Goal: Transaction & Acquisition: Purchase product/service

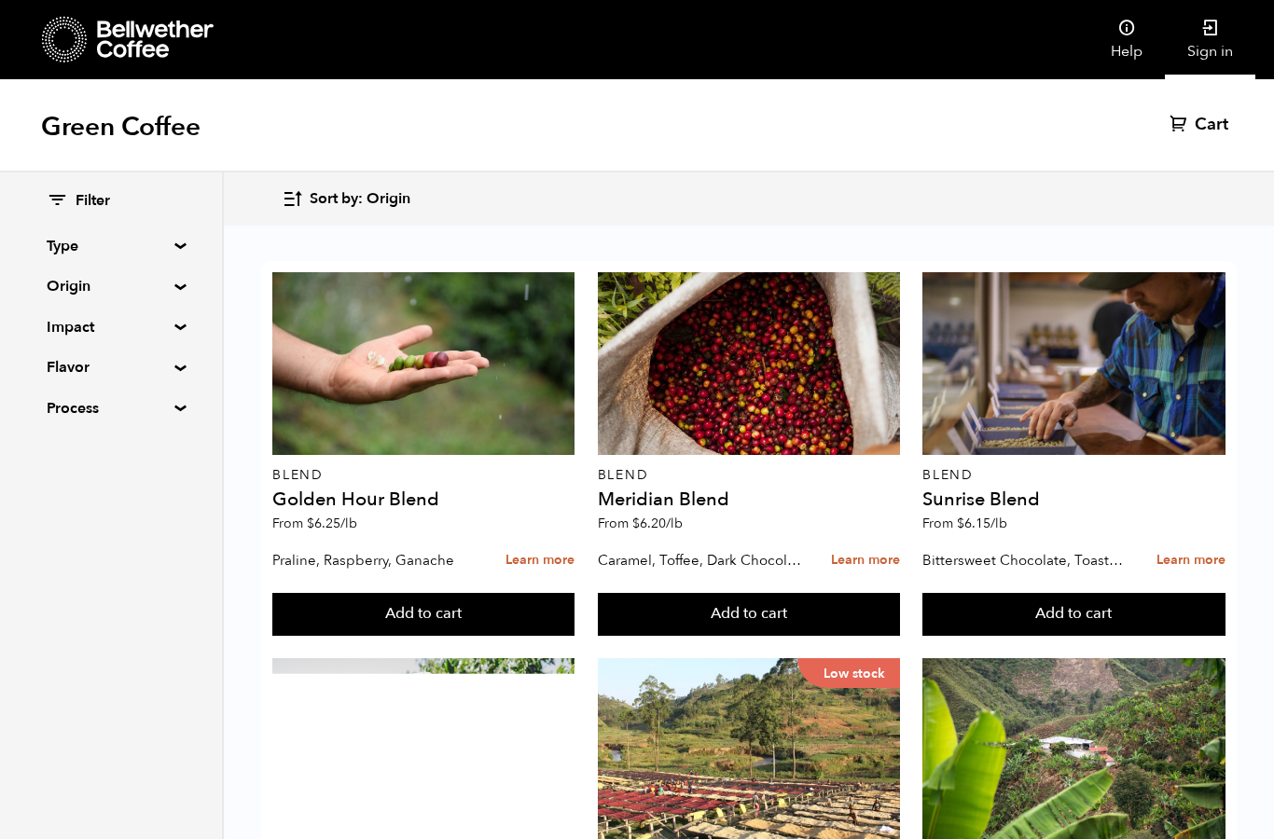
click at [1211, 50] on link "Sign in" at bounding box center [1210, 39] width 90 height 79
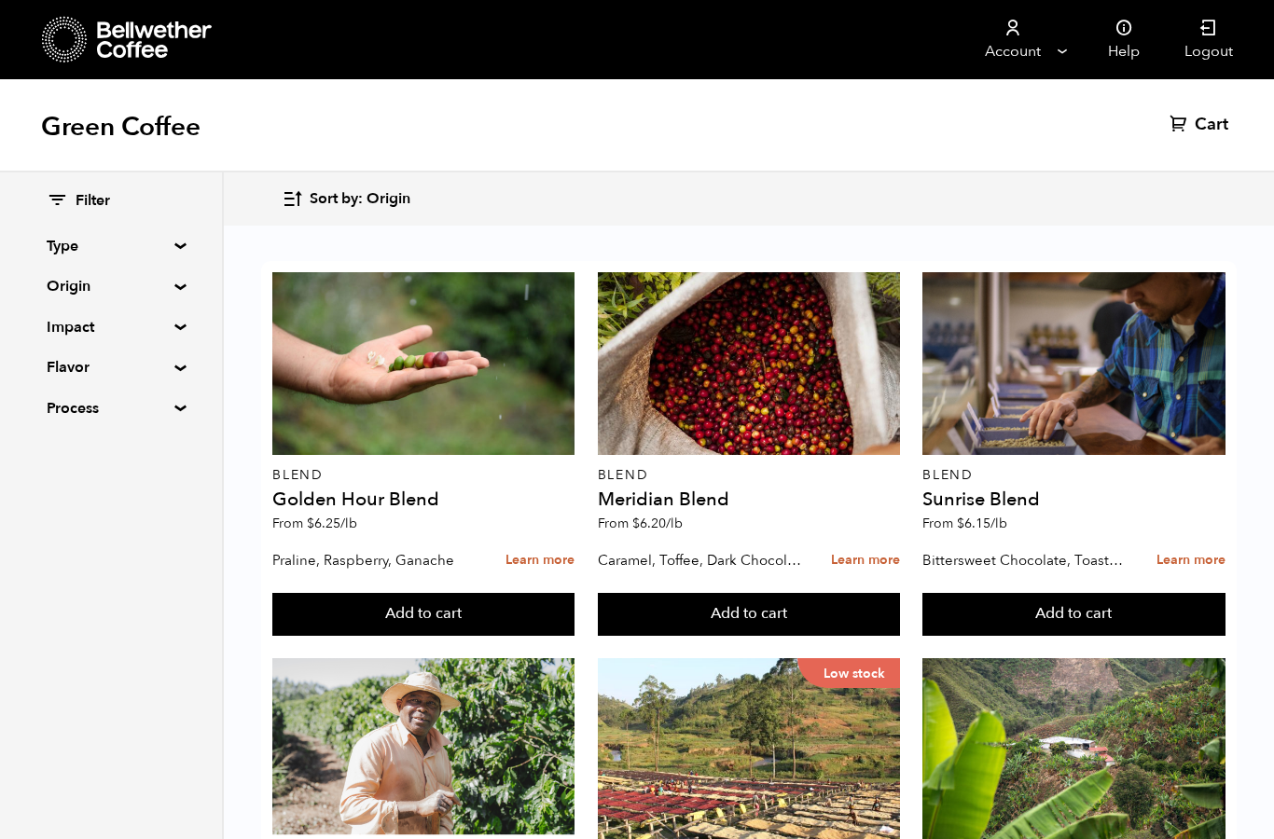
click at [175, 247] on summary "Type" at bounding box center [111, 246] width 129 height 22
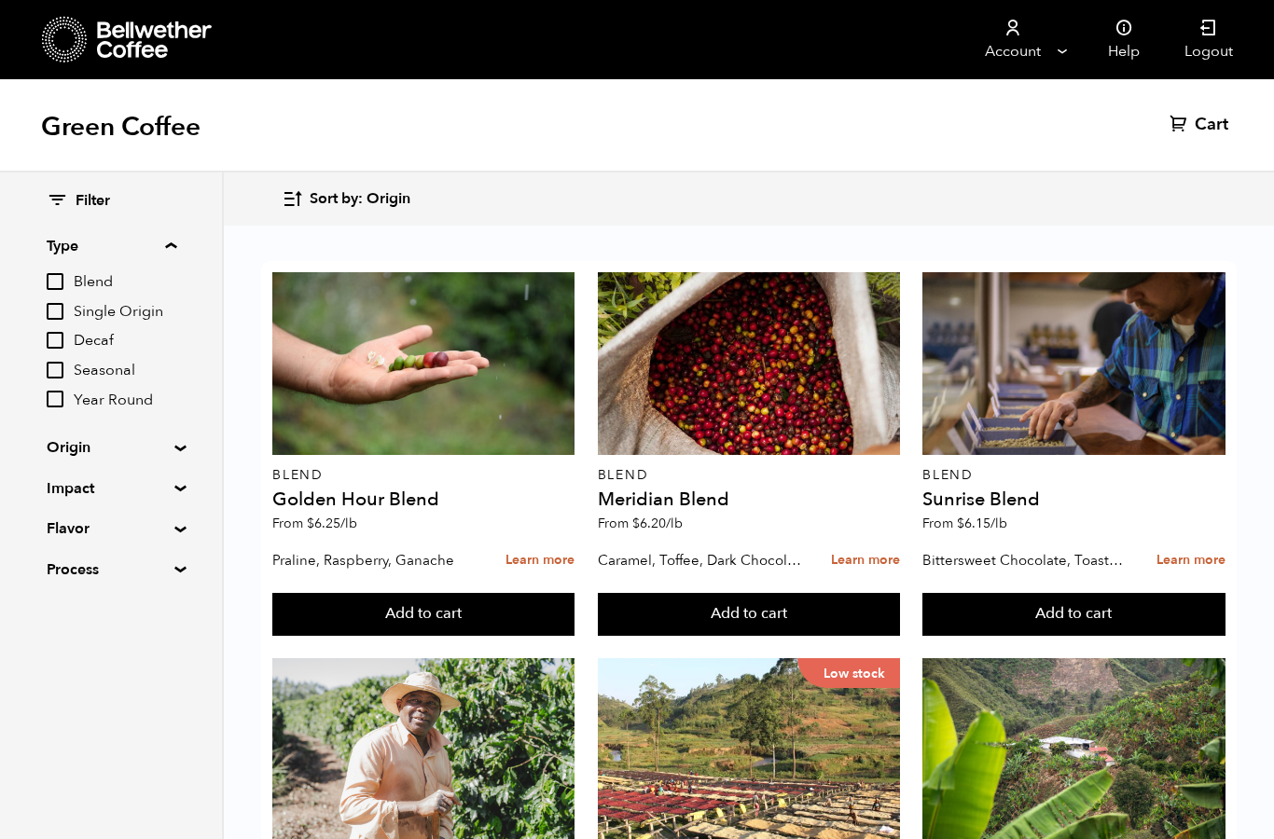
click at [63, 278] on input "Blend" at bounding box center [55, 281] width 17 height 17
checkbox input "true"
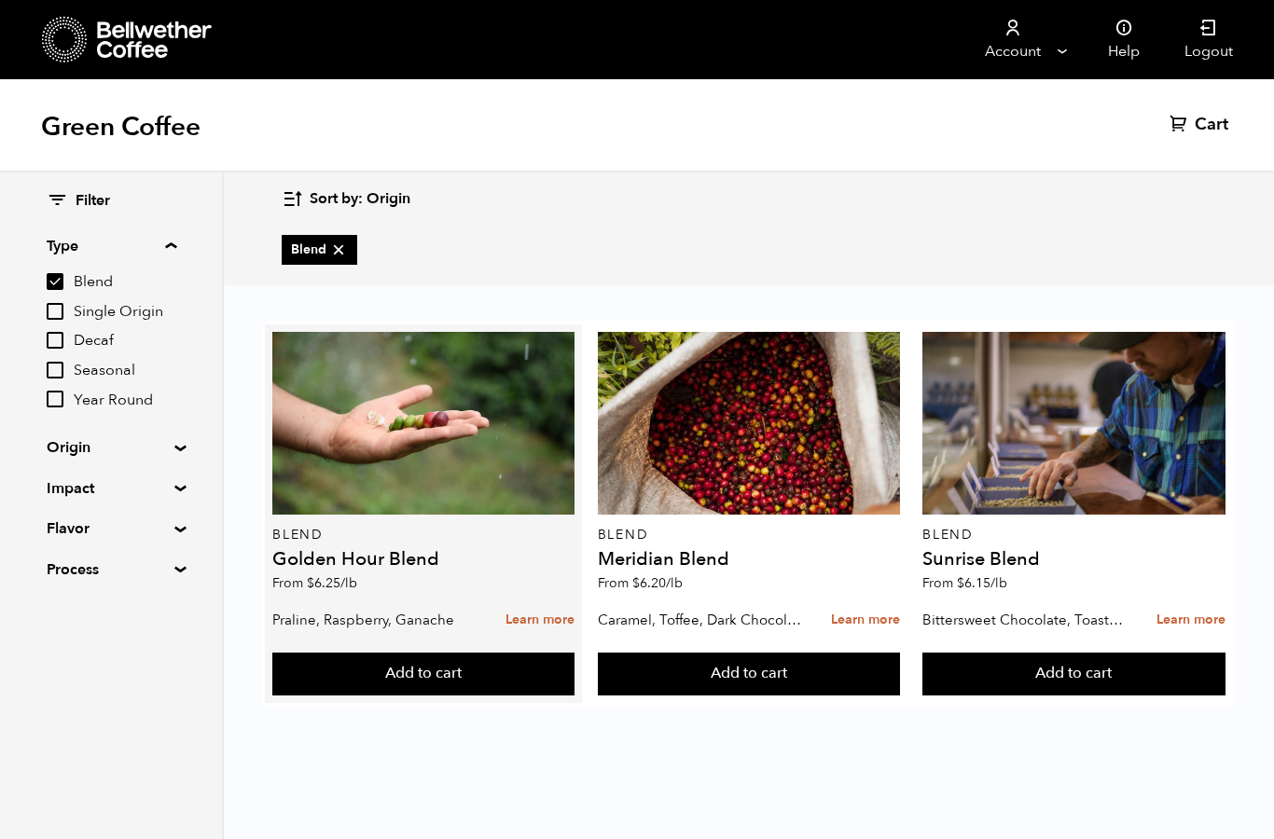
click at [393, 583] on p "From $ 6.25 /lb" at bounding box center [423, 583] width 302 height 13
click at [543, 620] on link "Learn more" at bounding box center [539, 620] width 69 height 40
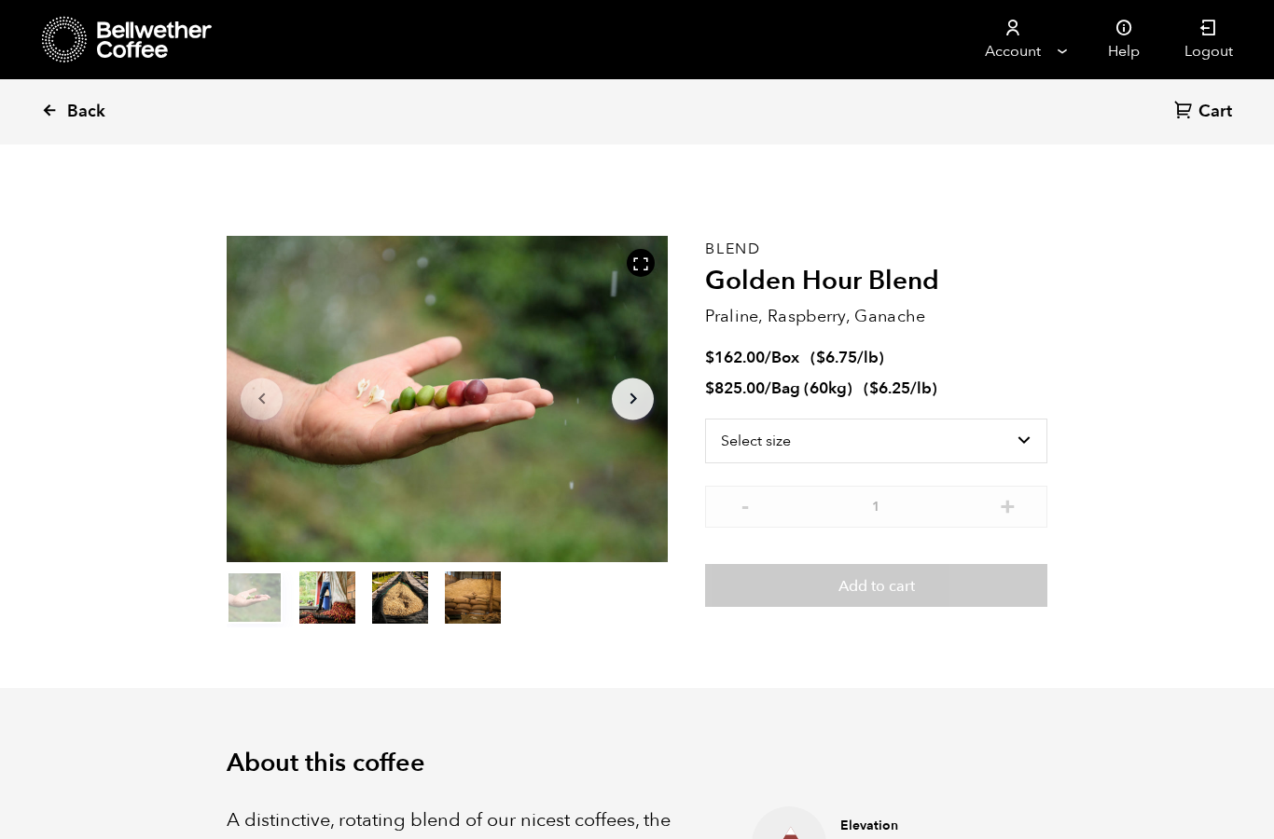
click at [89, 119] on span "Back" at bounding box center [86, 112] width 38 height 22
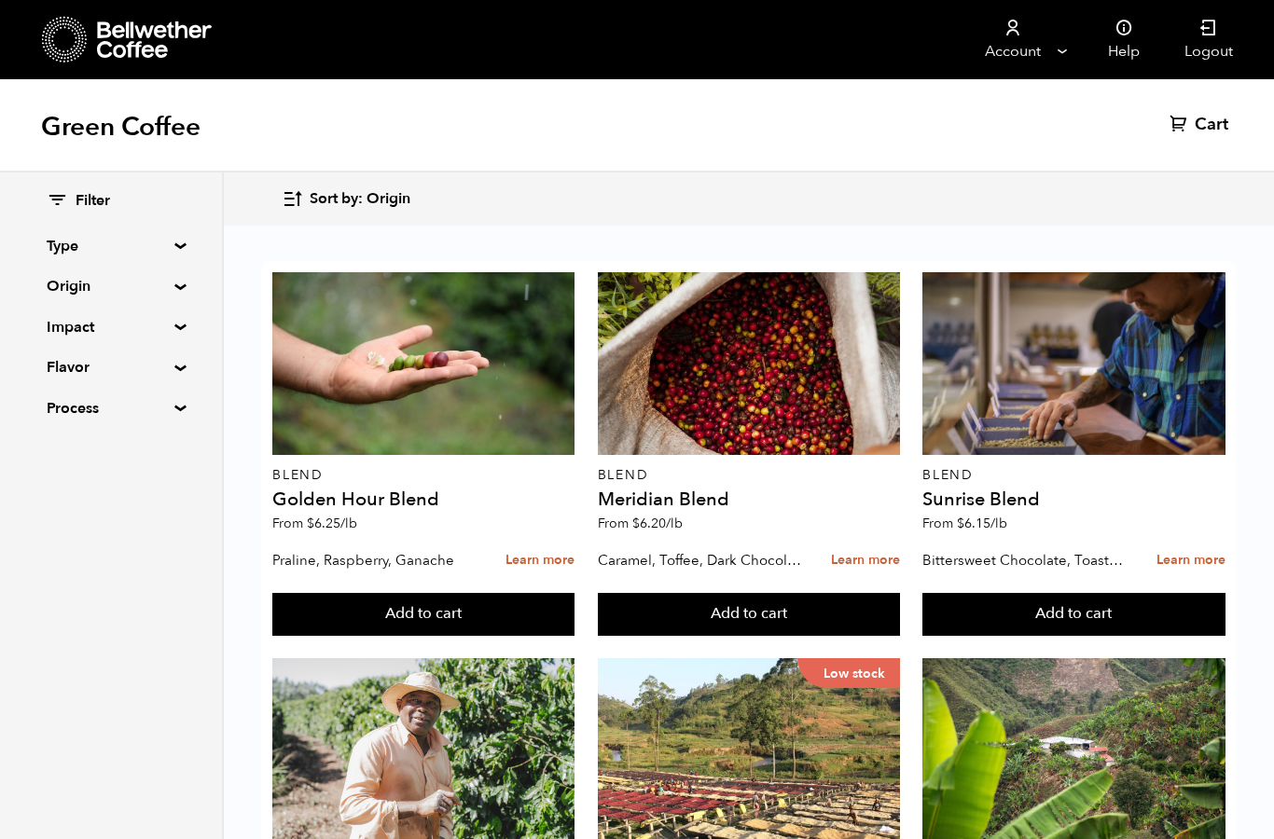
click at [175, 246] on summary "Type" at bounding box center [111, 246] width 129 height 22
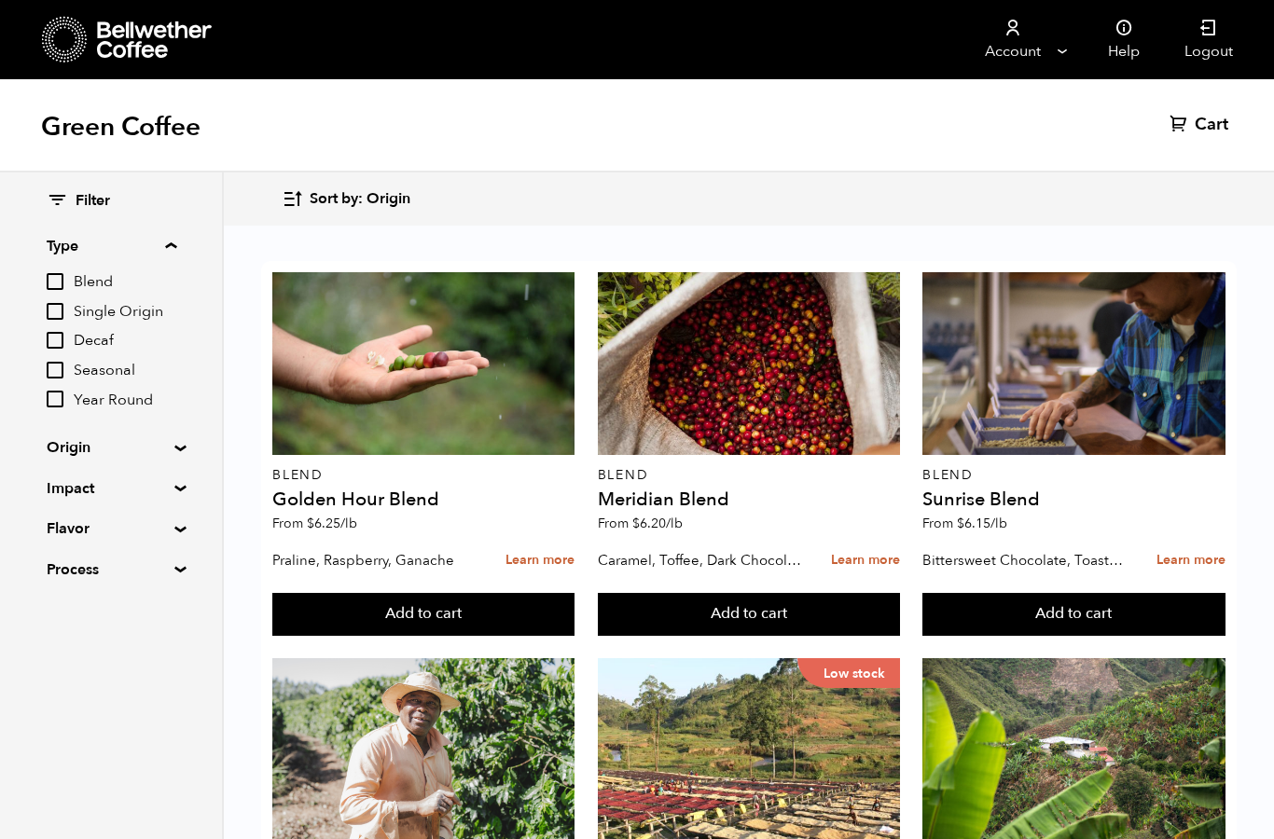
click at [63, 282] on input "Blend" at bounding box center [55, 281] width 17 height 17
checkbox input "true"
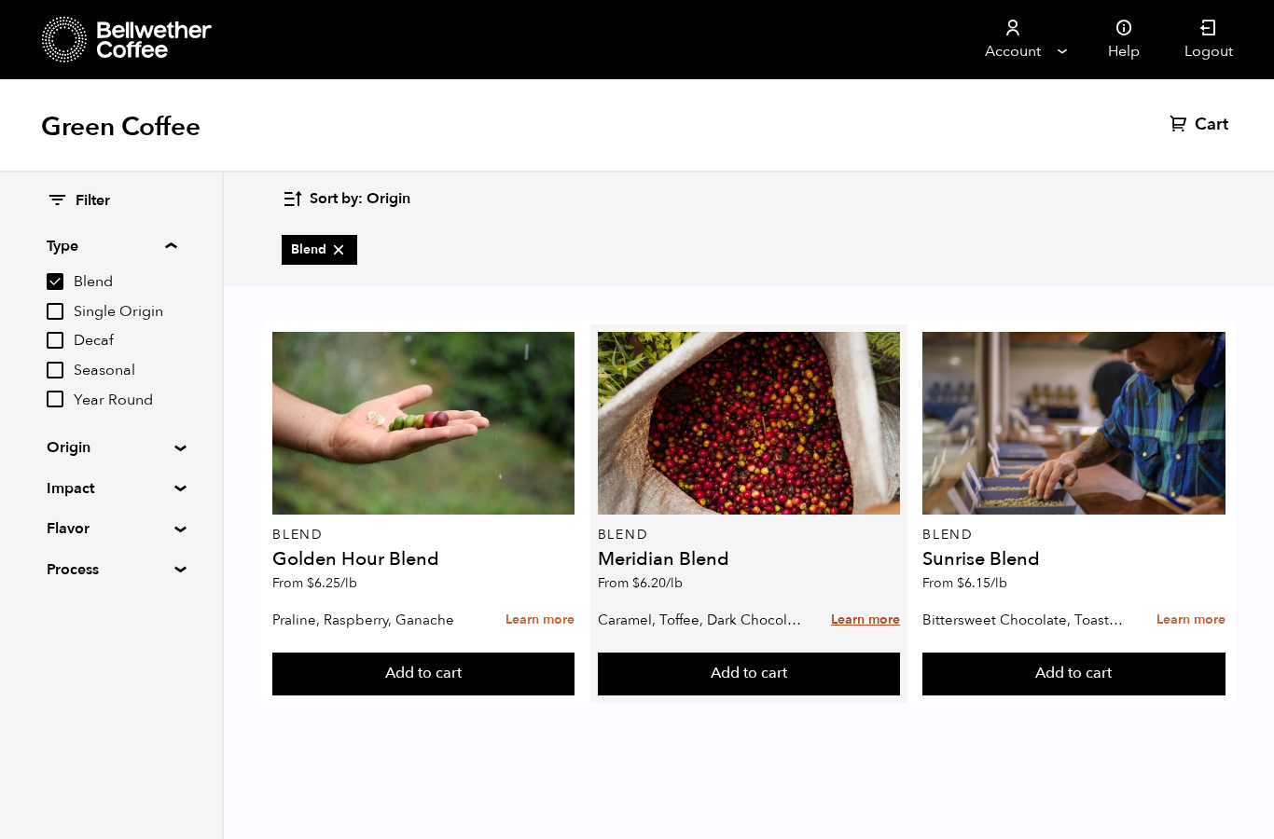
click at [869, 627] on link "Learn more" at bounding box center [865, 620] width 69 height 40
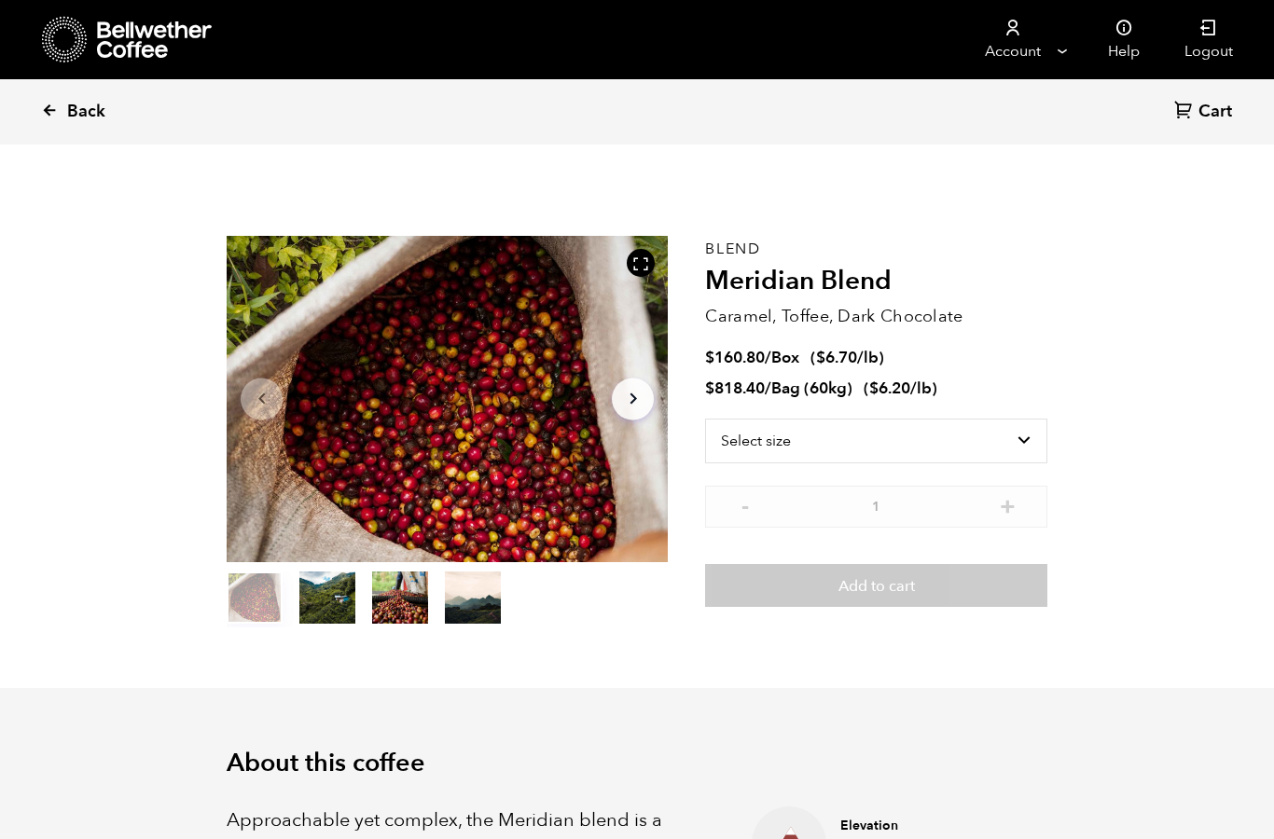
click at [58, 115] on icon at bounding box center [49, 110] width 17 height 17
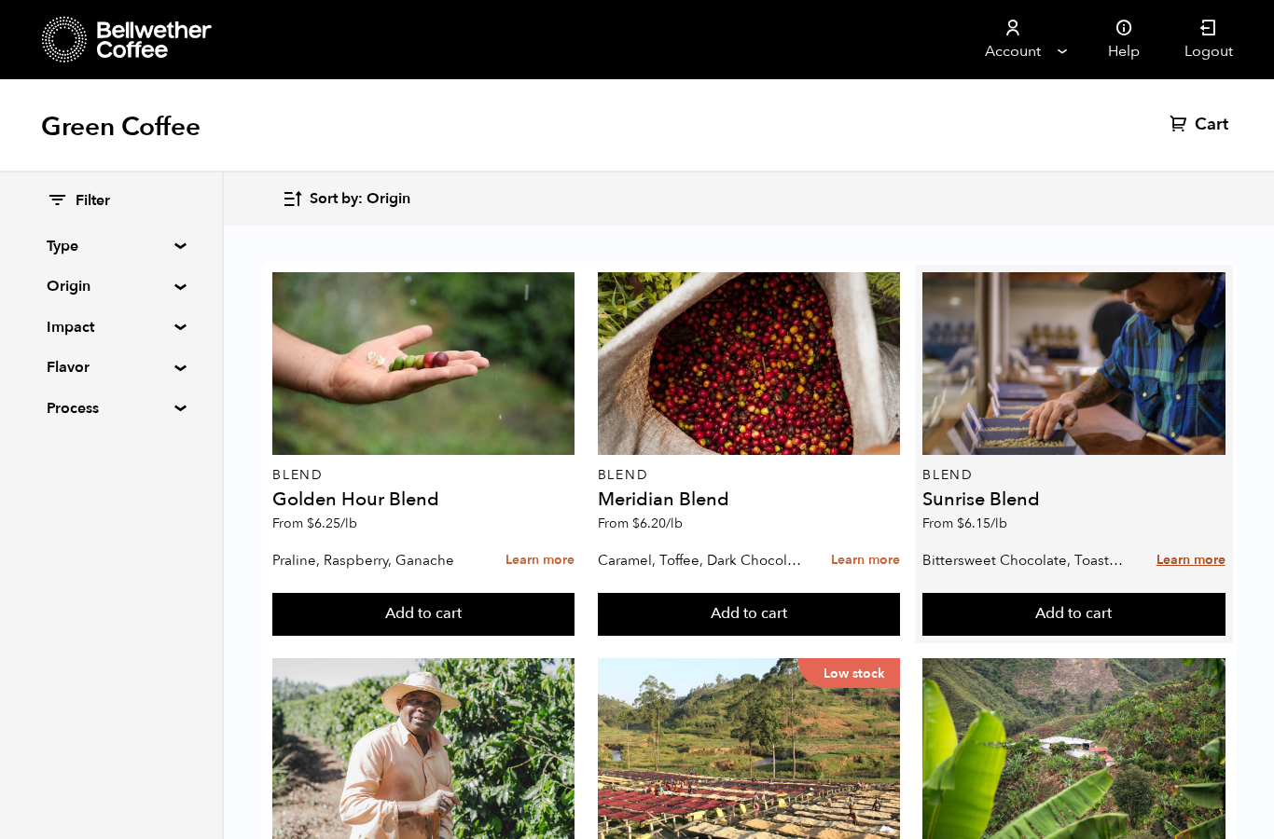
click at [1194, 567] on link "Learn more" at bounding box center [1190, 561] width 69 height 40
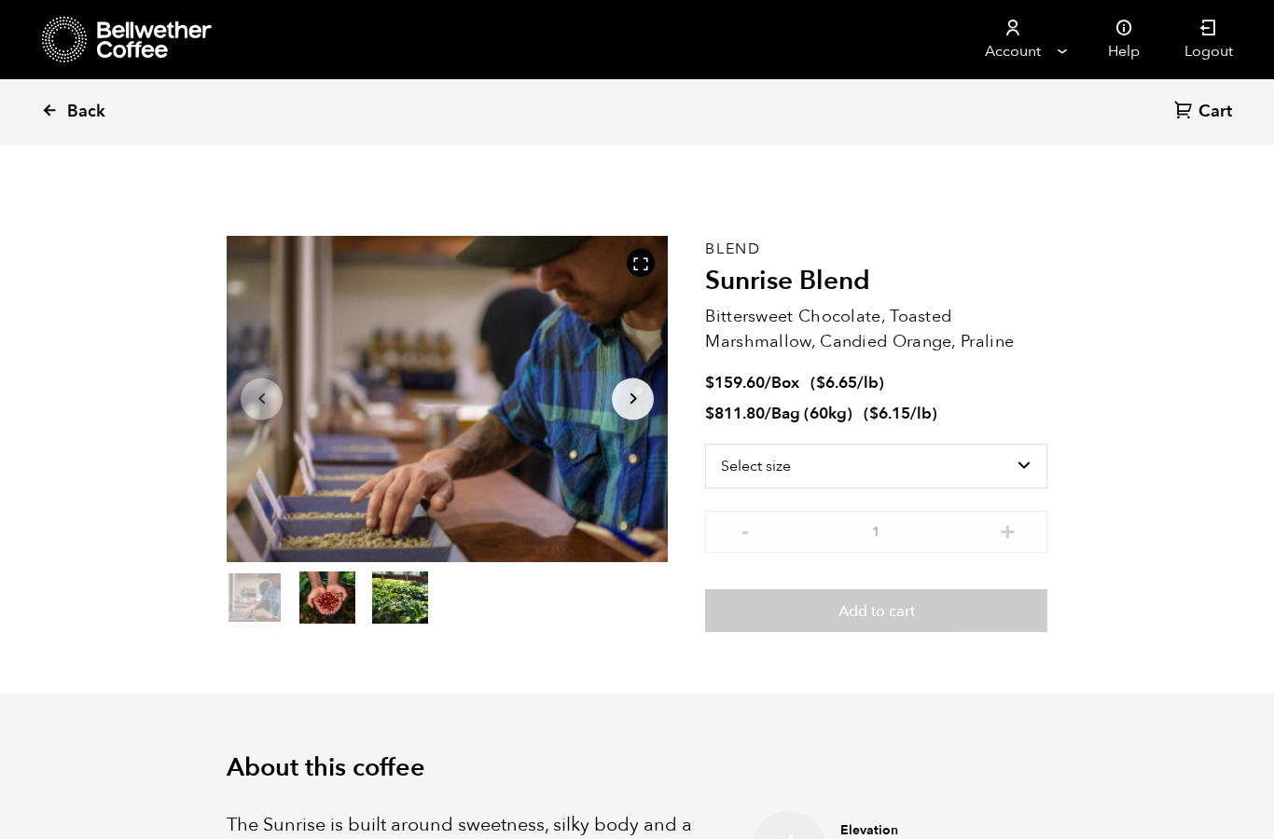
click at [87, 110] on span "Back" at bounding box center [86, 112] width 38 height 22
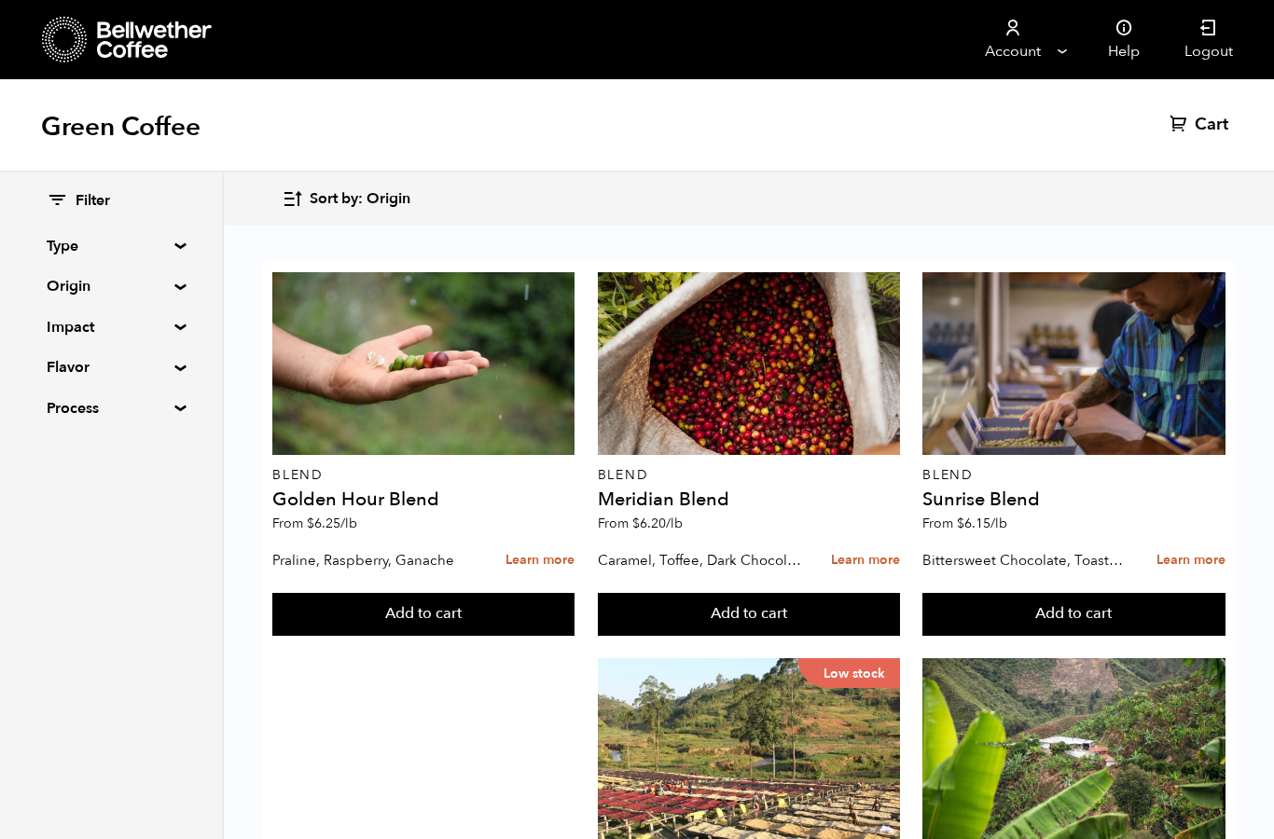
scroll to position [1781, 0]
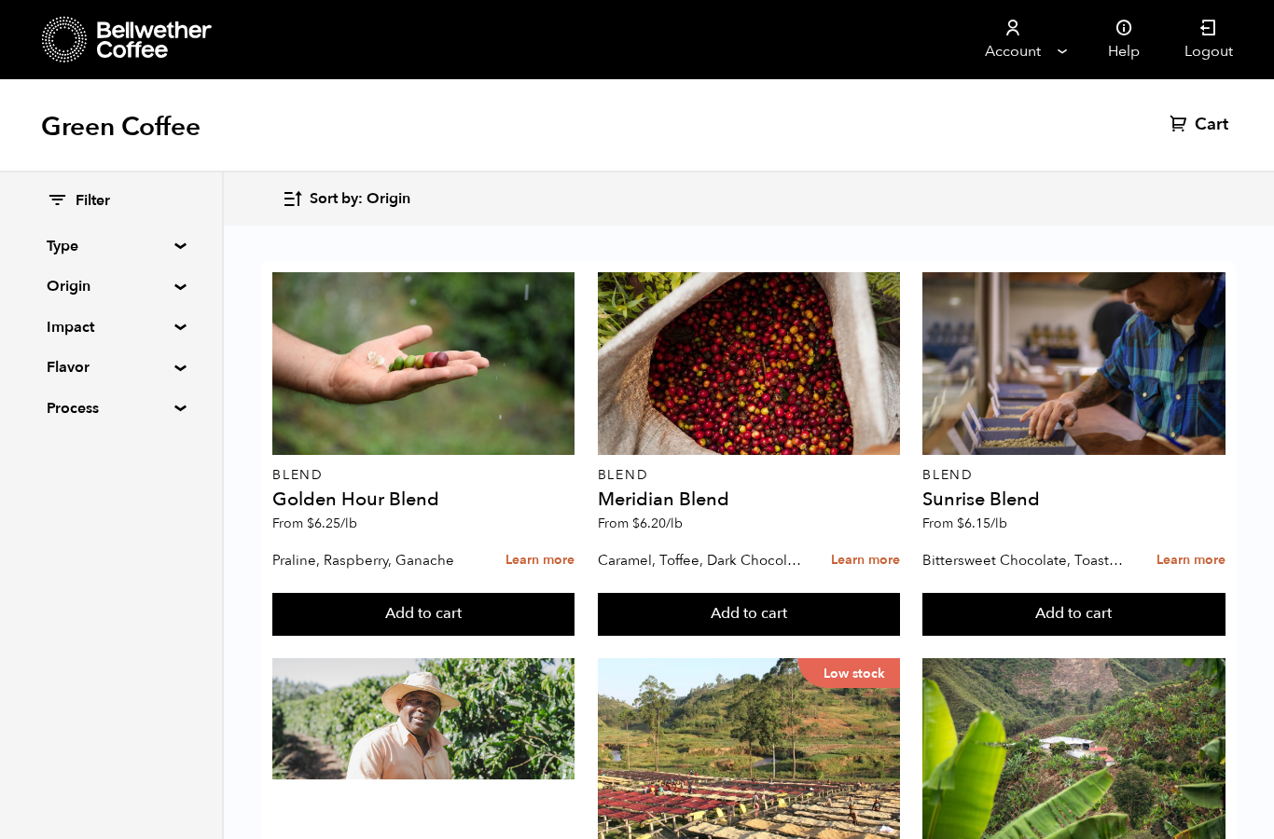
click at [175, 243] on summary "Type" at bounding box center [111, 246] width 129 height 22
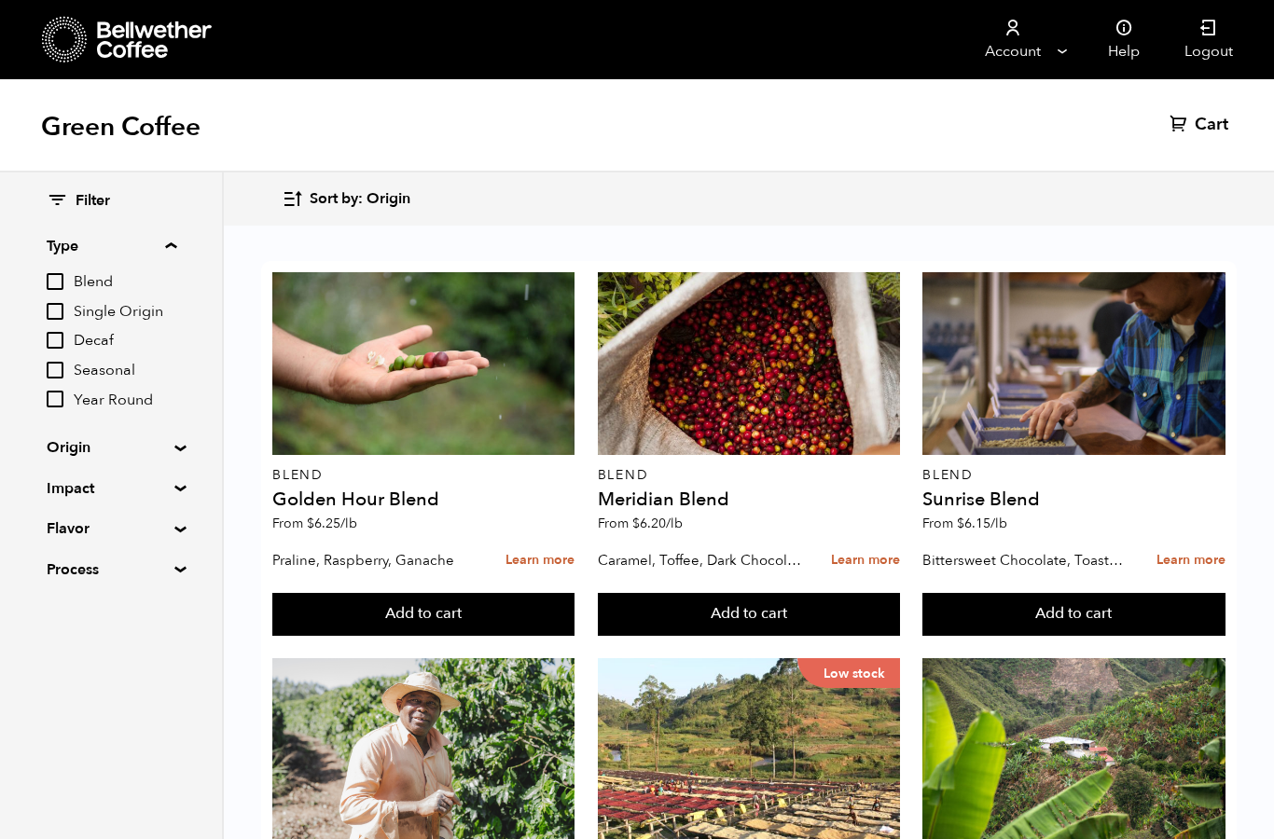
click at [175, 448] on summary "Origin" at bounding box center [111, 447] width 129 height 22
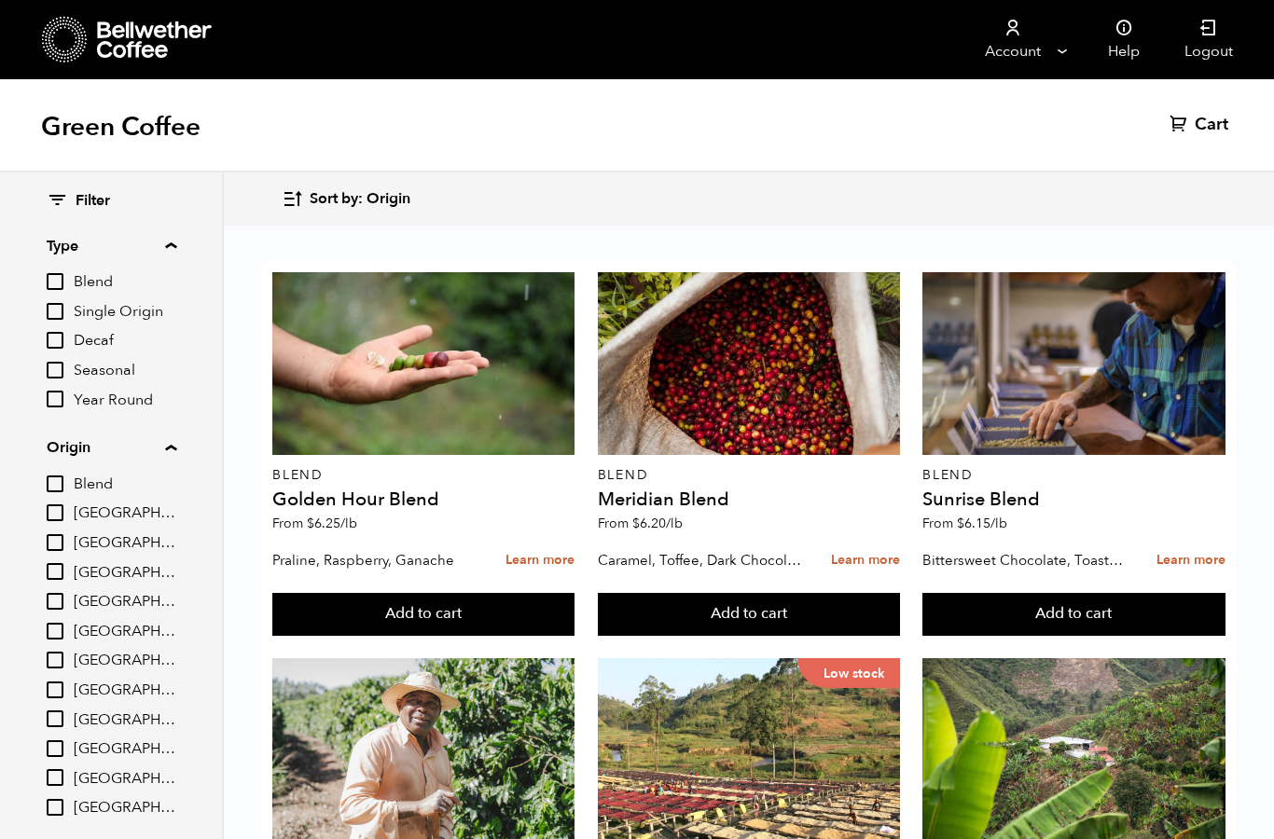
click at [63, 769] on input "[GEOGRAPHIC_DATA]" at bounding box center [55, 777] width 17 height 17
checkbox input "true"
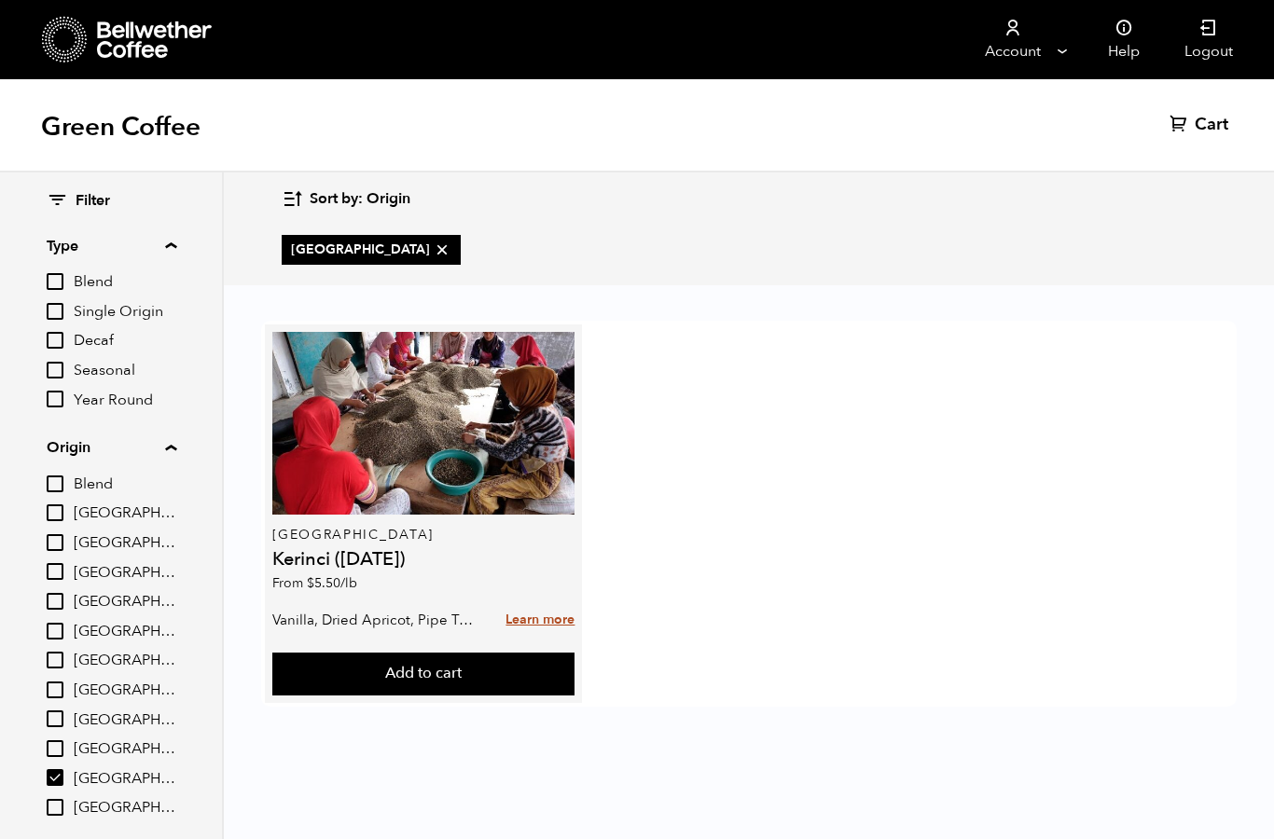
click at [557, 627] on link "Learn more" at bounding box center [539, 620] width 69 height 40
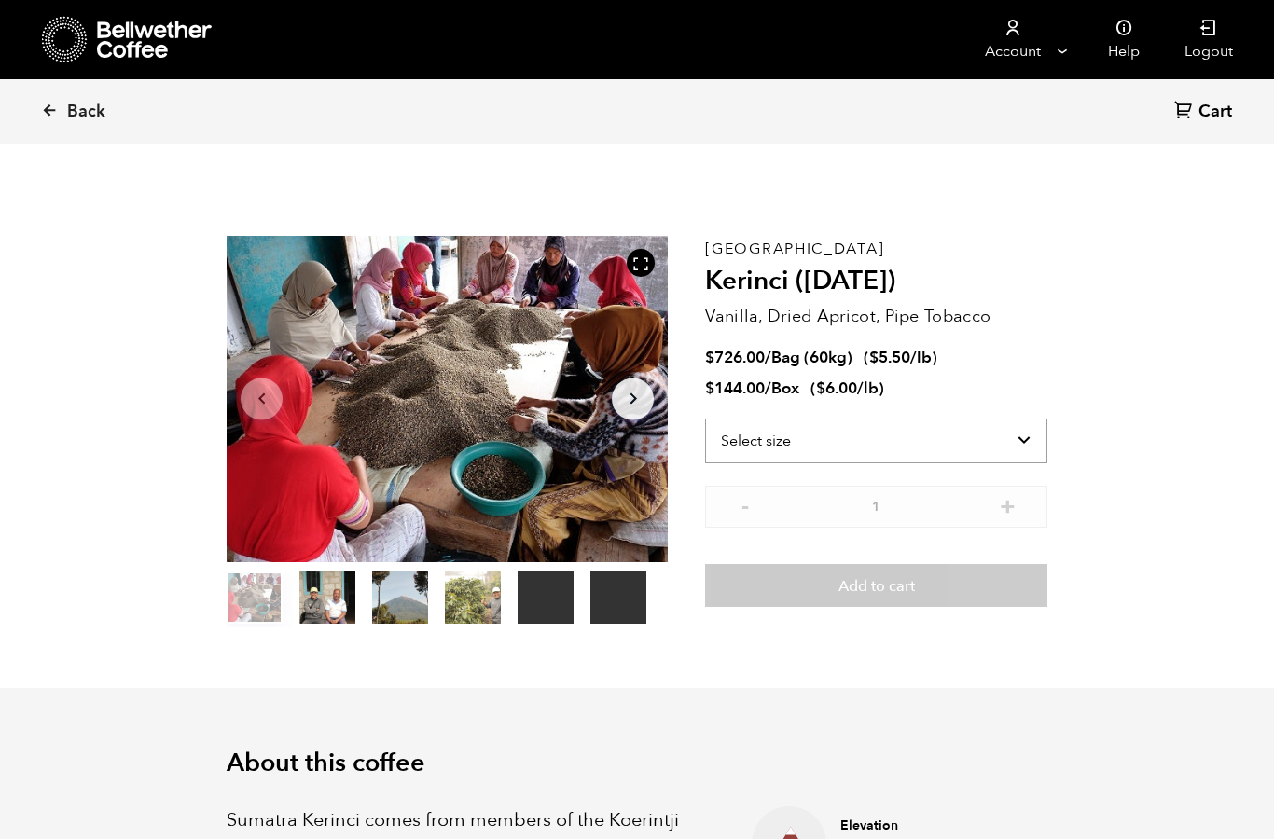
click at [1032, 449] on select "Select size Bag (60kg) (132 lbs) Box (24 lbs)" at bounding box center [876, 441] width 342 height 45
select select "bag-3"
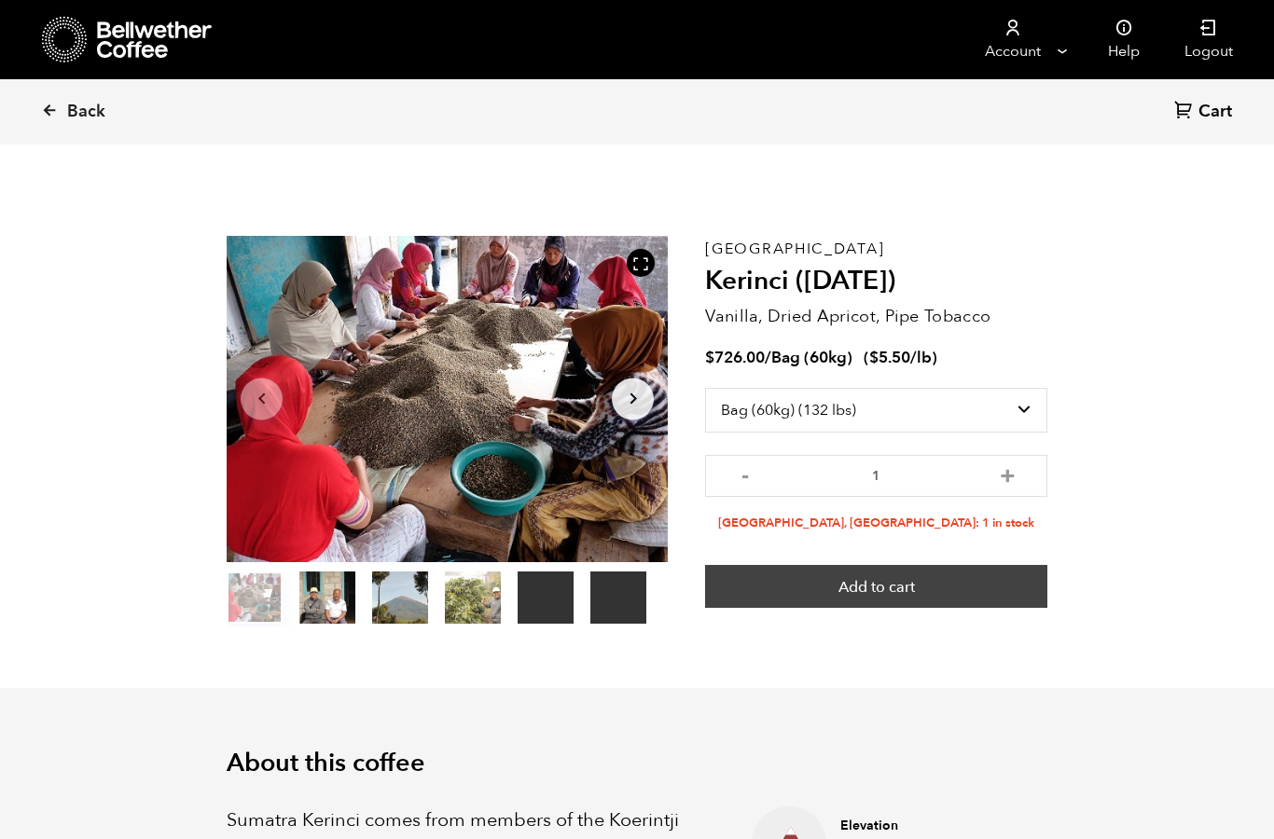
click at [921, 586] on button "Add to cart" at bounding box center [876, 586] width 342 height 43
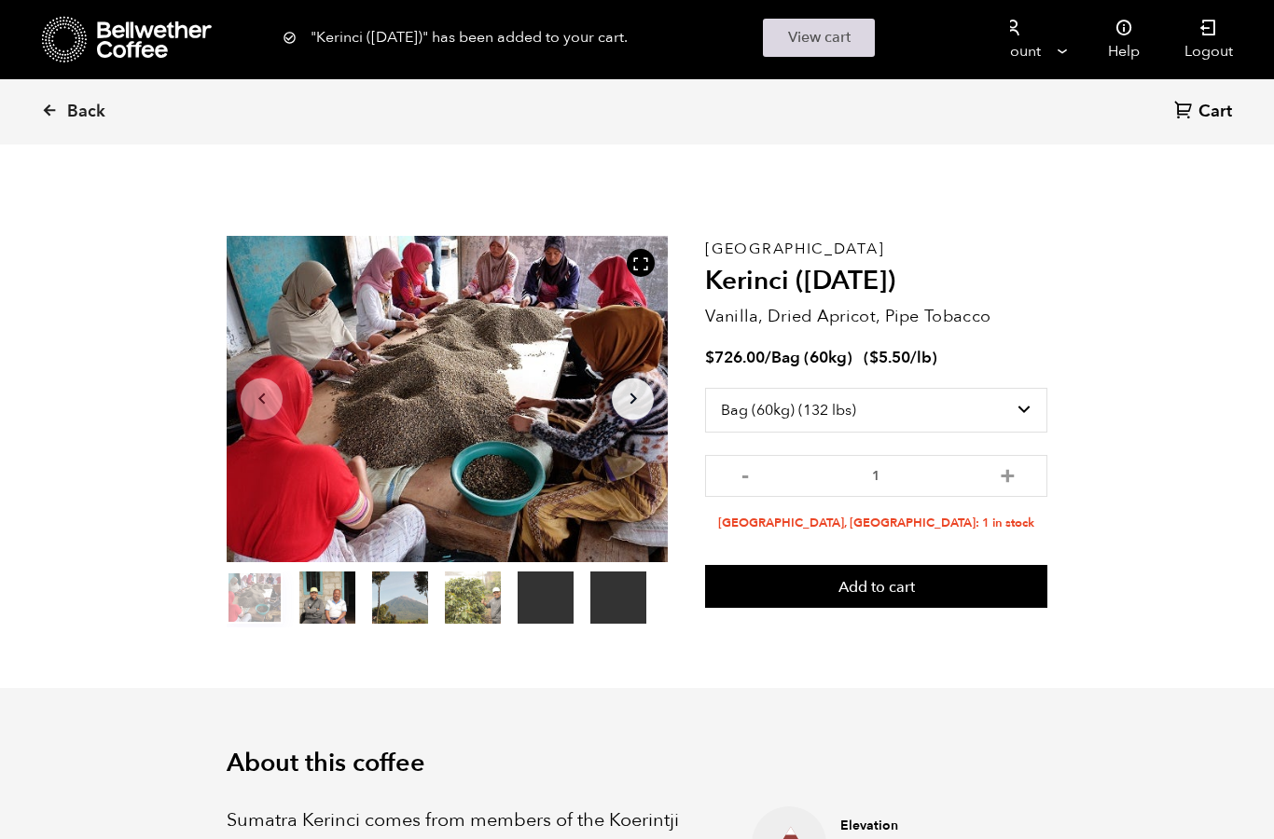
click at [847, 35] on link "View cart" at bounding box center [819, 38] width 112 height 38
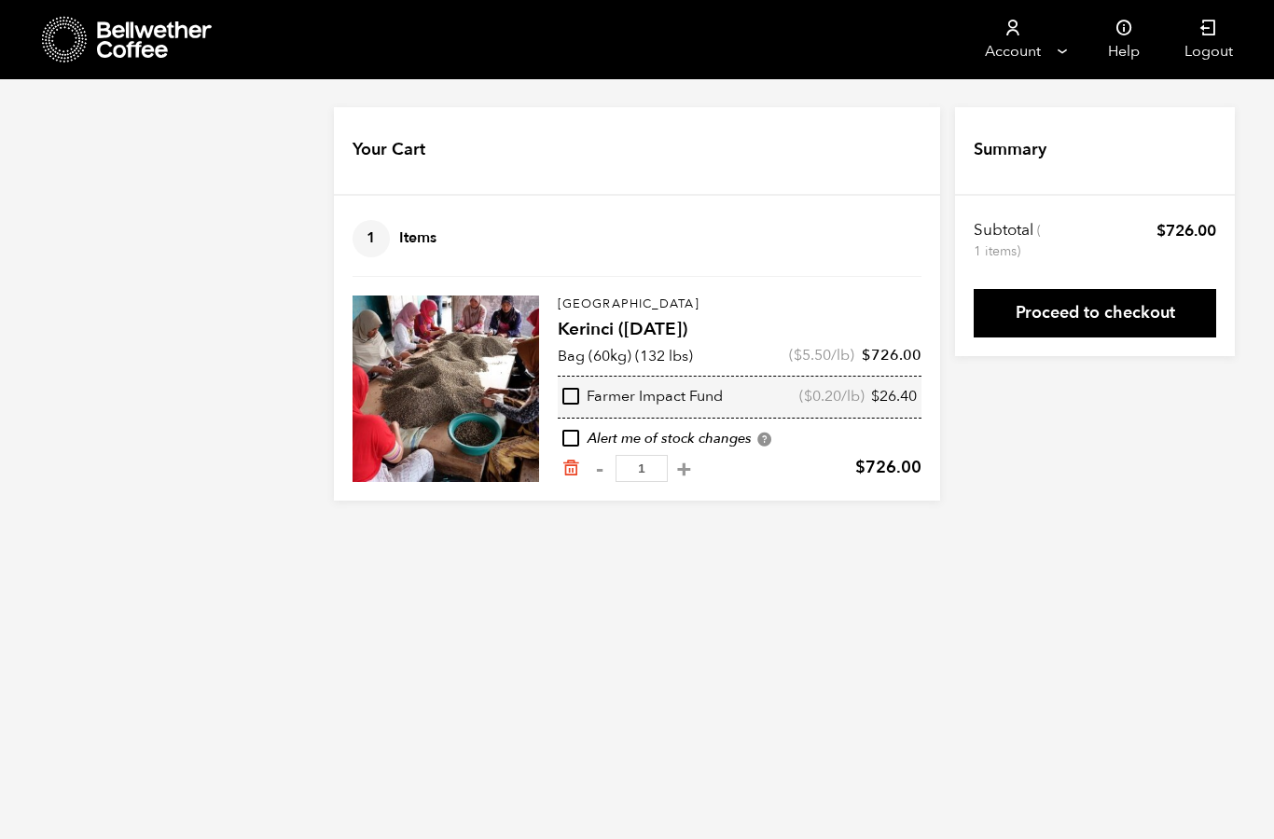
click at [577, 399] on input "checkbox" at bounding box center [570, 396] width 17 height 17
checkbox input "true"
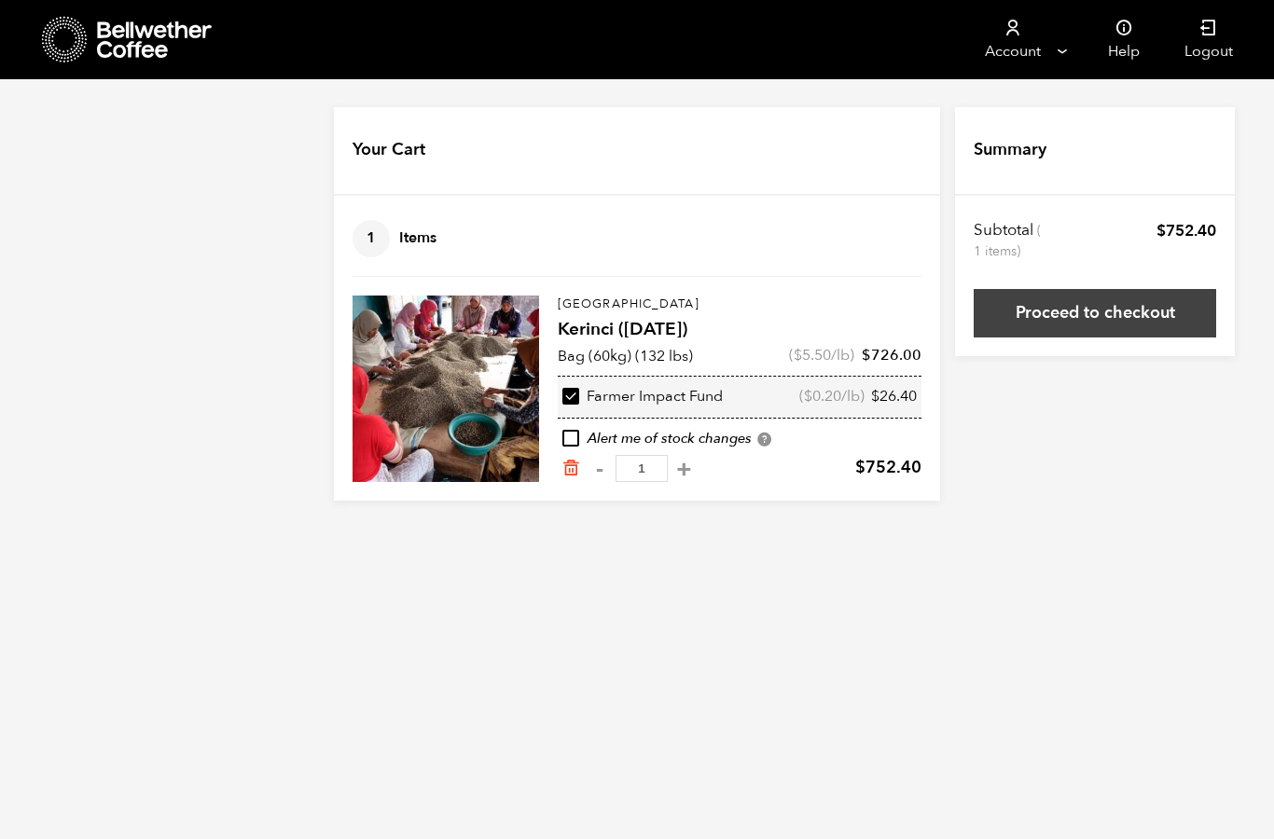
click at [1078, 329] on link "Proceed to checkout" at bounding box center [1094, 313] width 242 height 48
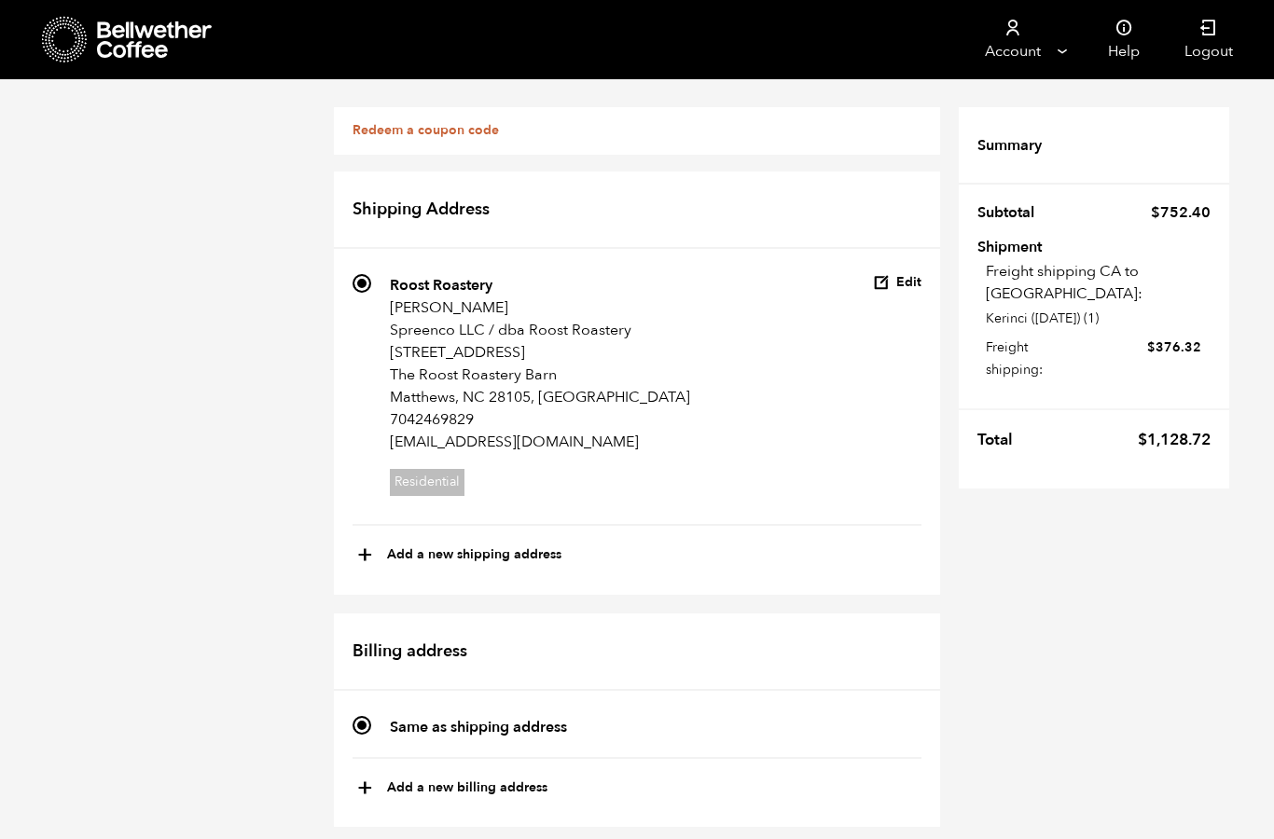
scroll to position [835, 0]
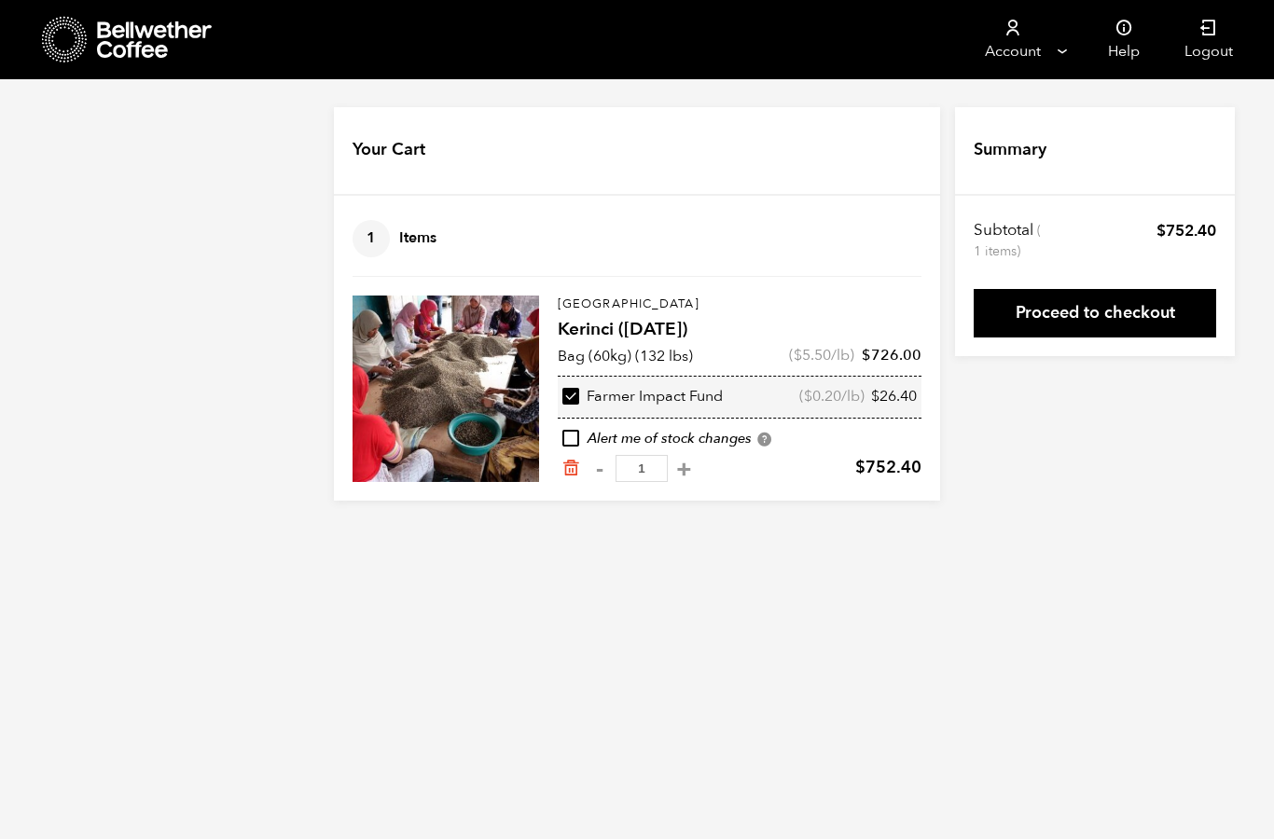
click at [575, 393] on input "checkbox" at bounding box center [570, 396] width 17 height 17
checkbox input "false"
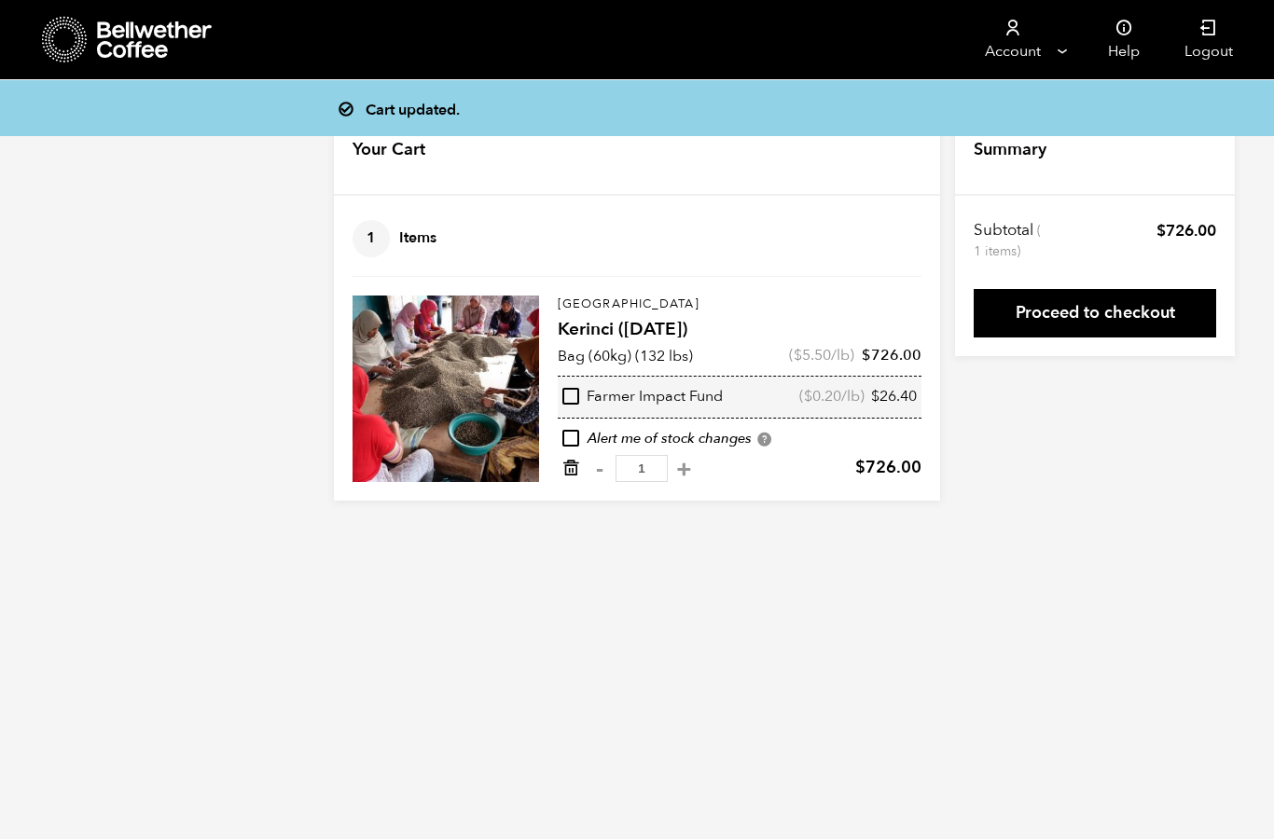
click at [573, 477] on icon "Remove from cart" at bounding box center [570, 468] width 19 height 19
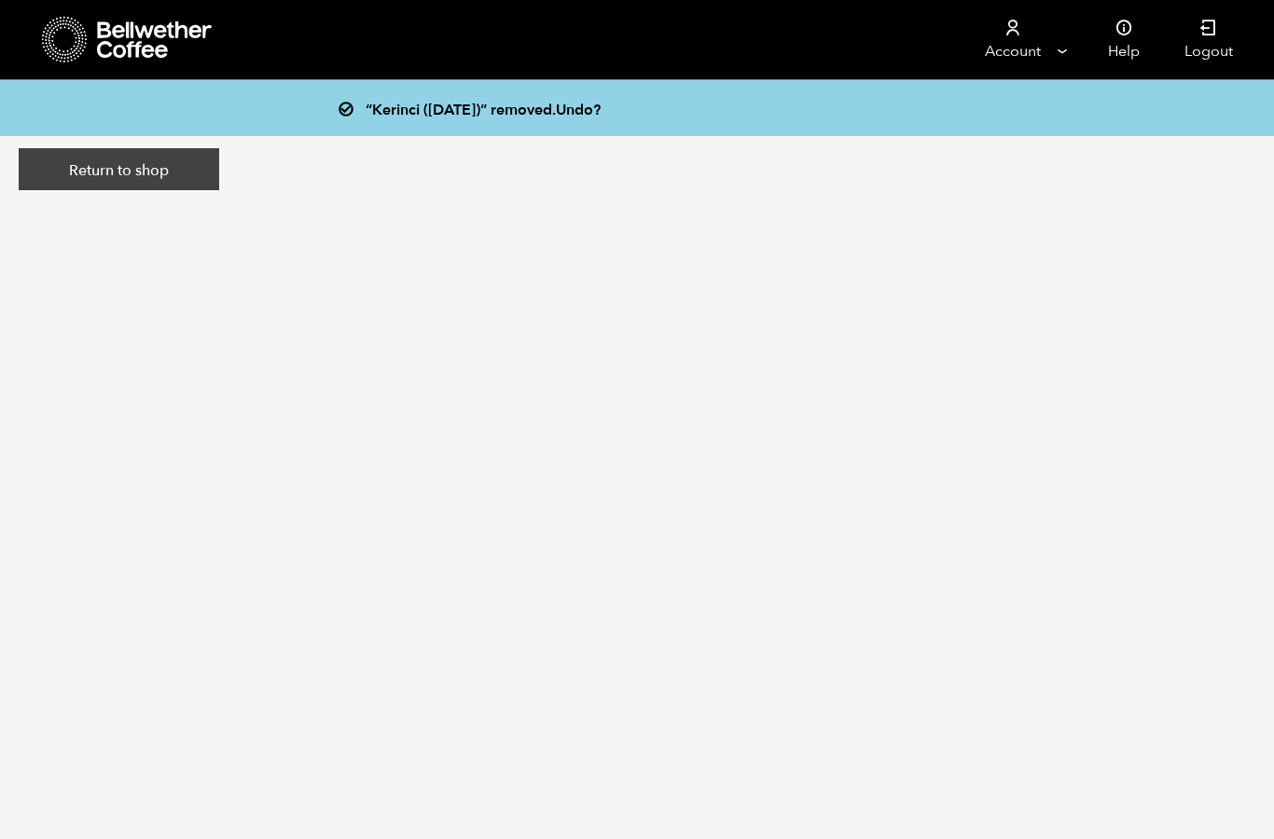
click at [158, 164] on link "Return to shop" at bounding box center [119, 169] width 200 height 43
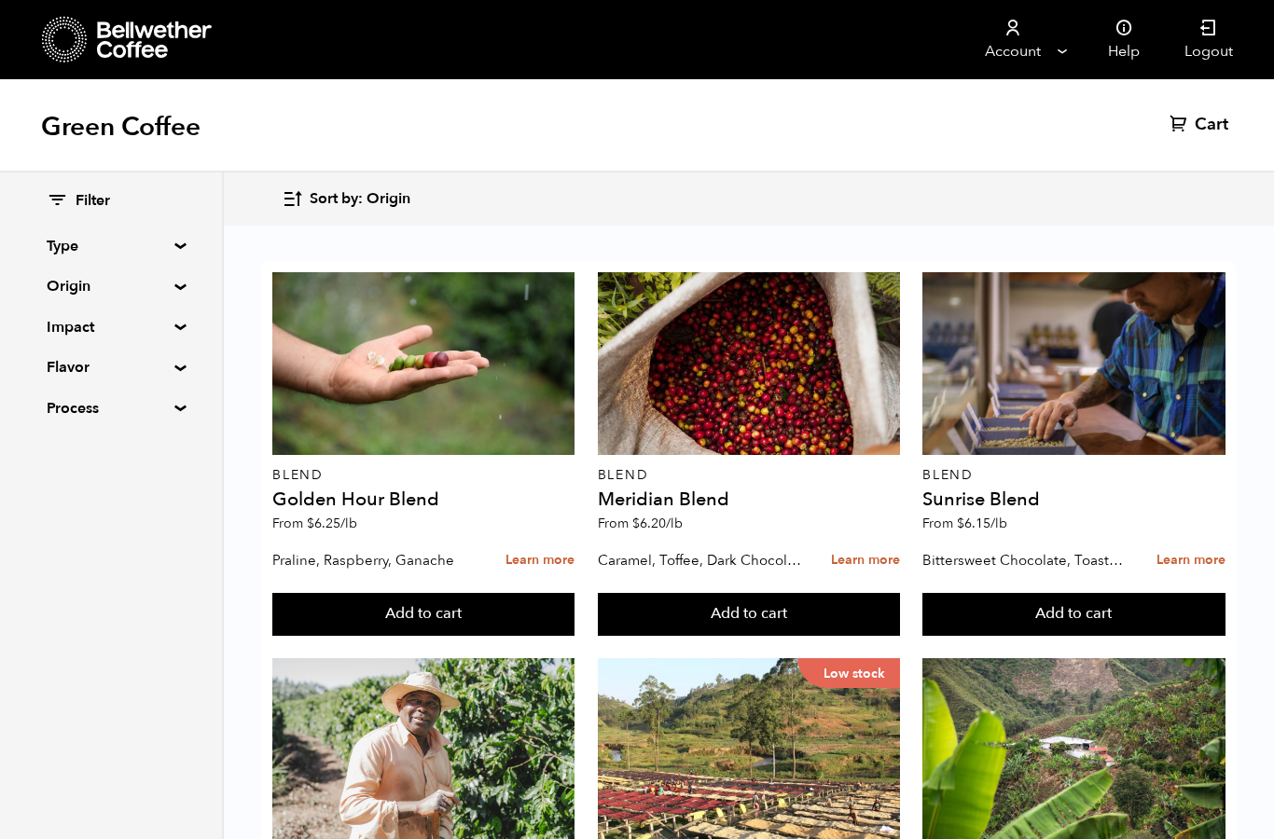
click at [90, 209] on span "Filter" at bounding box center [93, 201] width 34 height 21
click at [283, 205] on icon "button" at bounding box center [292, 198] width 21 height 21
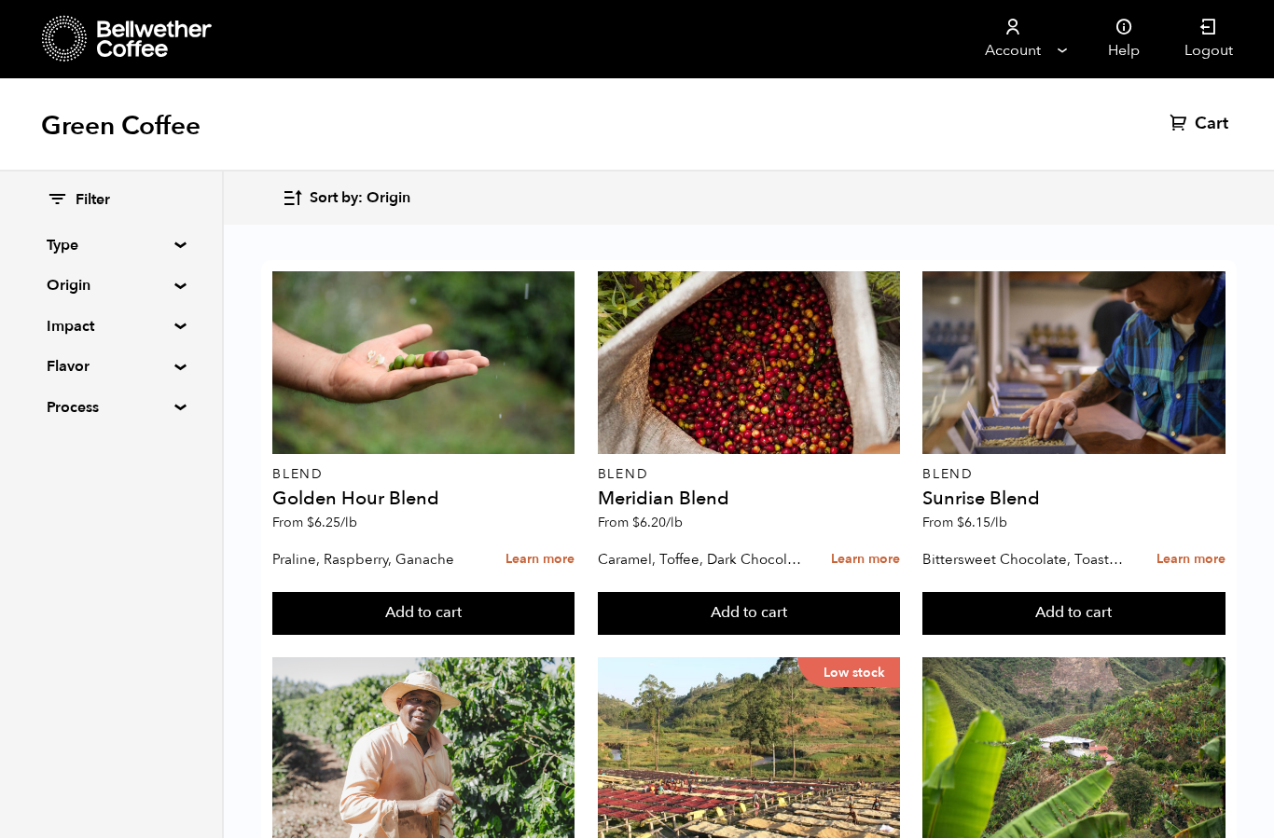
scroll to position [1706, 0]
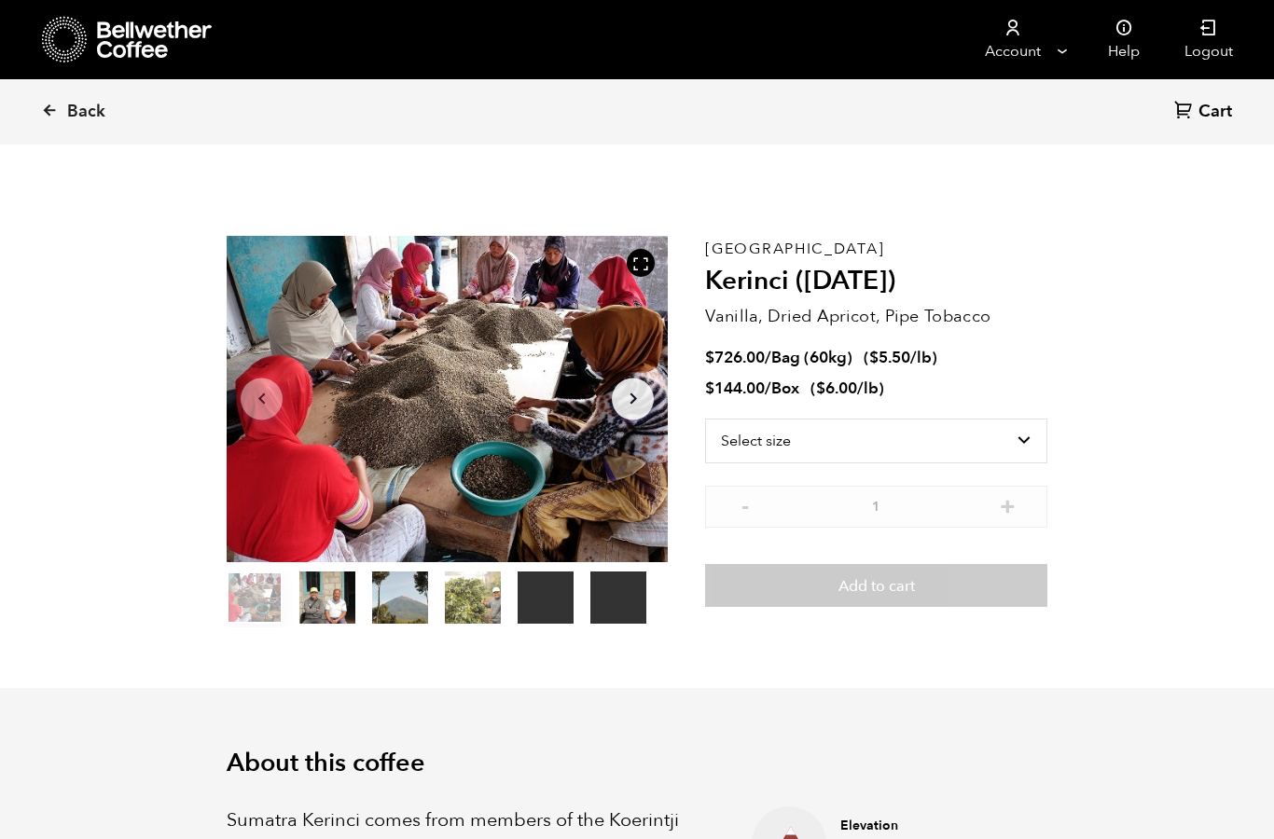
scroll to position [811, 798]
click at [1025, 435] on select "Select size Bag (60kg) (132 lbs) Box (24 lbs)" at bounding box center [876, 441] width 342 height 45
select select "box"
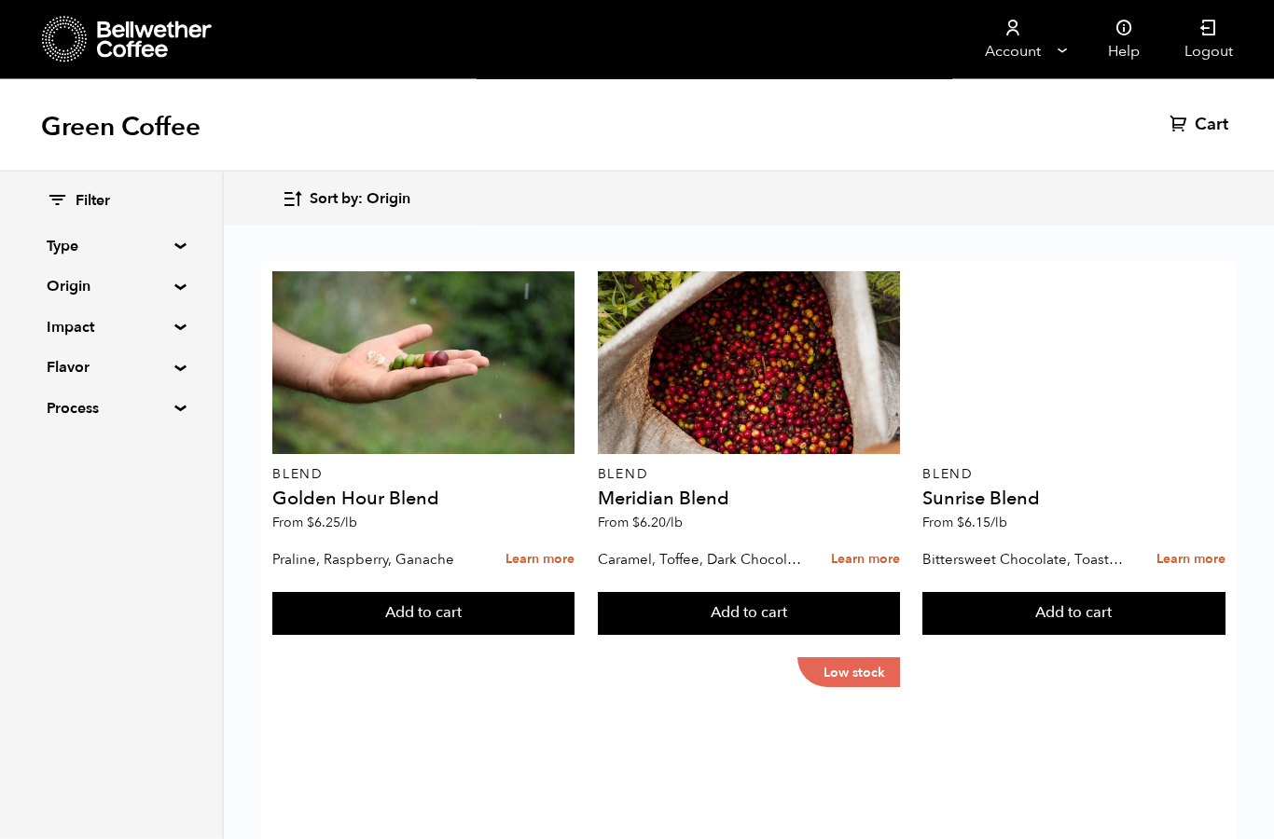
scroll to position [696, 0]
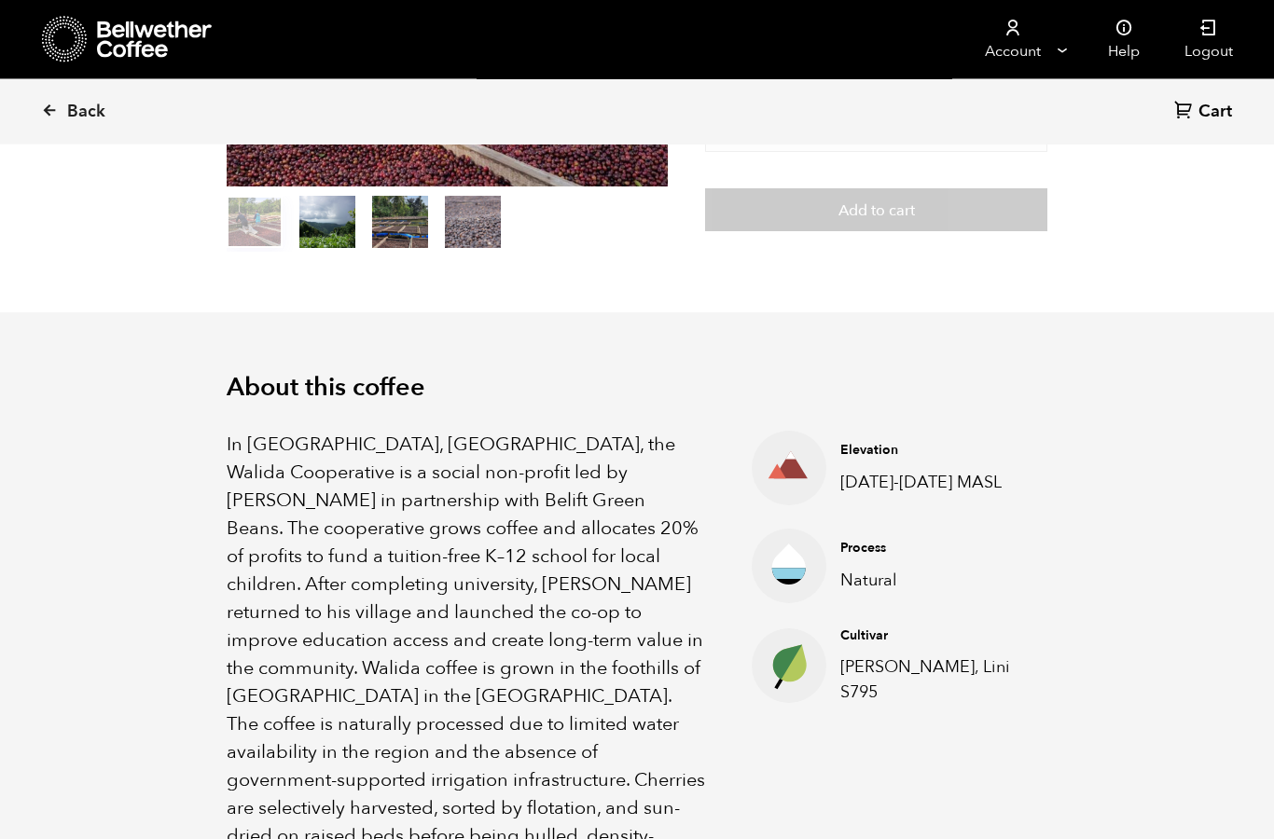
scroll to position [380, 0]
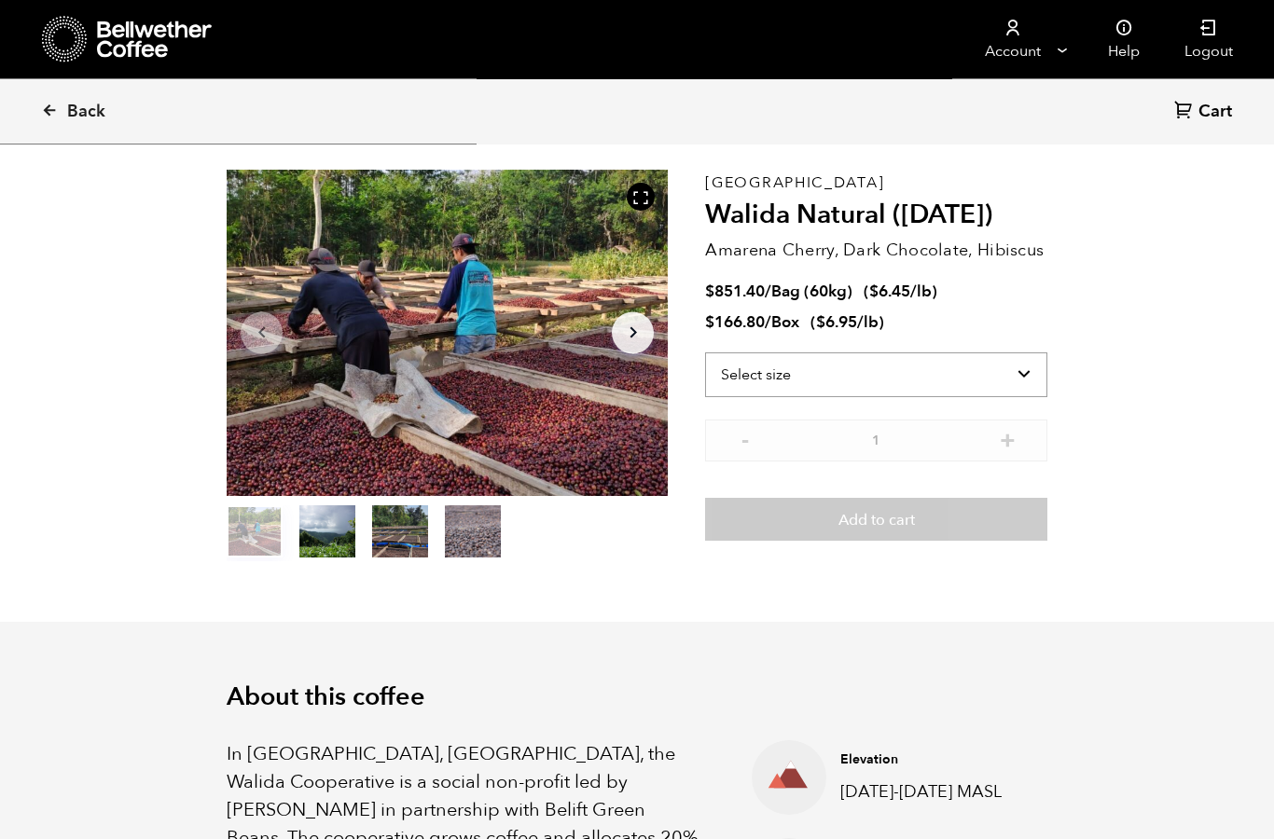
click at [1027, 374] on select "Select size Bag (60kg) (132 lbs) Box (24 lbs)" at bounding box center [876, 375] width 342 height 45
select select "bag-3"
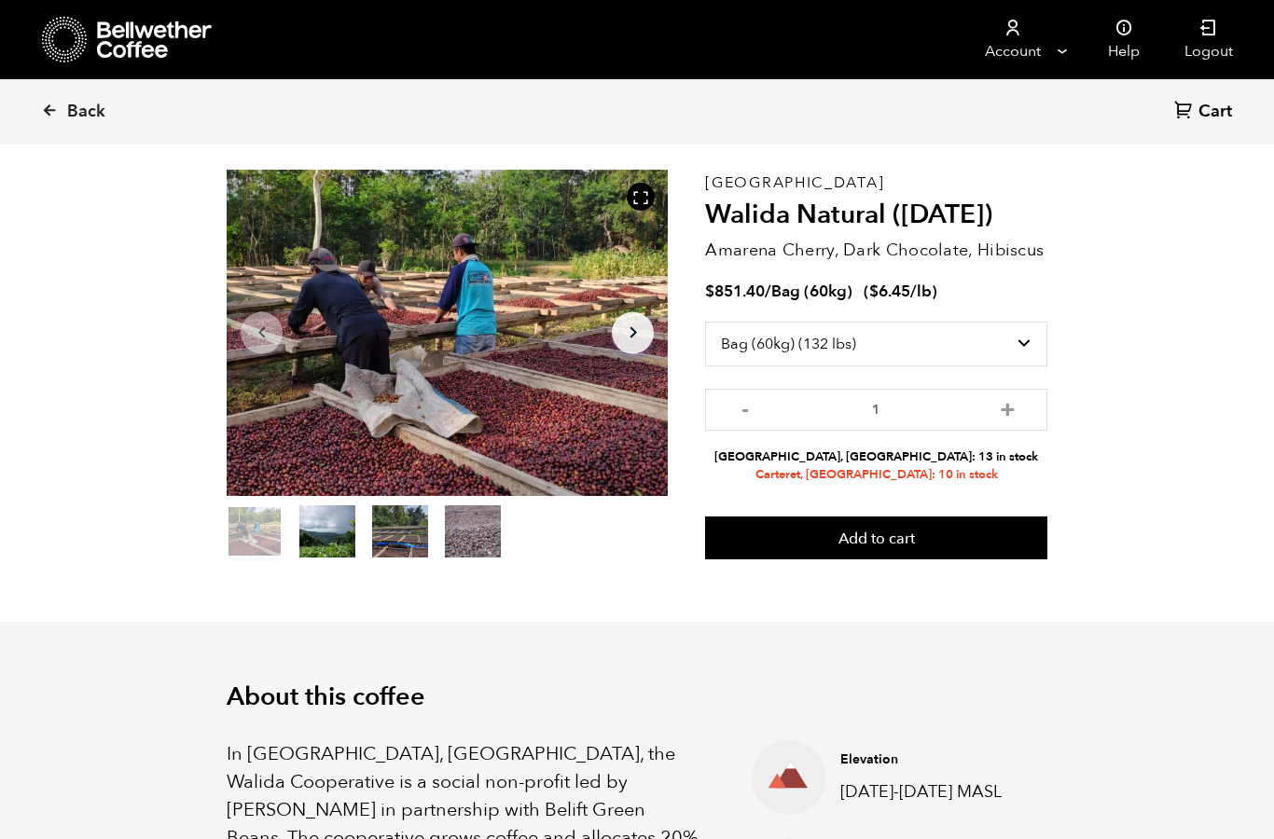
click at [919, 480] on li "Carteret, NJ: 10 in stock" at bounding box center [876, 475] width 342 height 18
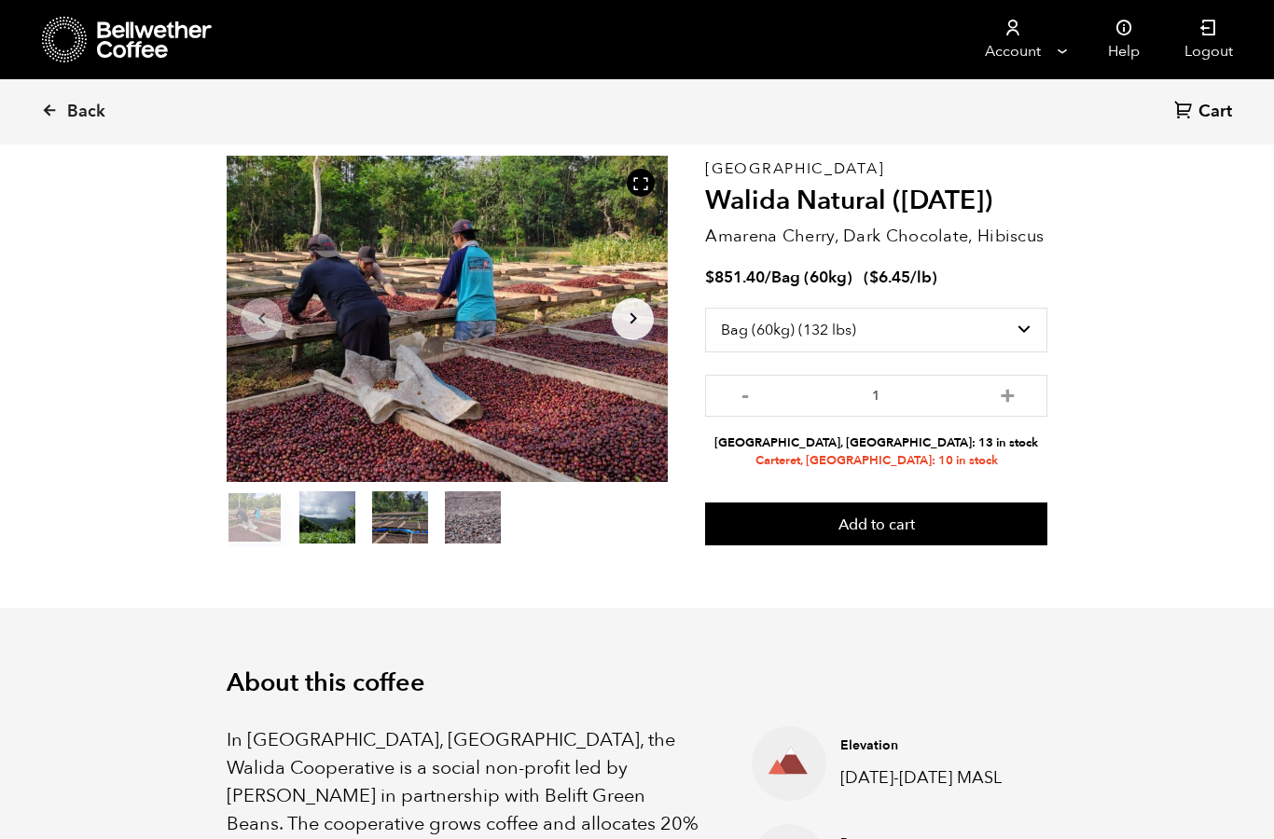
scroll to position [0, 0]
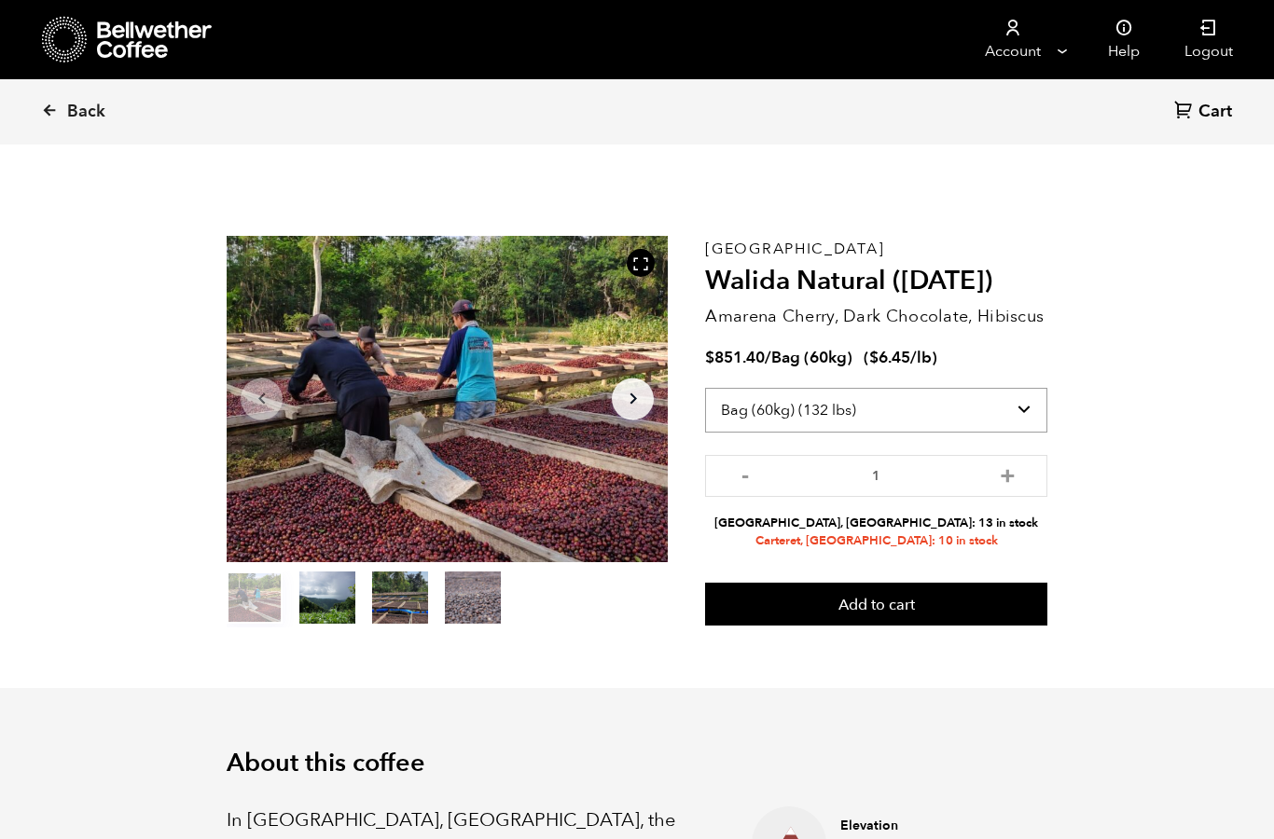
click at [1019, 408] on select "Select size Bag (60kg) (132 lbs) Box (24 lbs)" at bounding box center [876, 410] width 342 height 45
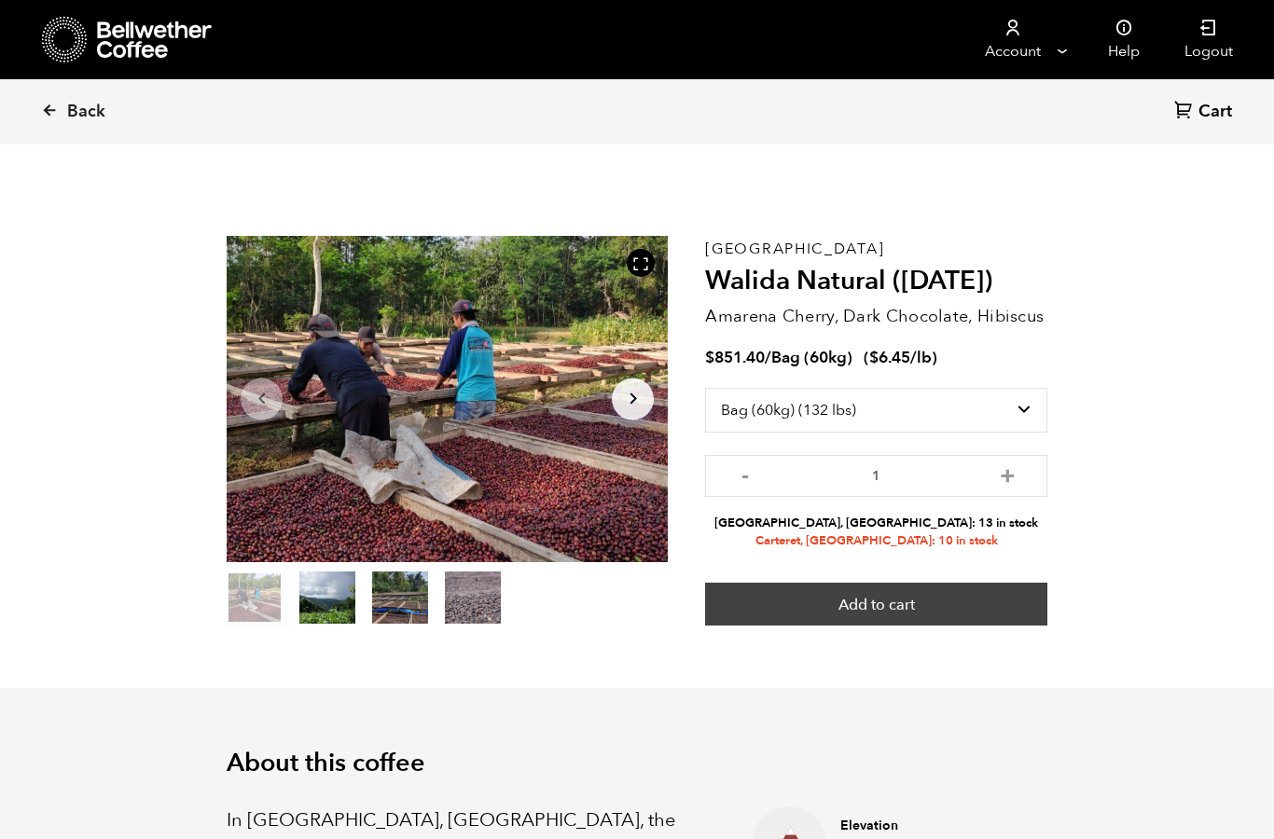
click at [918, 609] on button "Add to cart" at bounding box center [876, 604] width 342 height 43
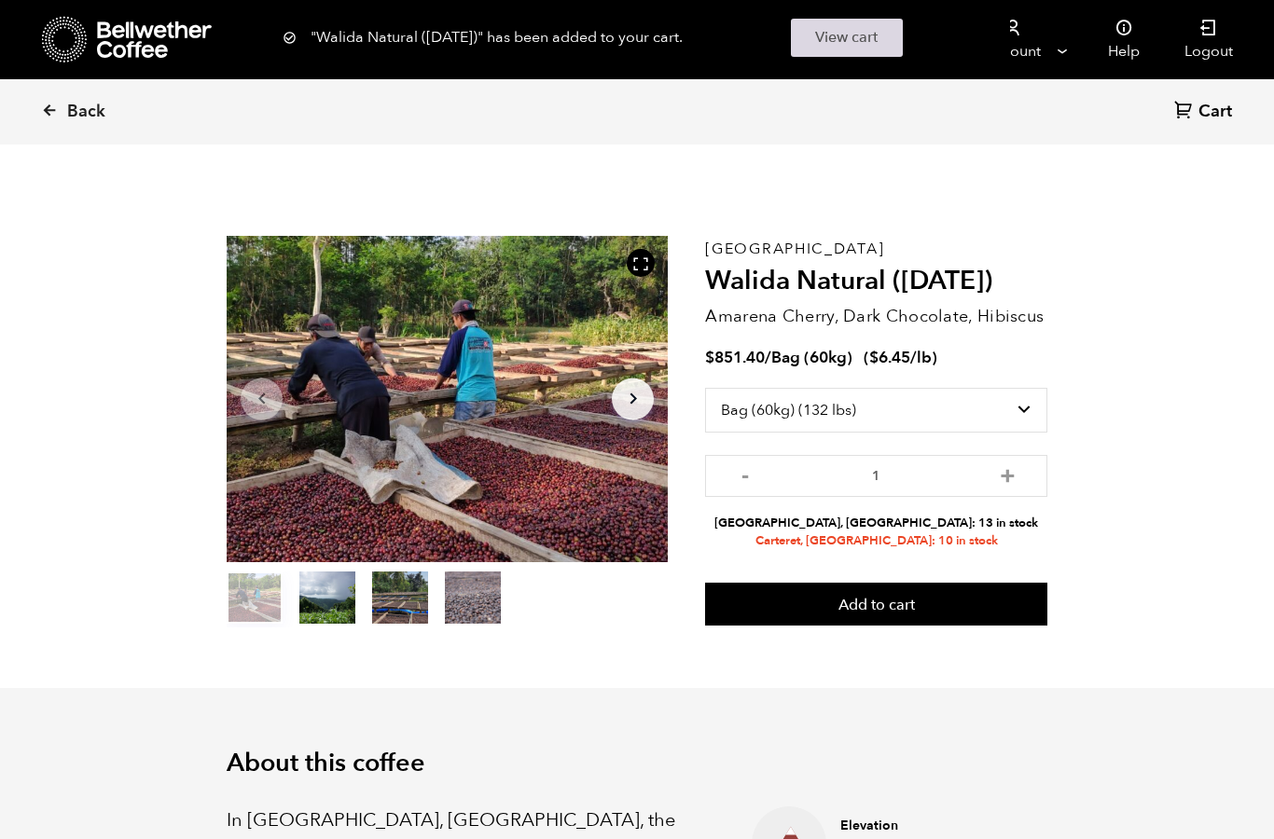
click at [884, 48] on link "View cart" at bounding box center [847, 38] width 112 height 38
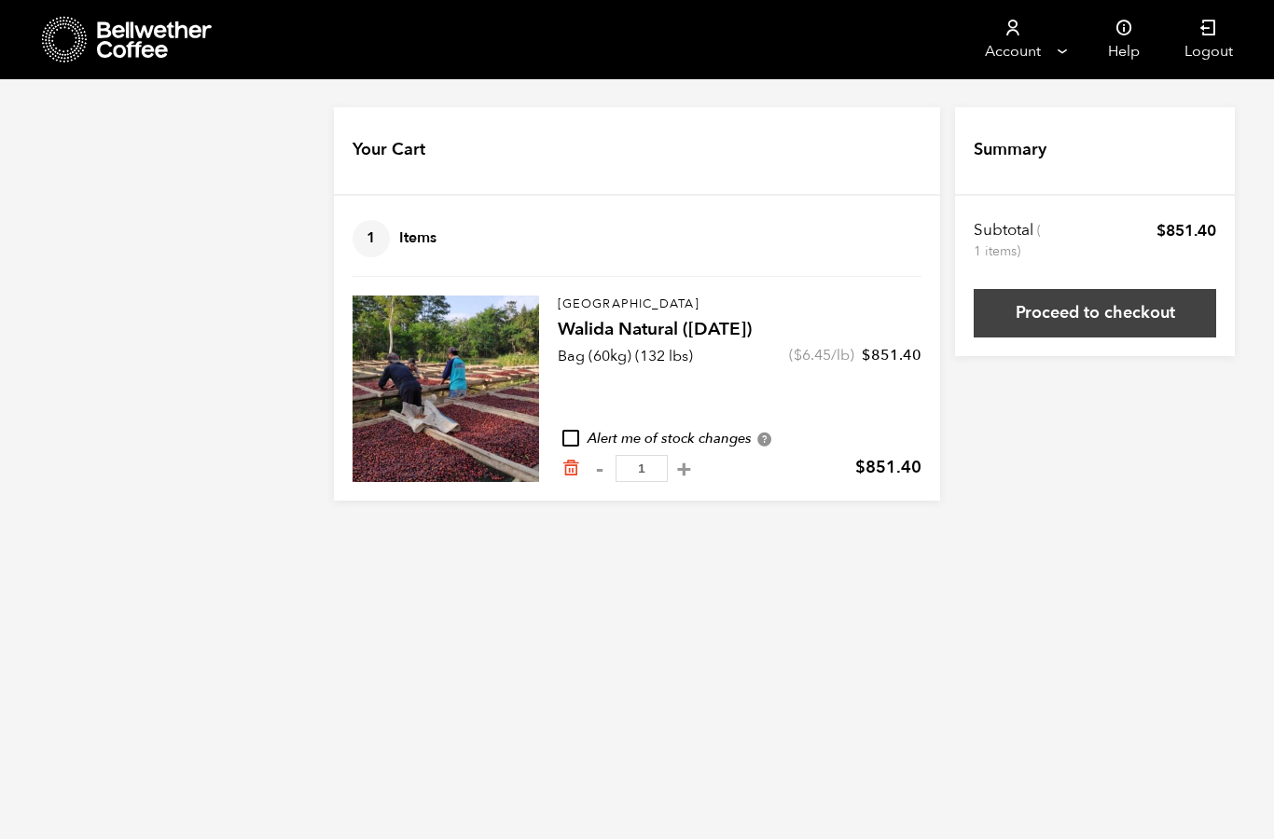
click at [1120, 327] on link "Proceed to checkout" at bounding box center [1094, 313] width 242 height 48
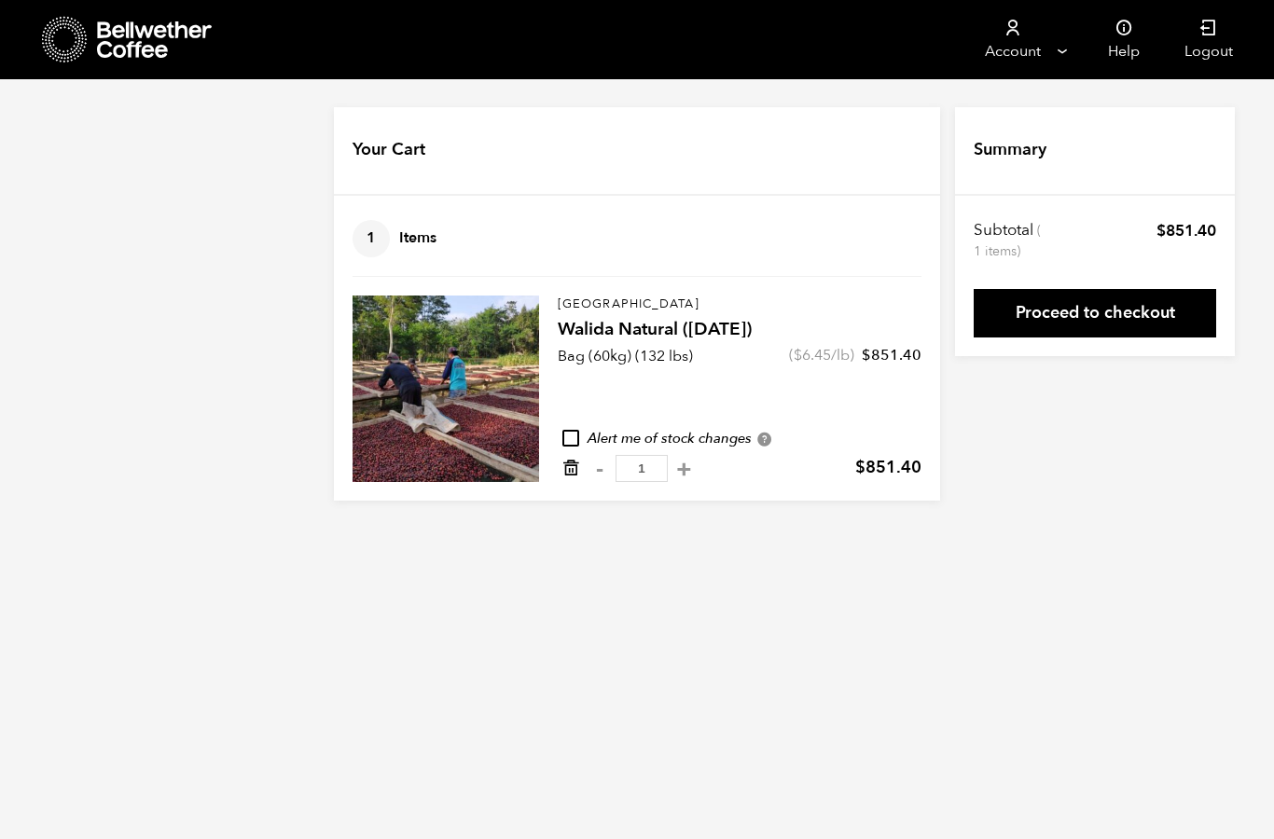
click at [574, 470] on icon "Remove from cart" at bounding box center [570, 468] width 19 height 19
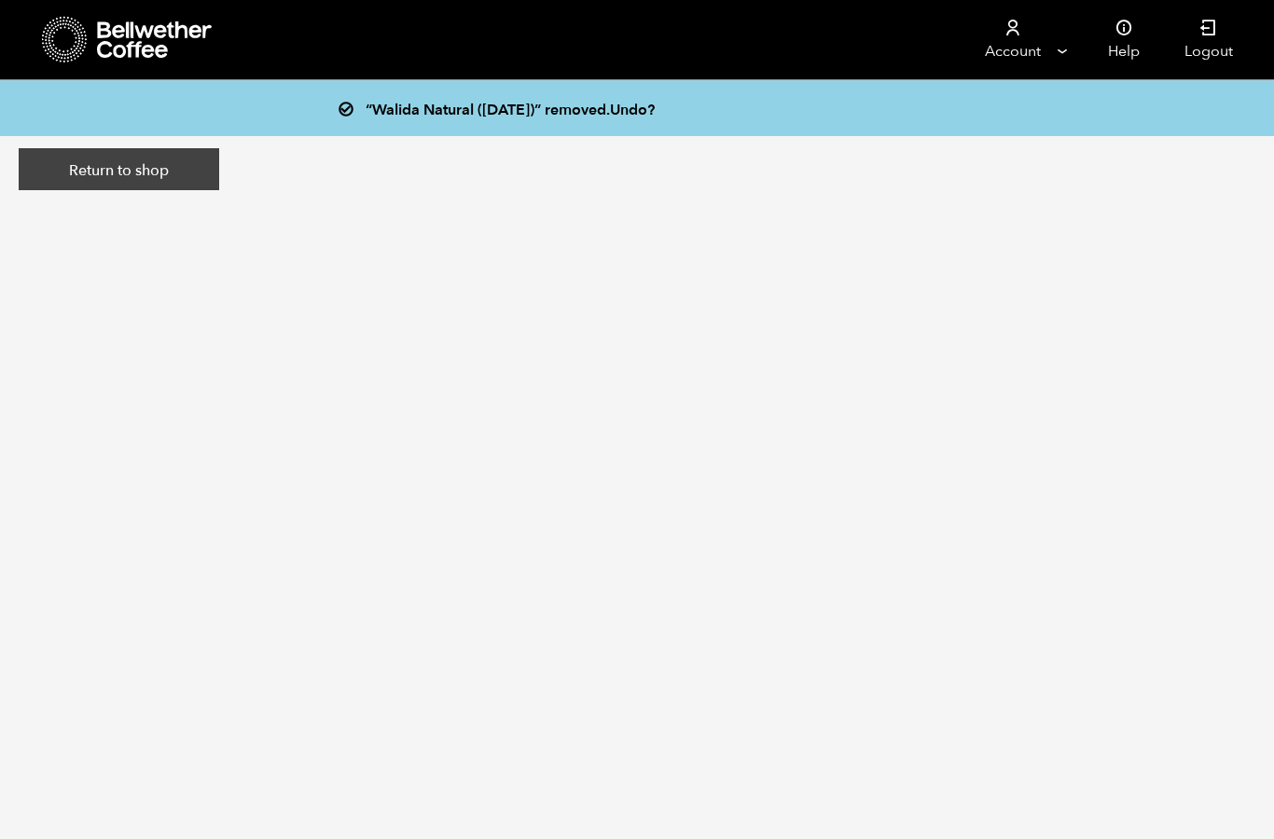
click at [172, 179] on link "Return to shop" at bounding box center [119, 169] width 200 height 43
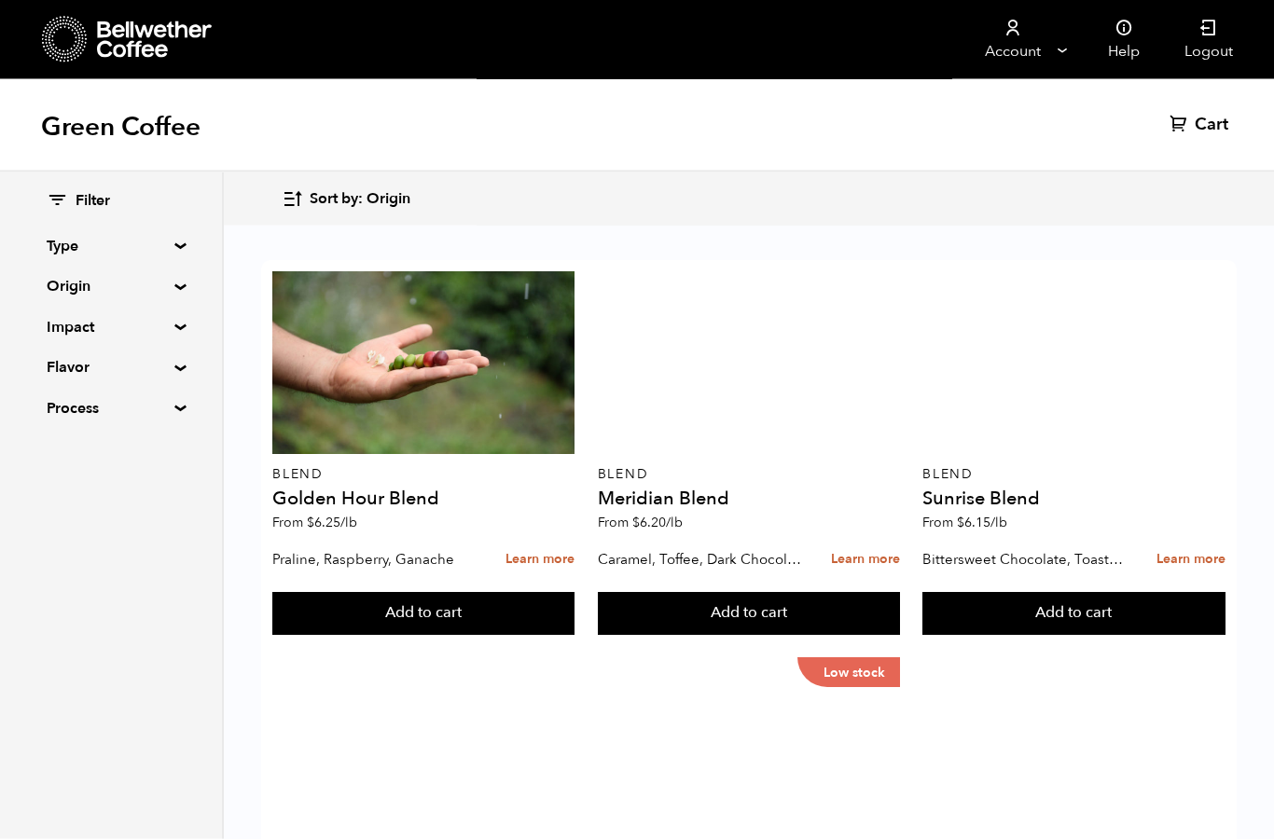
scroll to position [806, 0]
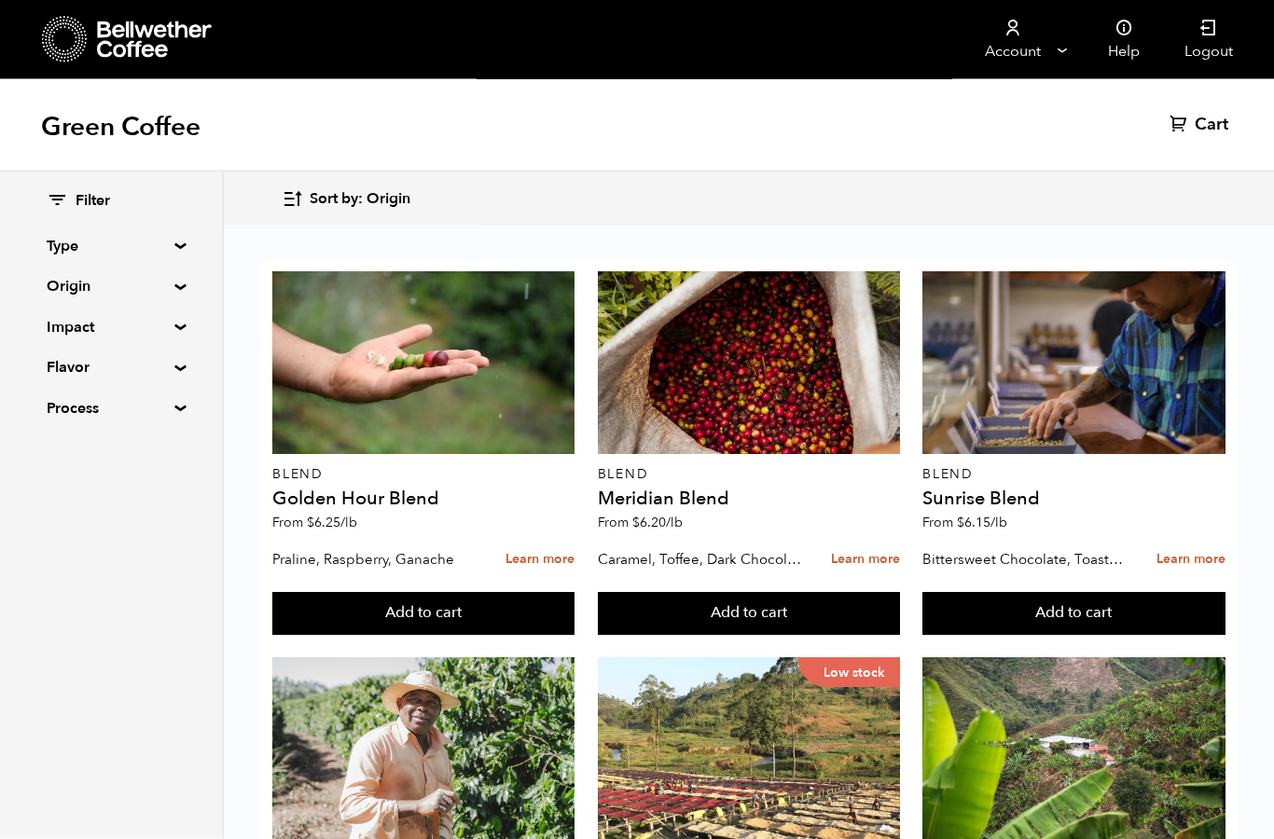
click at [574, 593] on button "Add to cart" at bounding box center [423, 614] width 302 height 43
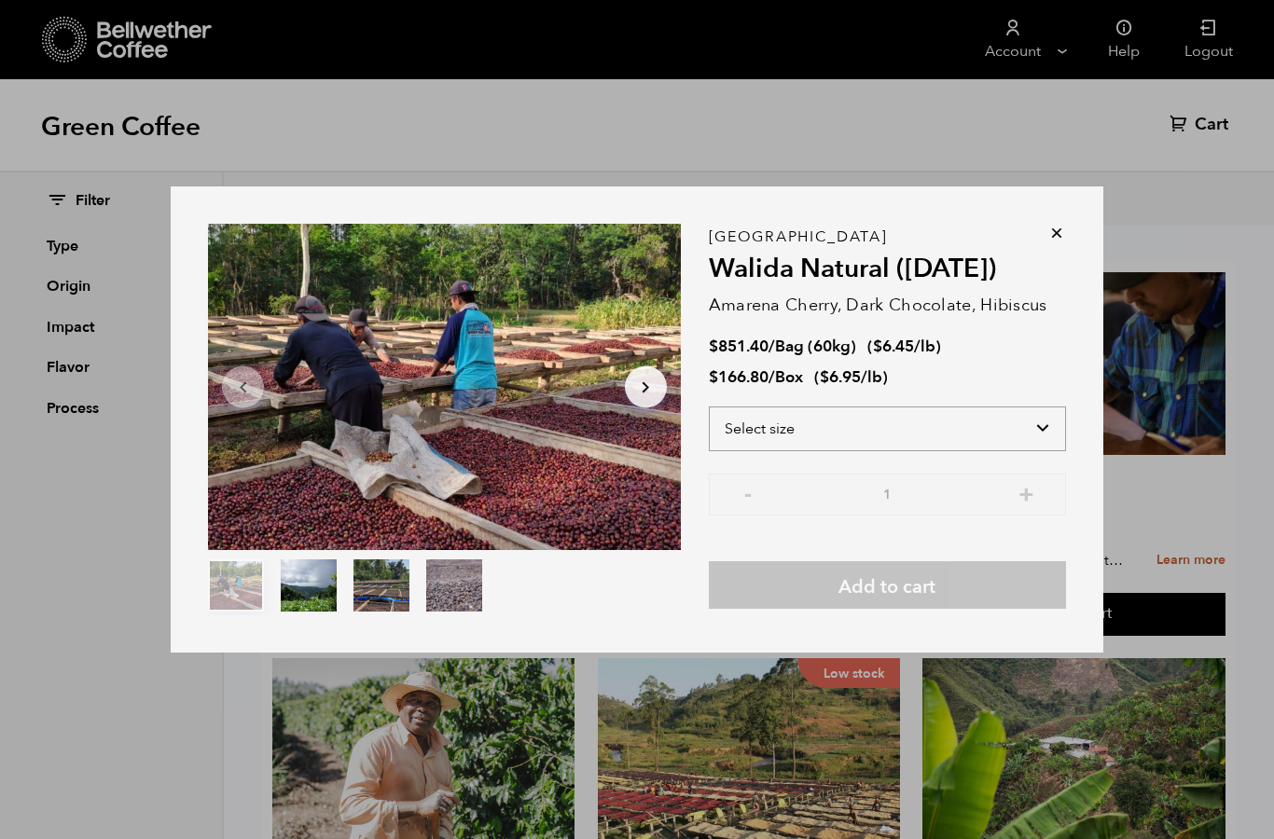
click at [1048, 451] on select "Select size Bag (60kg) (132 lbs) Box (24 lbs)" at bounding box center [887, 429] width 357 height 45
select select "box"
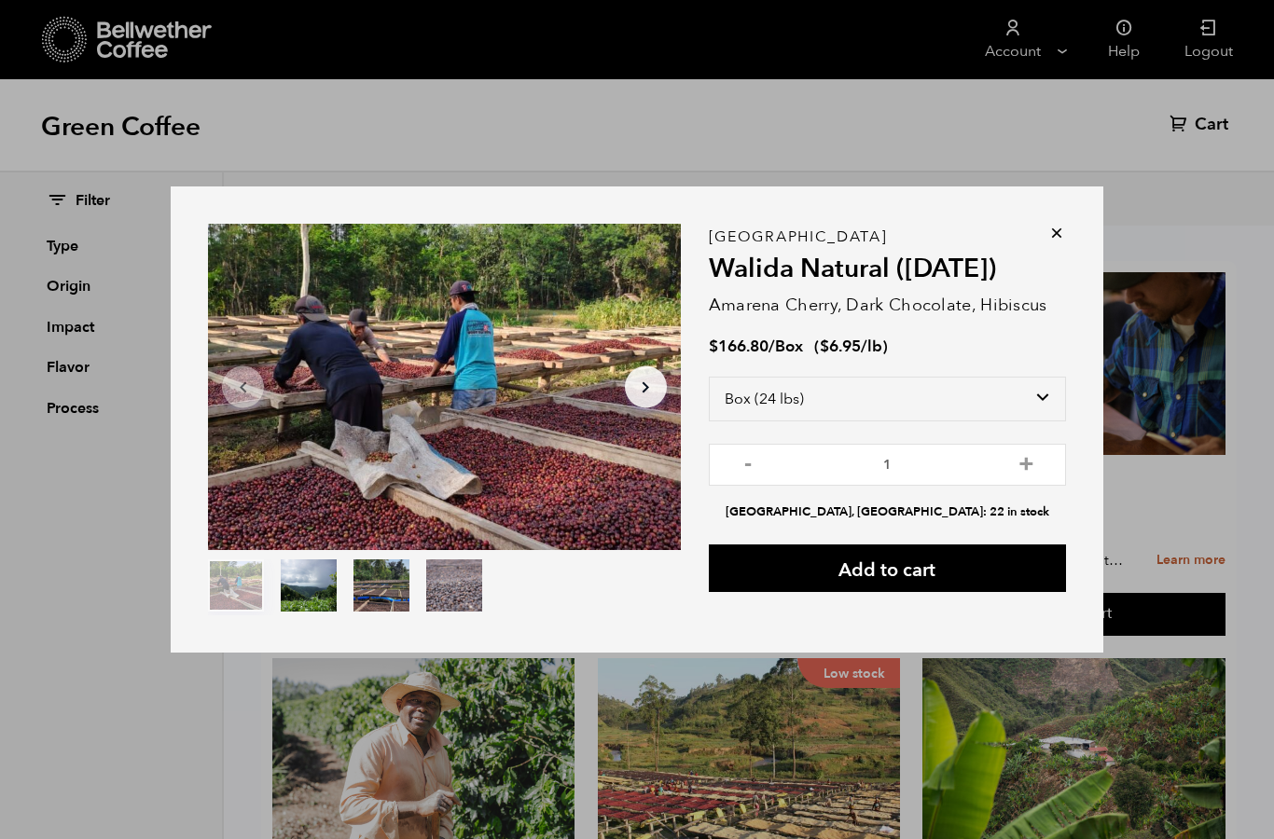
click at [1053, 242] on icon at bounding box center [1056, 233] width 19 height 19
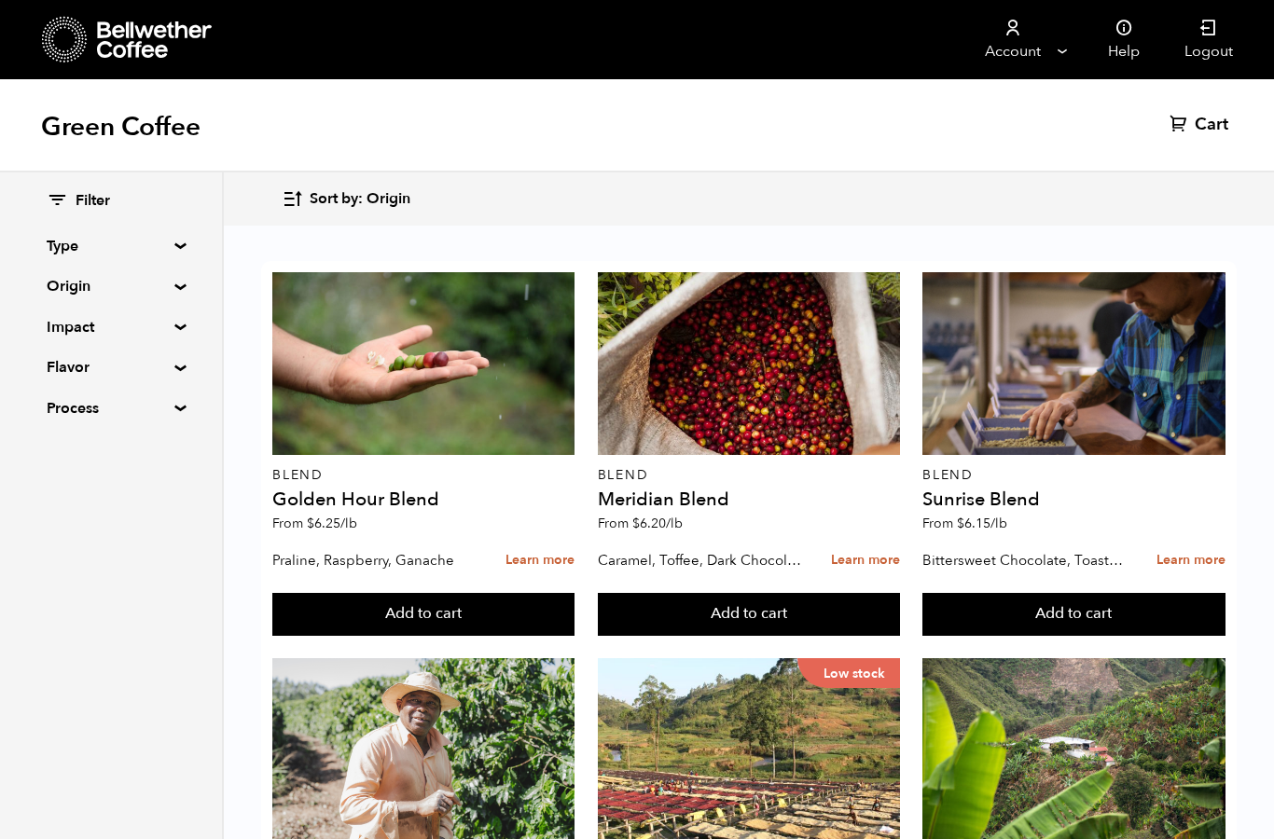
scroll to position [1706, 0]
click at [175, 285] on summary "Origin" at bounding box center [111, 286] width 129 height 22
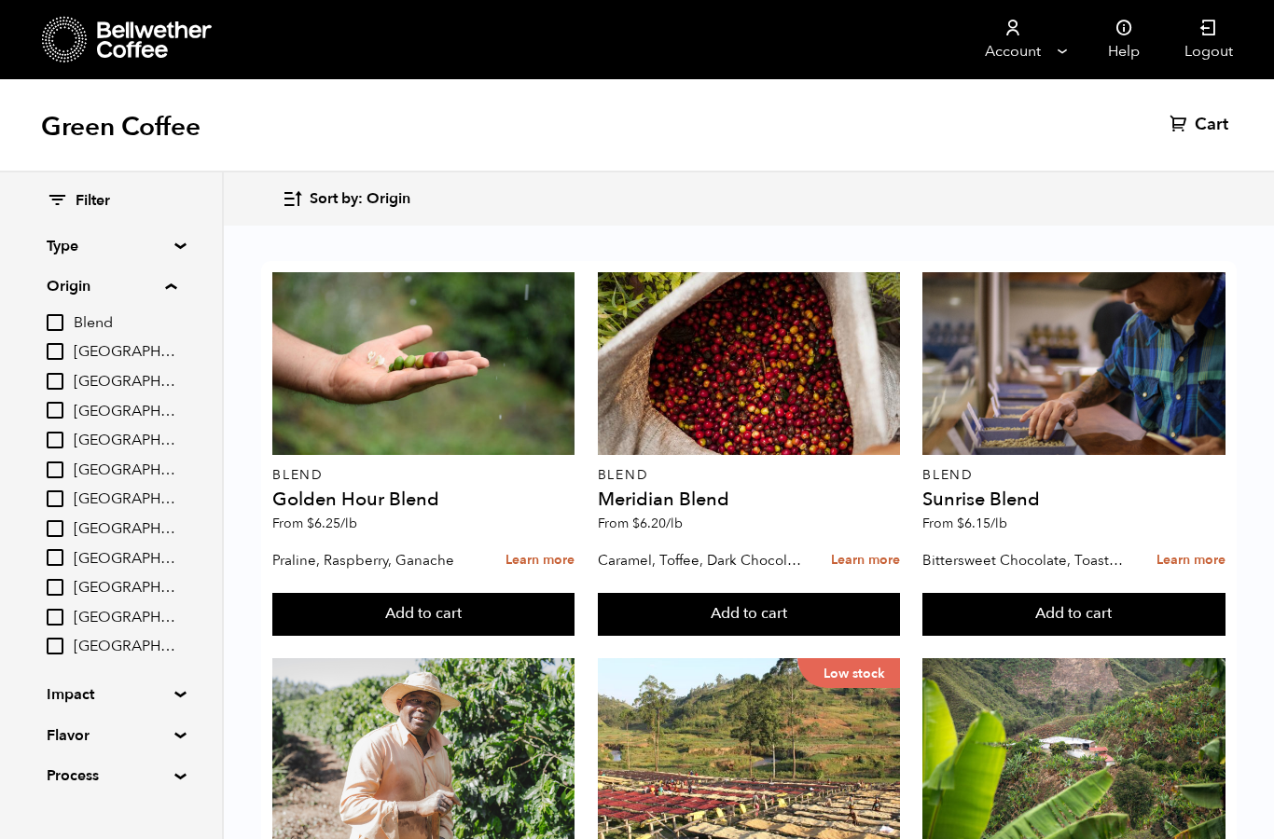
click at [199, 301] on div "Filter Type Blend Single Origin Decaf Seasonal Year Round Origin Blend Brazil B…" at bounding box center [111, 488] width 222 height 633
click at [176, 288] on summary "Origin" at bounding box center [112, 286] width 130 height 22
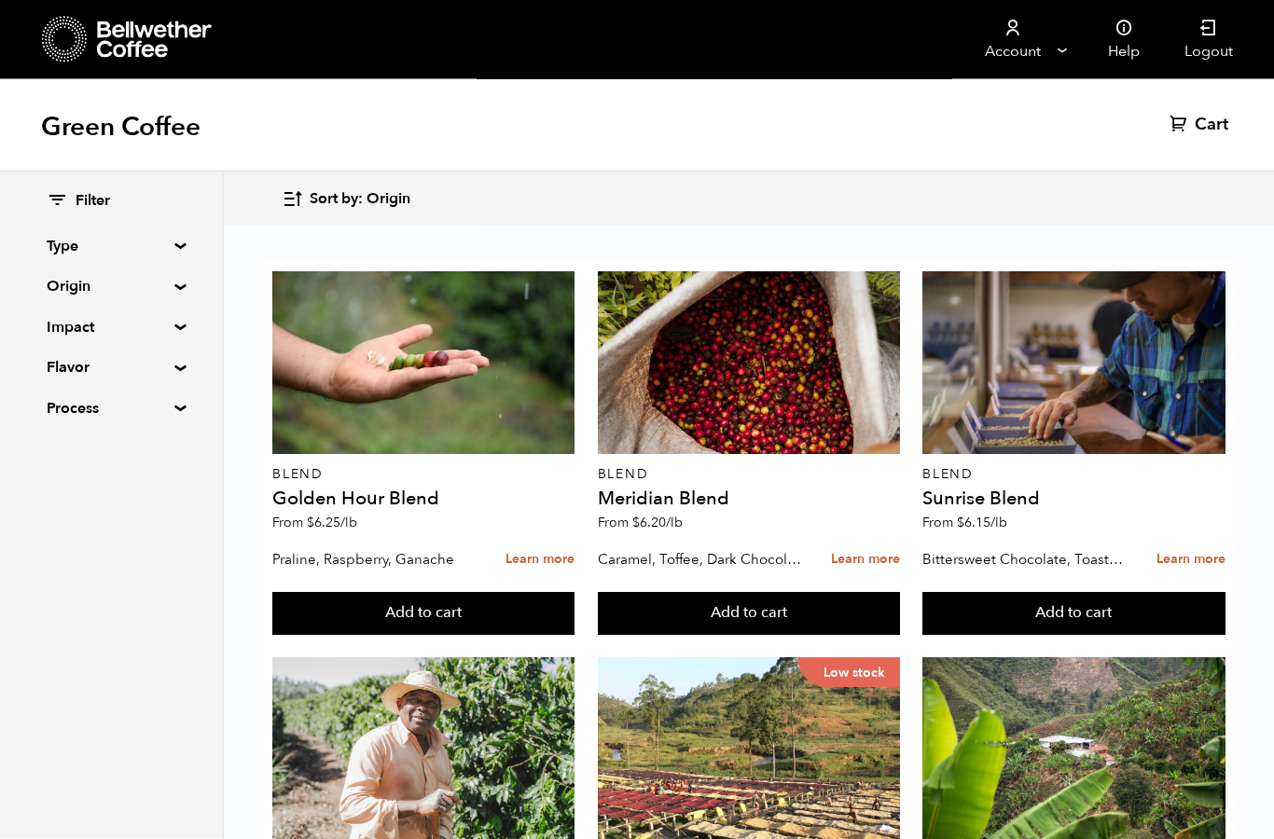
scroll to position [942, 0]
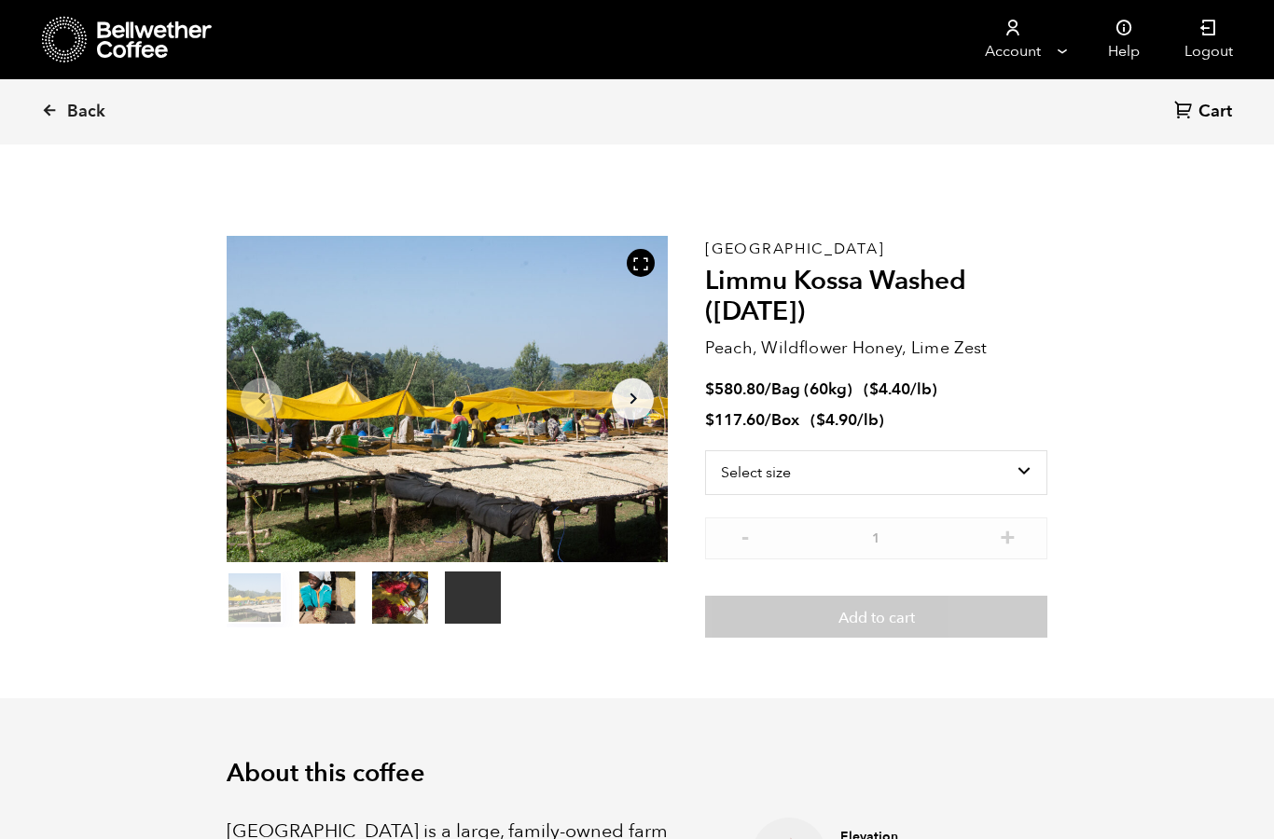
scroll to position [811, 798]
click at [1028, 473] on select "Select size Bag (60kg) (132 lbs) Box (24 lbs)" at bounding box center [876, 472] width 342 height 45
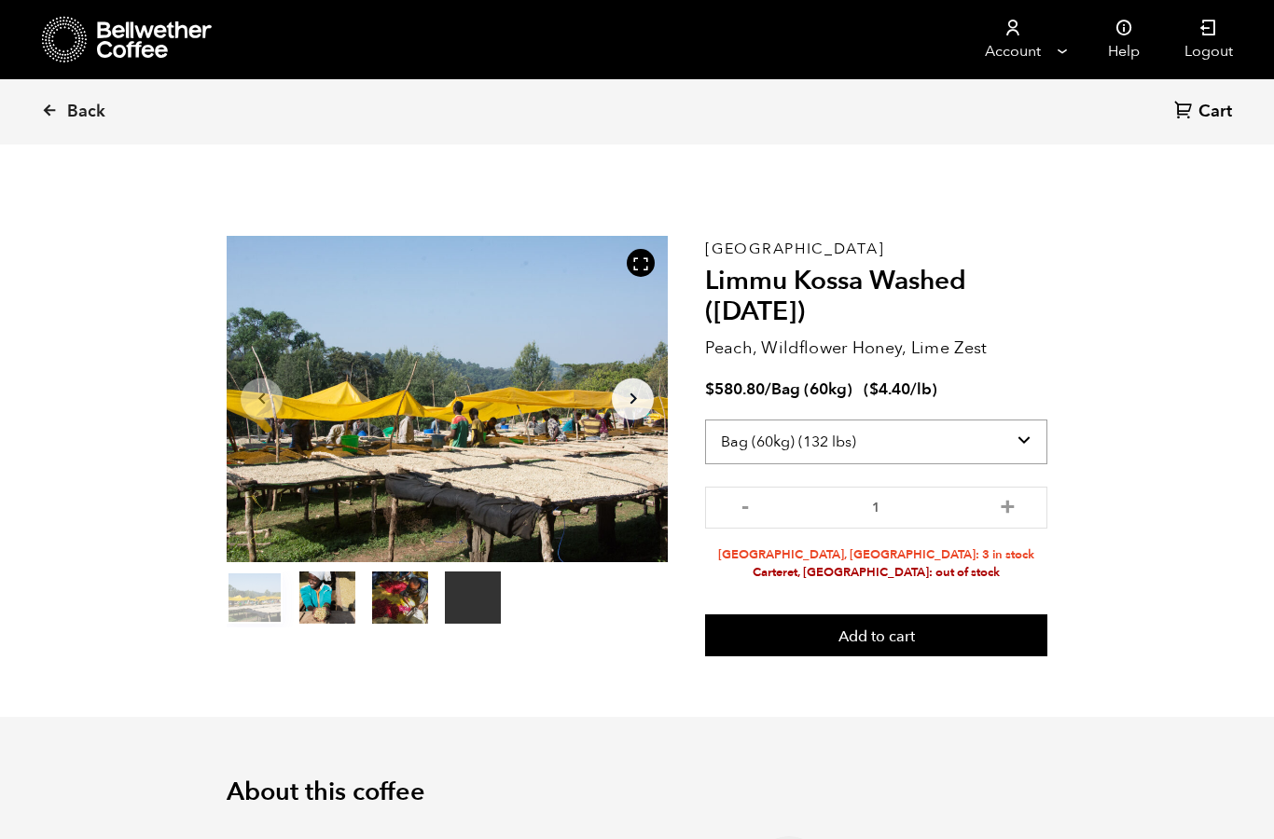
click at [1024, 447] on select "Select size Bag (60kg) (132 lbs) Box (24 lbs)" at bounding box center [876, 442] width 342 height 45
select select "box"
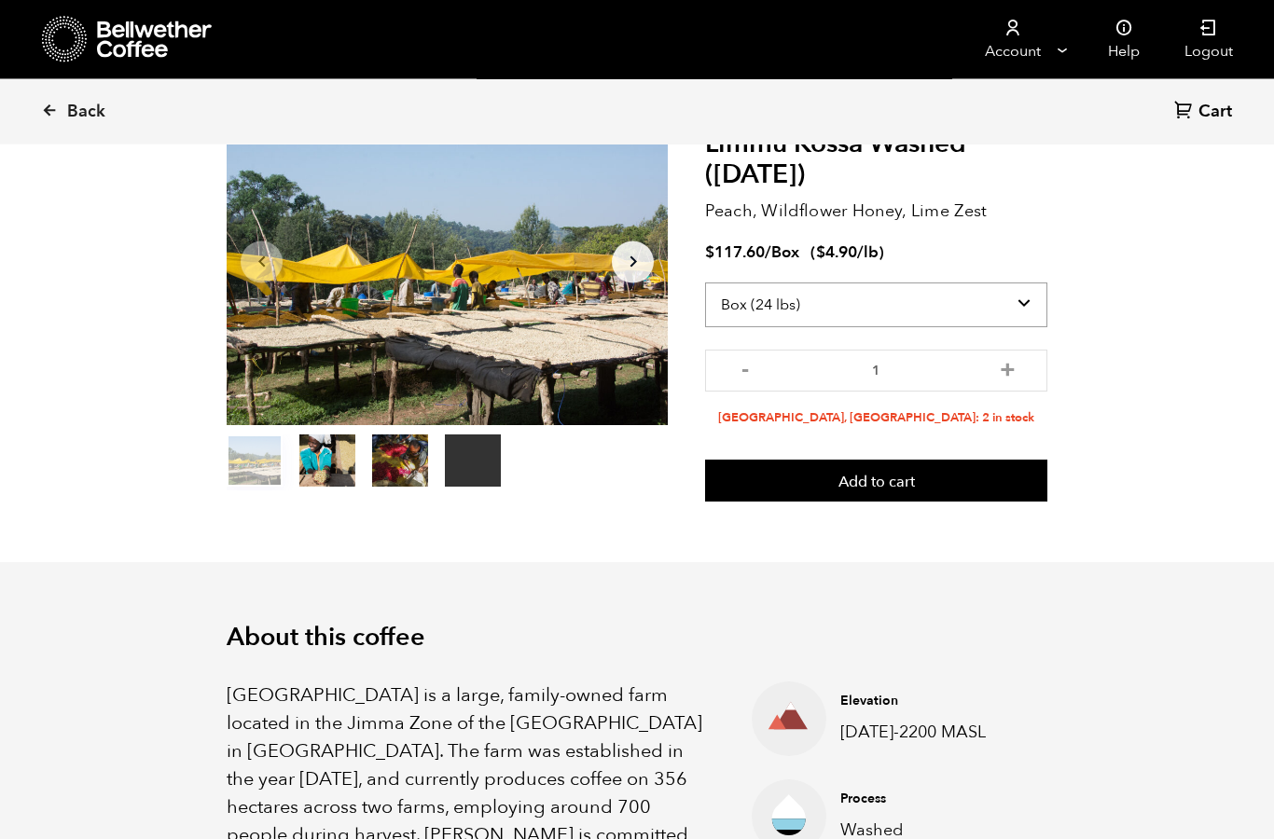
scroll to position [0, 0]
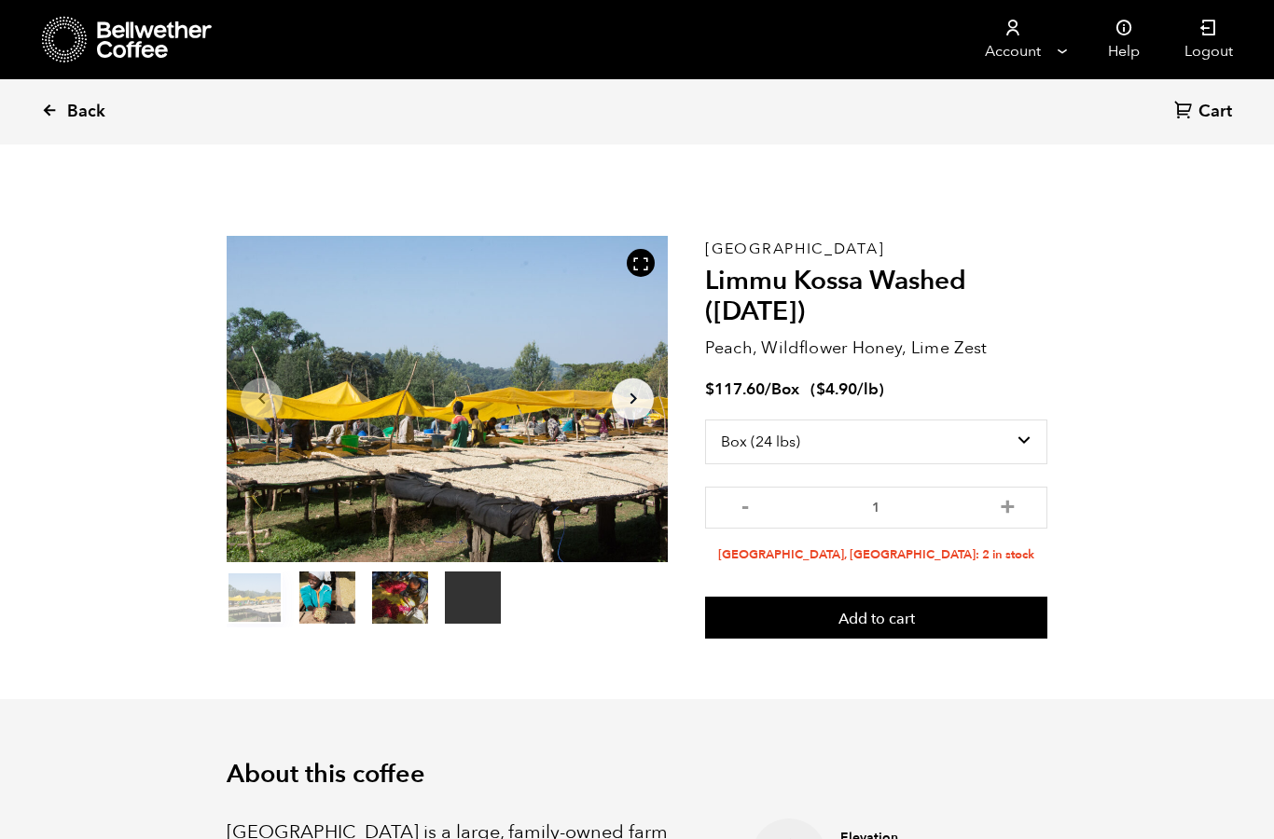
click at [83, 125] on link "Back" at bounding box center [99, 111] width 116 height 63
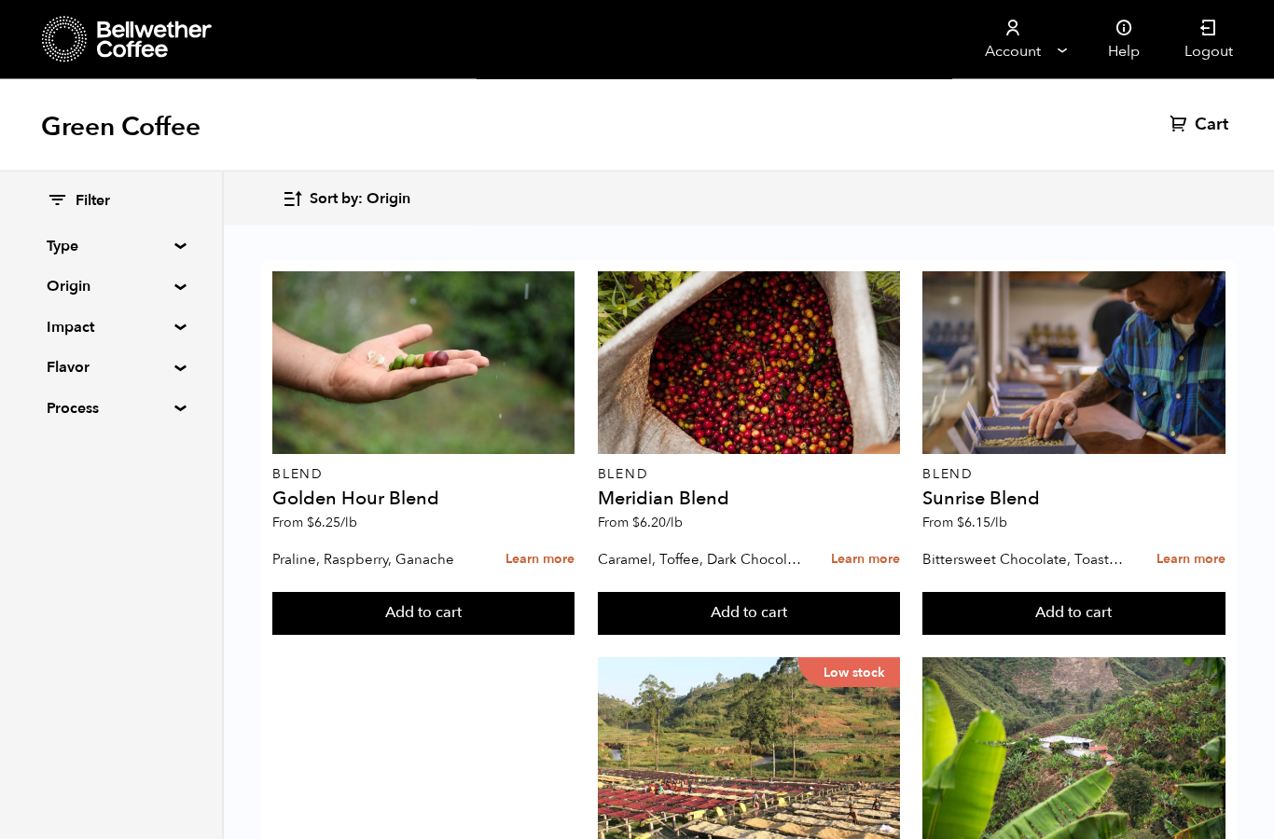
scroll to position [1706, 0]
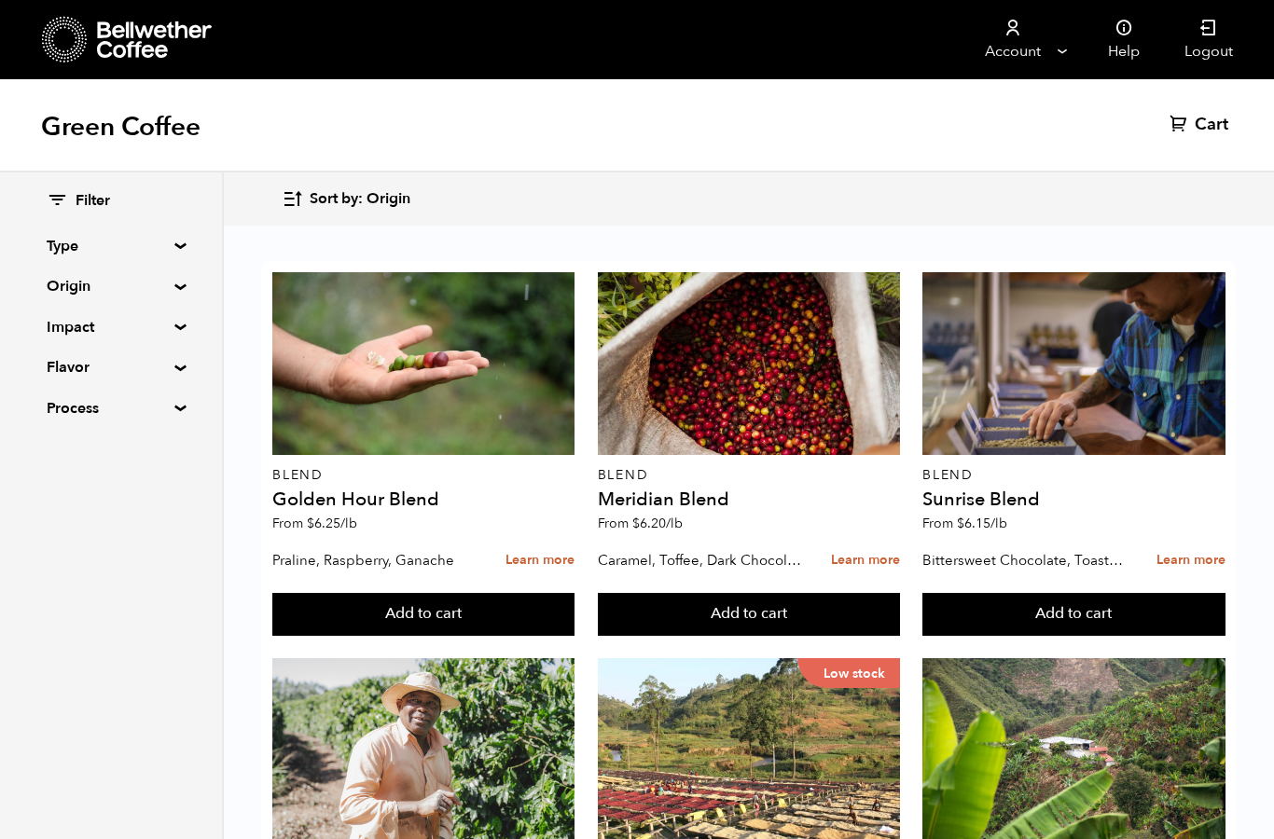
click at [574, 636] on button "Add to cart" at bounding box center [423, 614] width 302 height 43
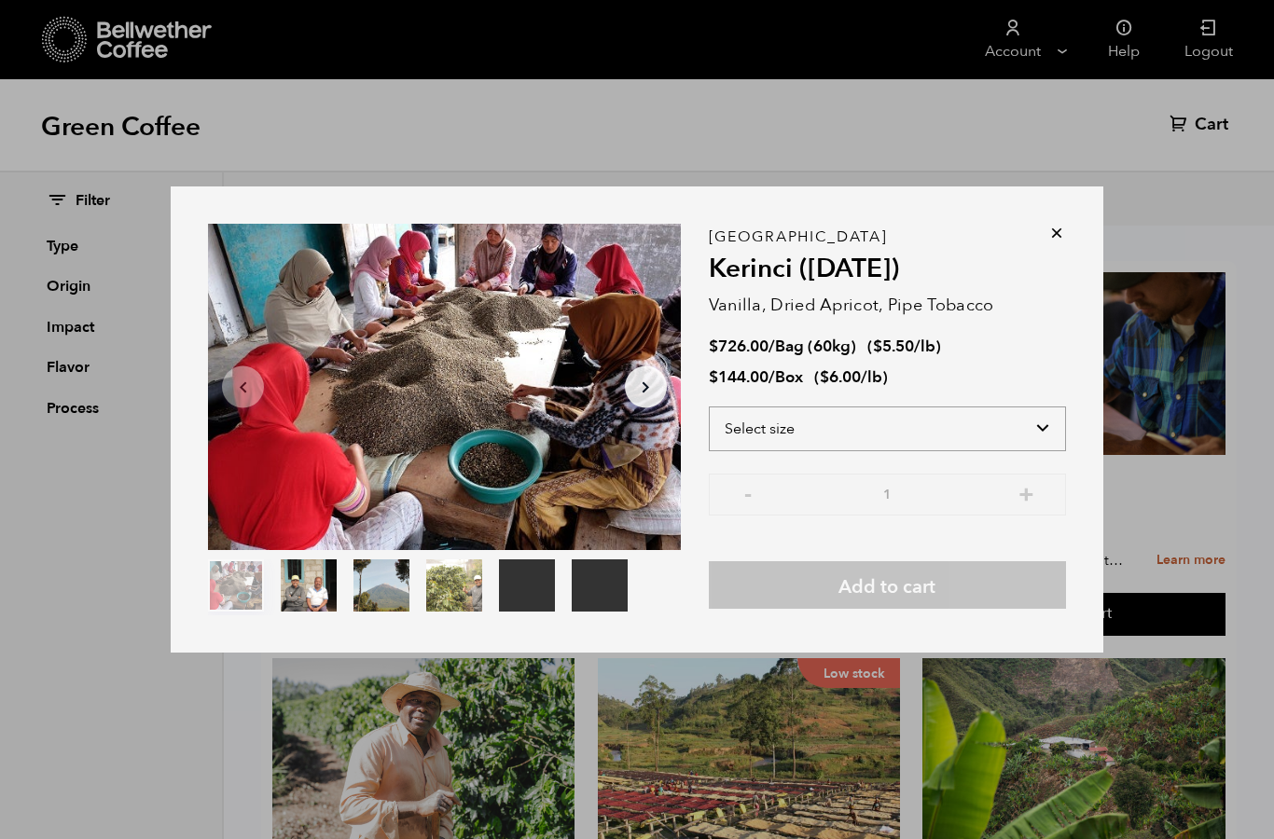
click at [1044, 451] on select "Select size Bag (60kg) (132 lbs) Box (24 lbs)" at bounding box center [887, 429] width 357 height 45
select select "box"
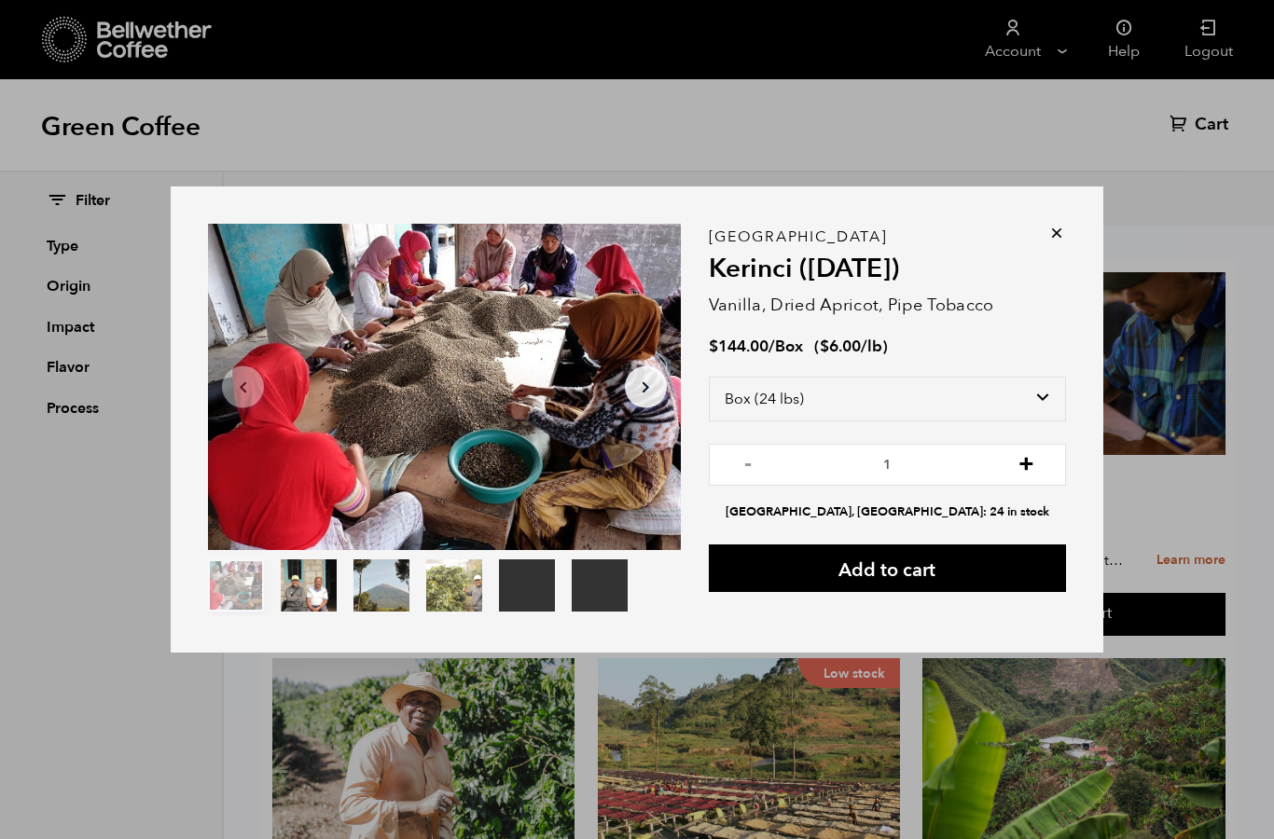
click at [1029, 472] on button "+" at bounding box center [1025, 462] width 23 height 19
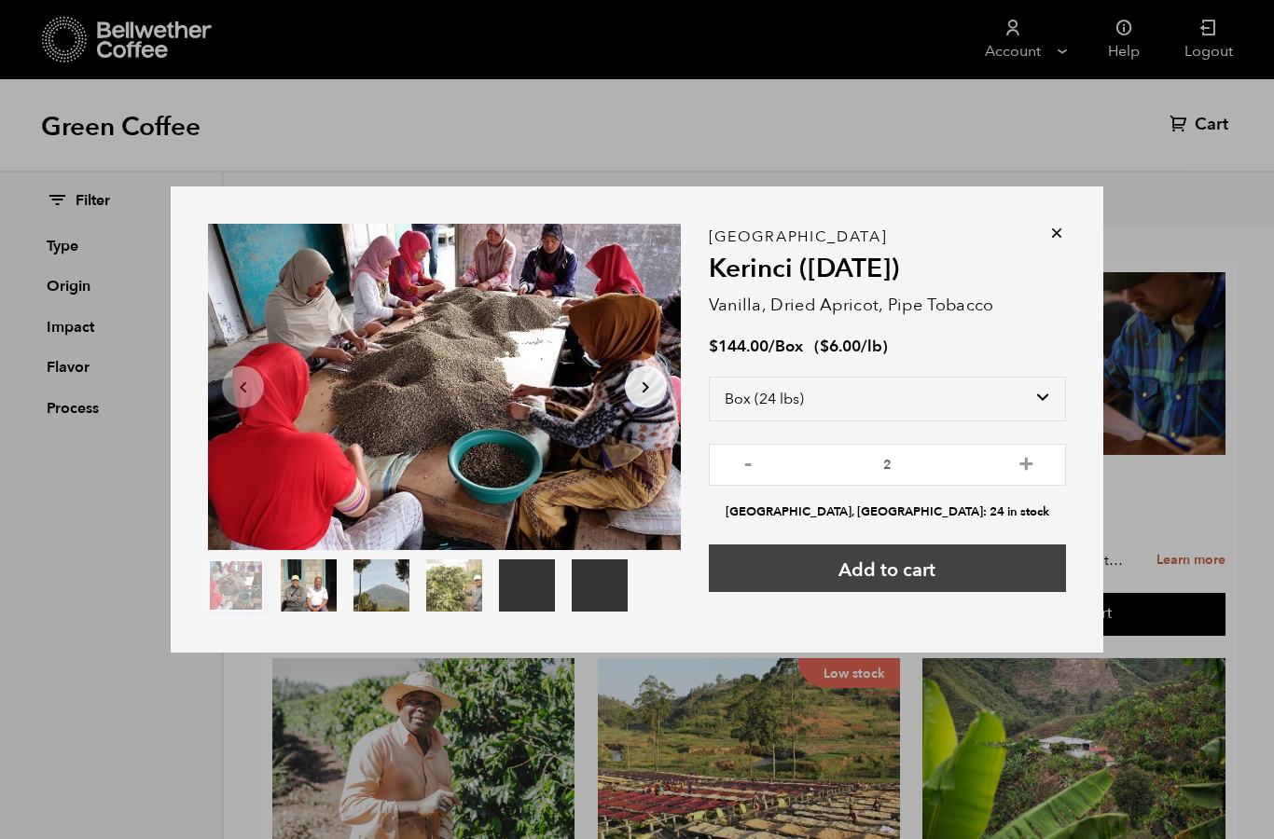
click at [962, 592] on button "Add to cart" at bounding box center [887, 569] width 357 height 48
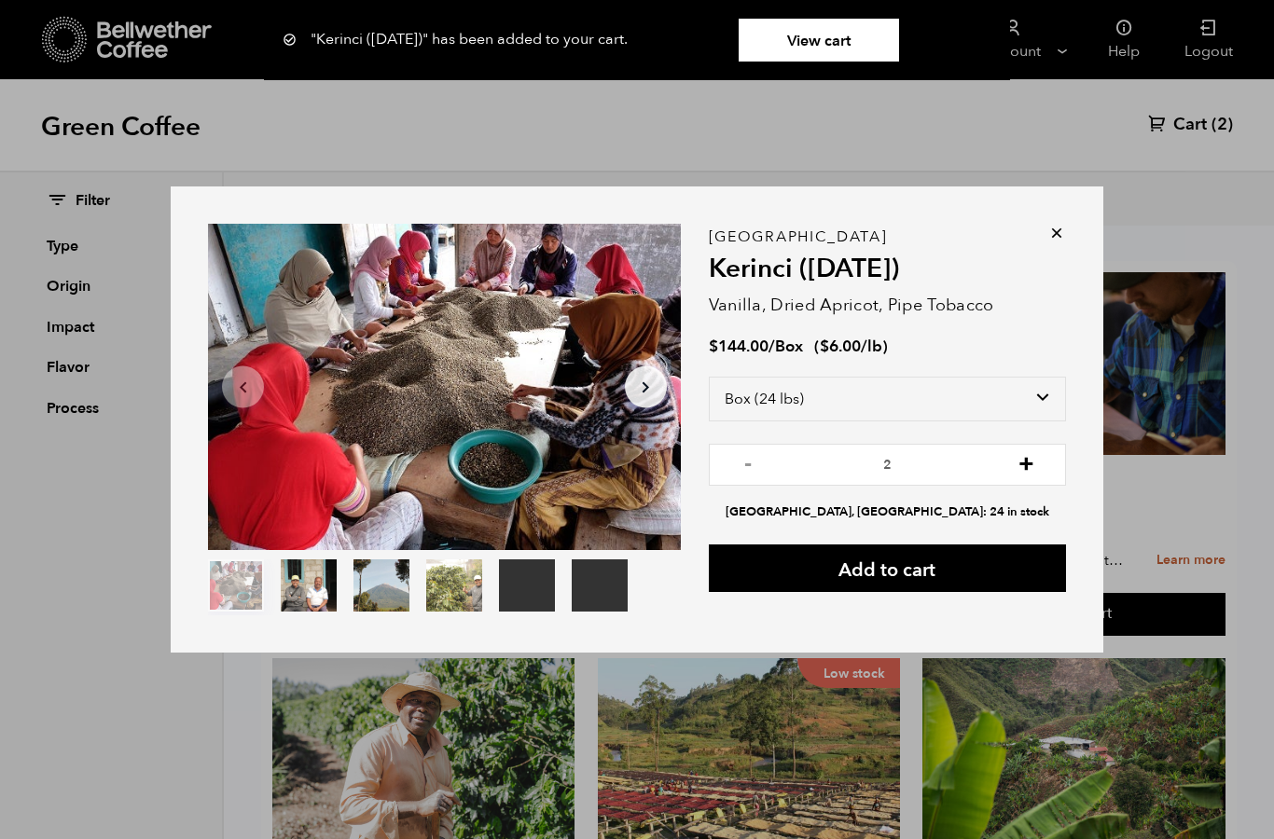
click at [1027, 472] on button "+" at bounding box center [1025, 462] width 23 height 19
type input "3"
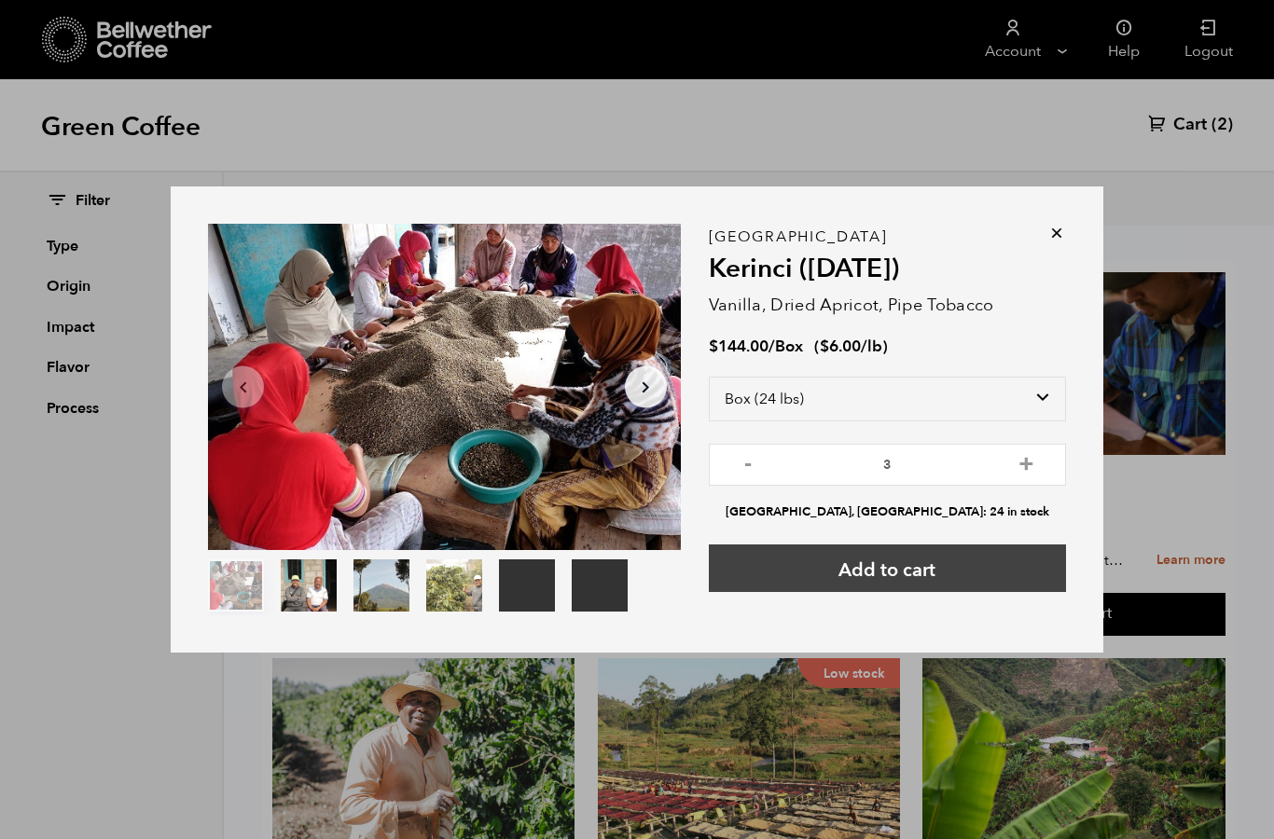
click at [961, 592] on button "Add to cart" at bounding box center [887, 569] width 357 height 48
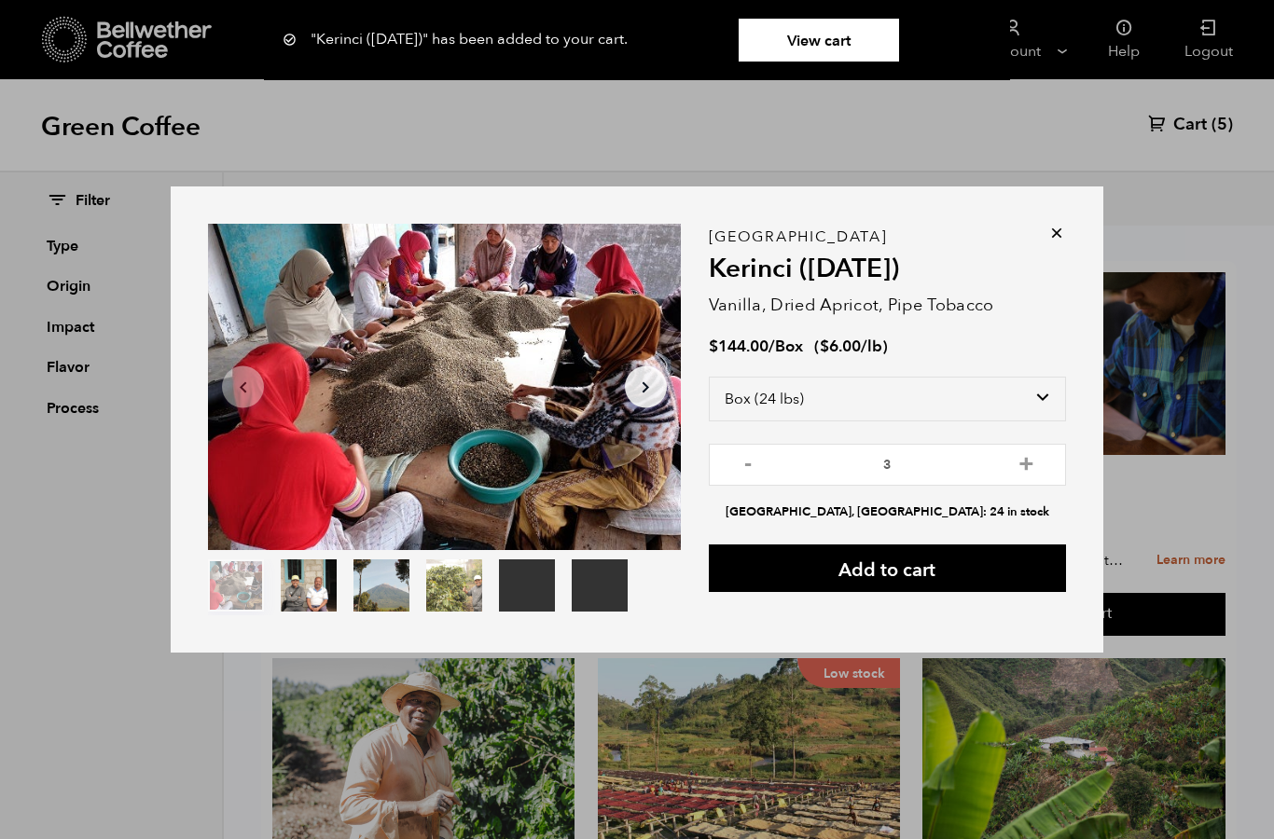
click at [1190, 137] on div "Your browser does not support the video tag. Your browser does not support the …" at bounding box center [637, 419] width 1274 height 839
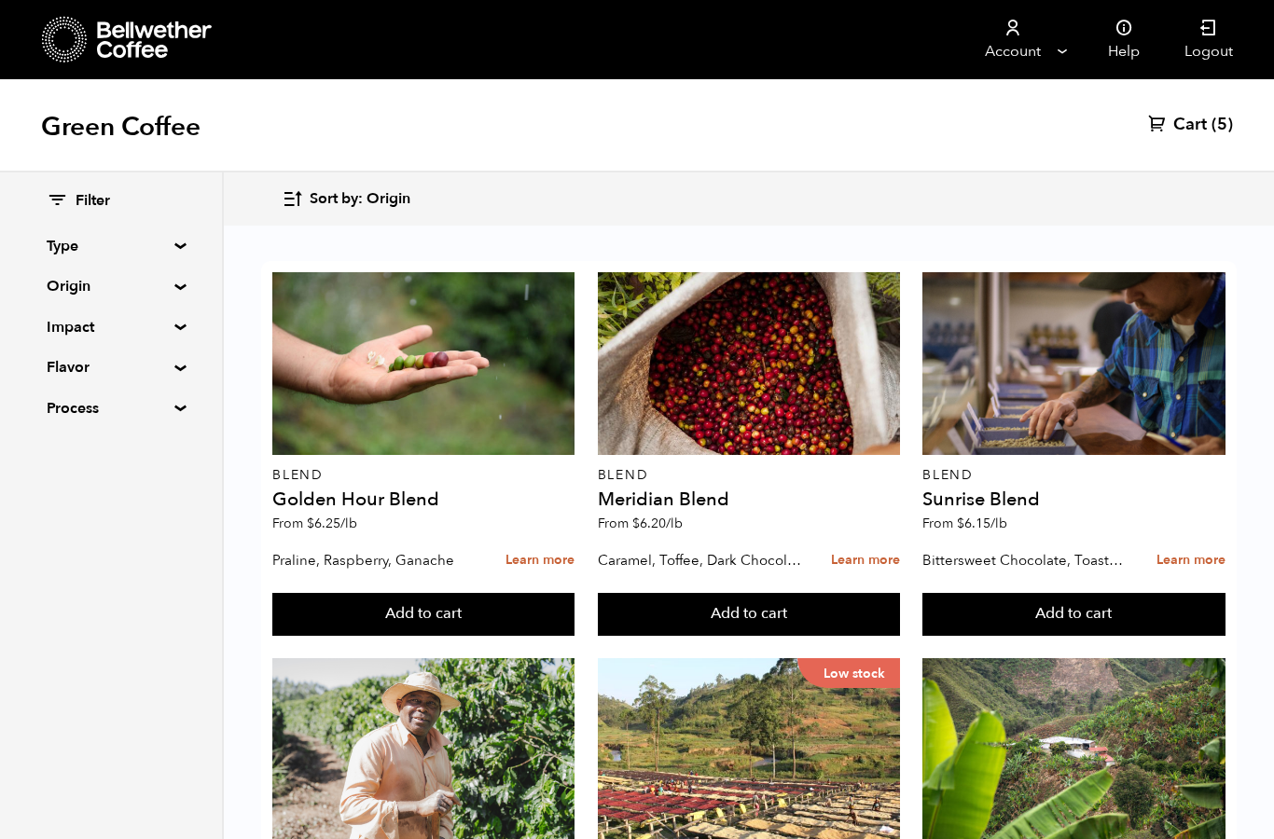
click at [1198, 124] on span "Cart" at bounding box center [1190, 125] width 34 height 22
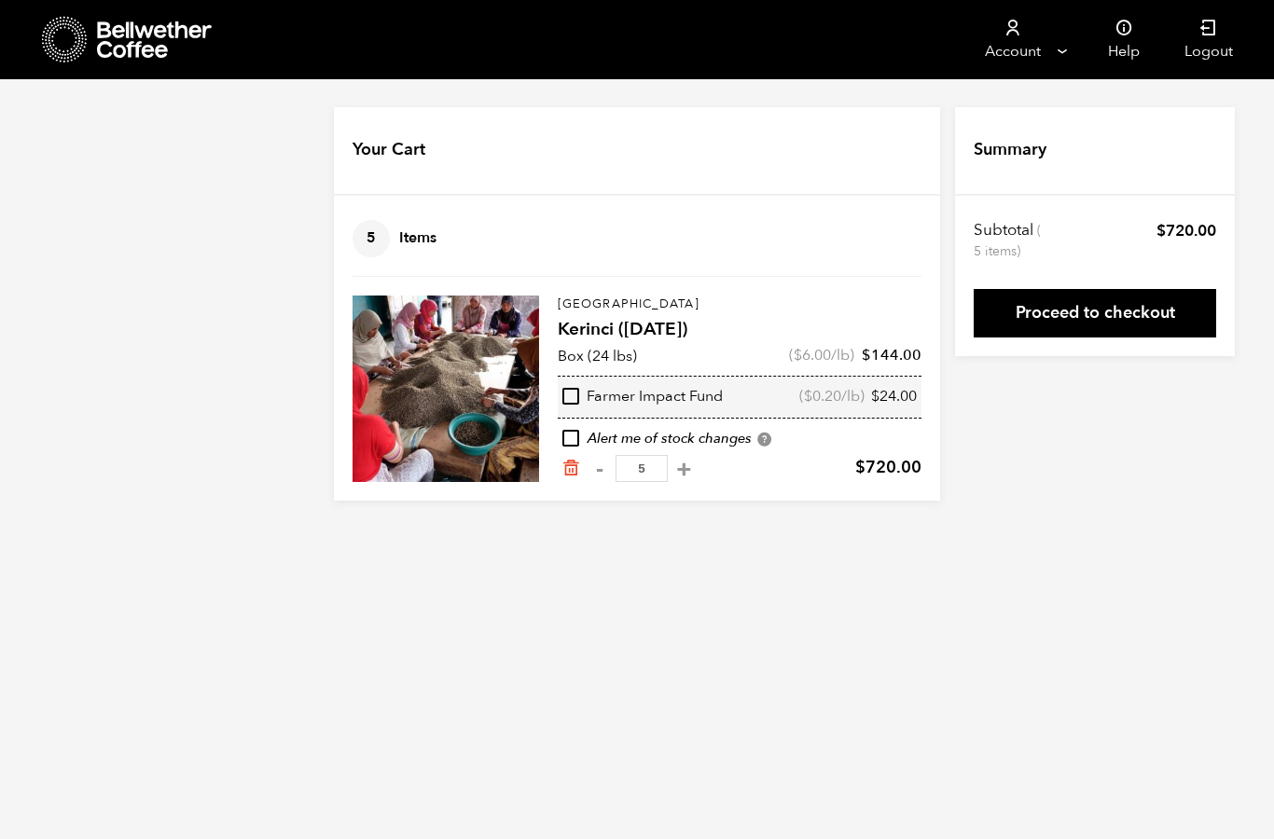
click at [575, 391] on input "checkbox" at bounding box center [570, 396] width 17 height 17
checkbox input "true"
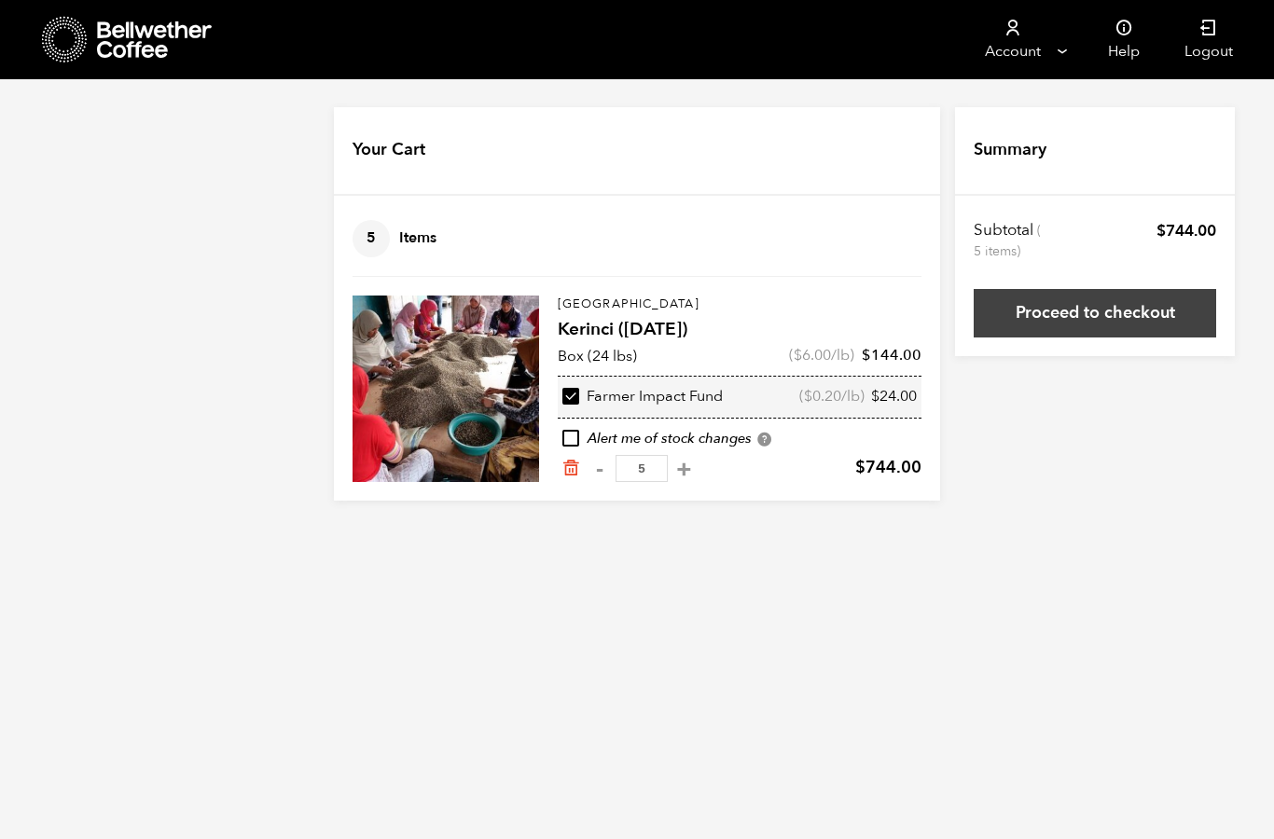
click at [1055, 317] on link "Proceed to checkout" at bounding box center [1094, 313] width 242 height 48
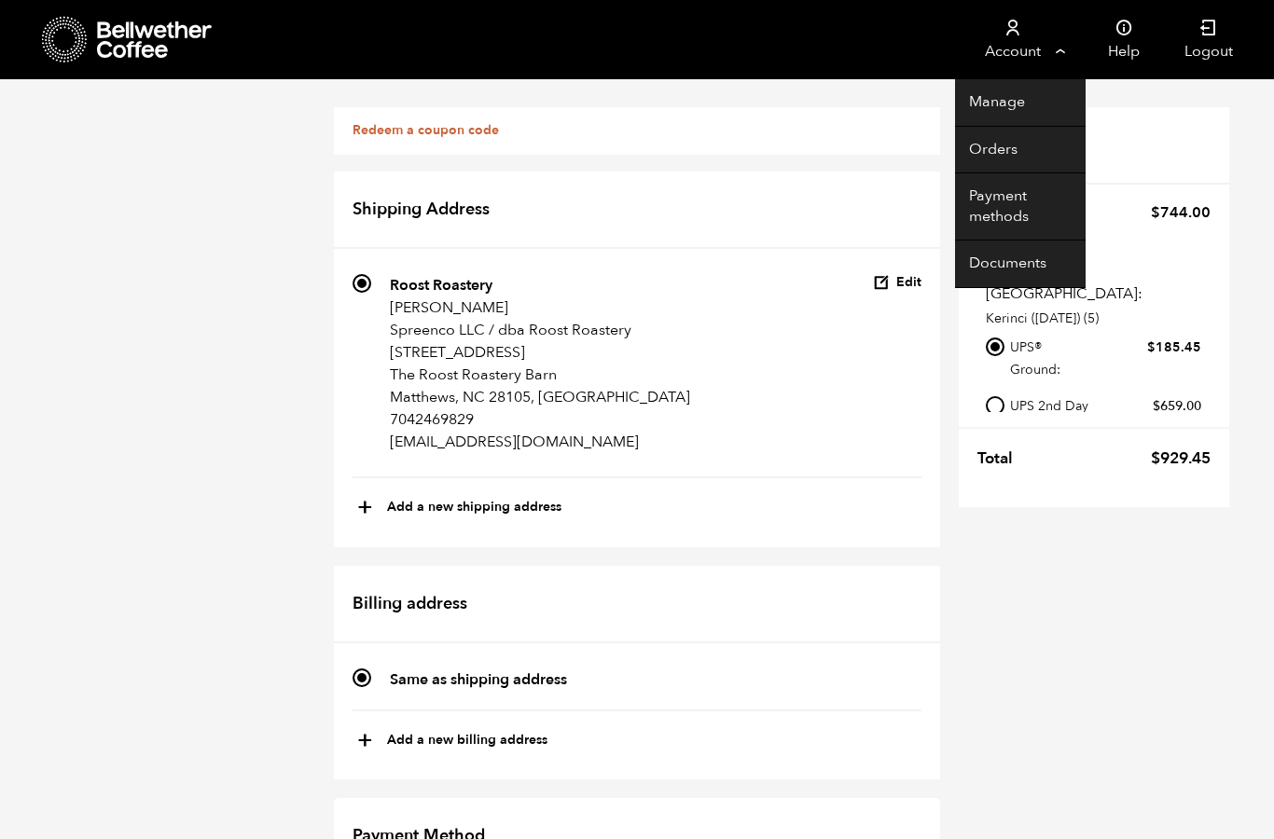
click at [1058, 61] on link "Account" at bounding box center [1012, 39] width 115 height 79
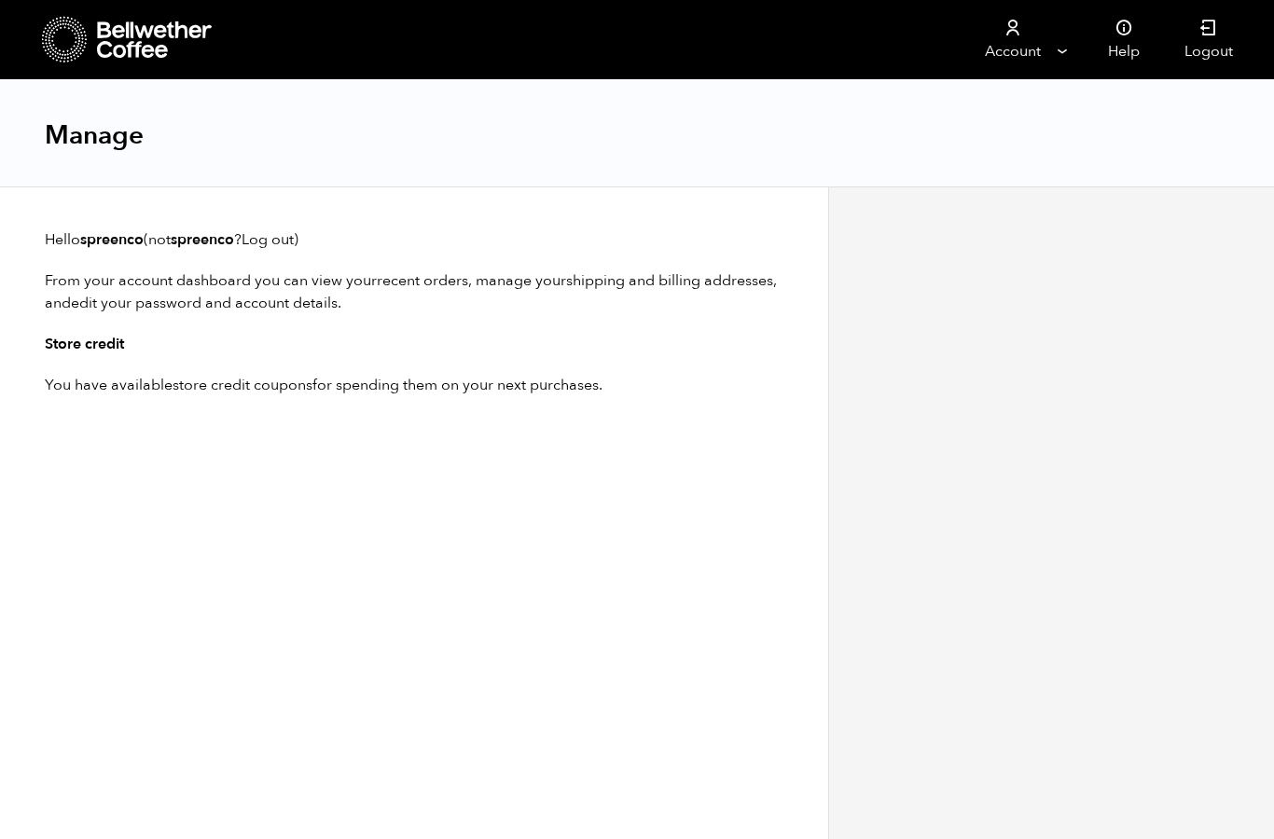
click at [562, 395] on p "You have available store credit coupons for spending them on your next purchase…" at bounding box center [414, 385] width 738 height 22
click at [604, 382] on p "You have available store credit coupons for spending them on your next purchase…" at bounding box center [414, 385] width 738 height 22
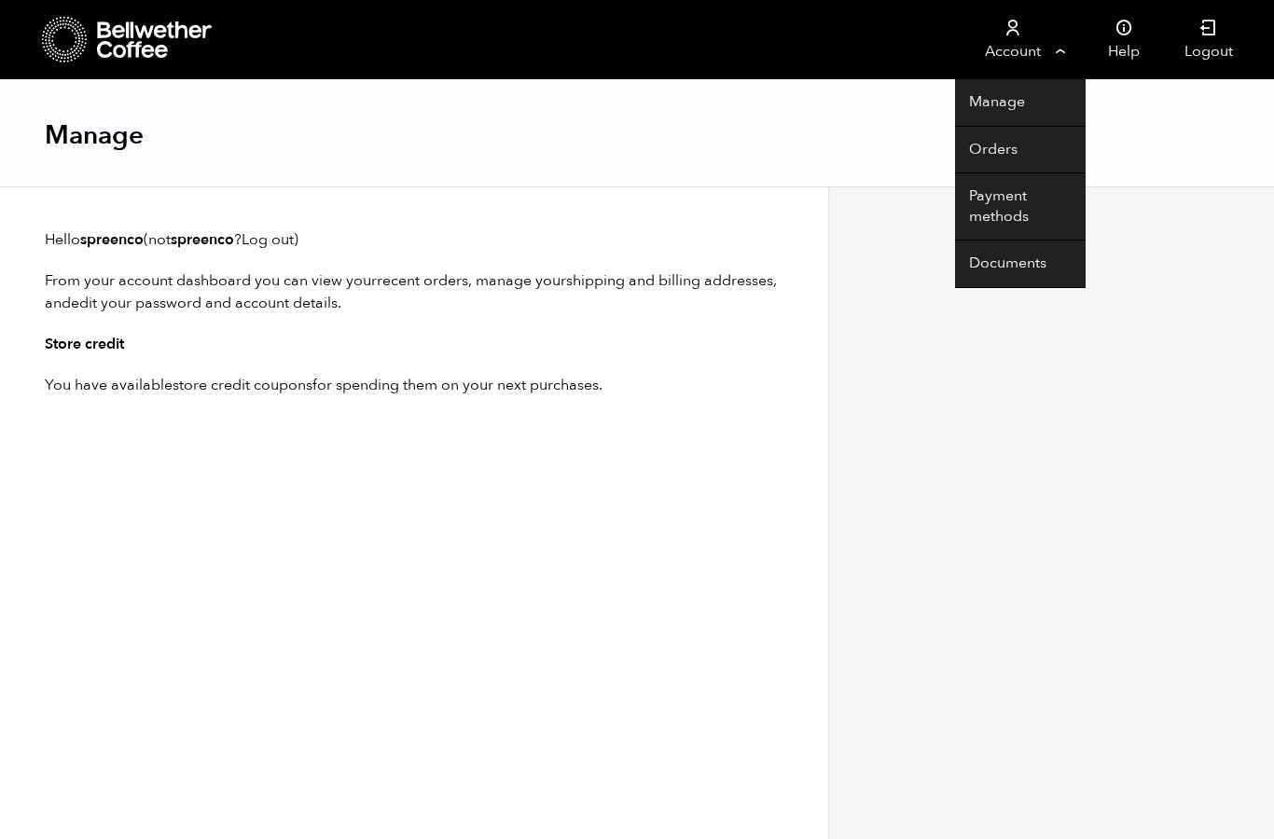
click at [1034, 49] on link "Account" at bounding box center [1012, 39] width 115 height 79
click at [1010, 49] on link "Account" at bounding box center [1012, 39] width 115 height 79
click at [1060, 54] on link "Account" at bounding box center [1012, 39] width 115 height 79
click at [1057, 50] on link "Account" at bounding box center [1012, 39] width 115 height 79
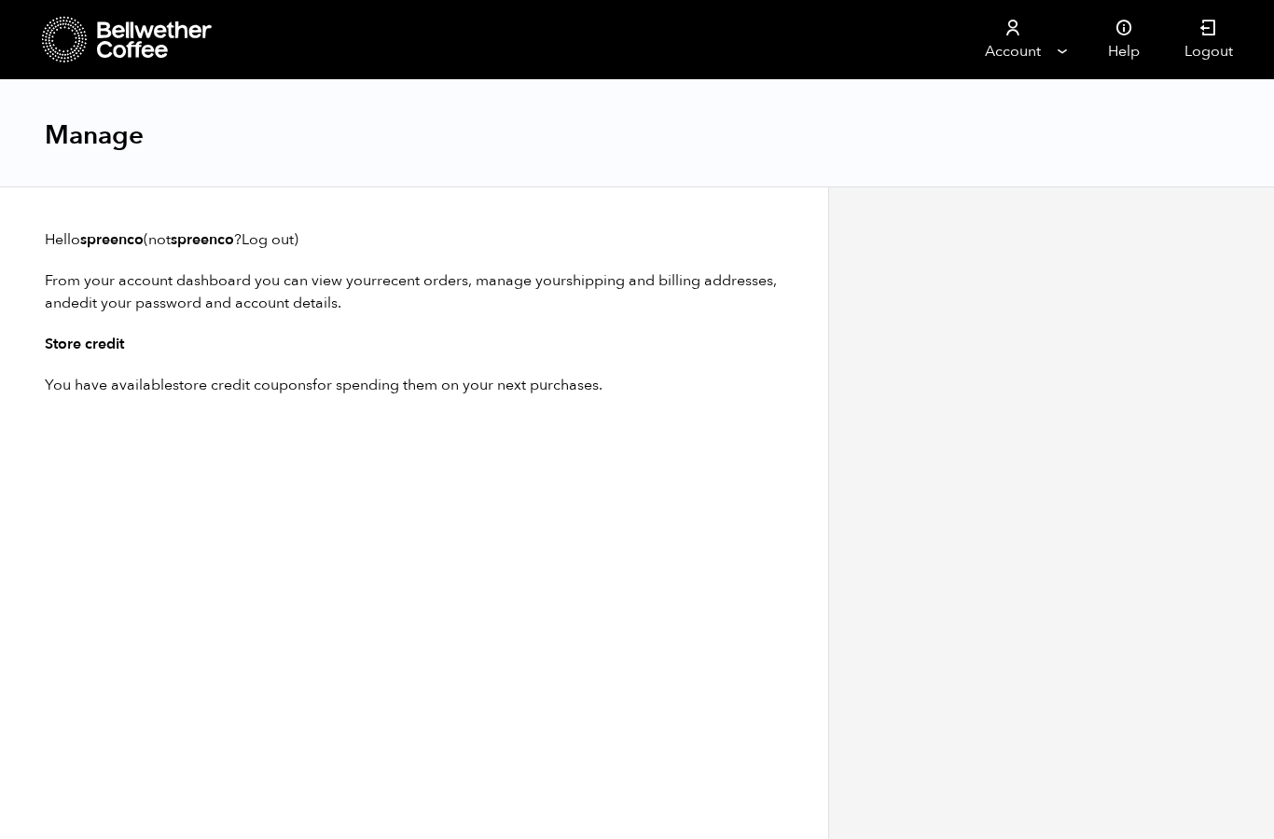
click at [552, 570] on div "Hello [PERSON_NAME] (not spreenco ? Log out ) From your account dashboard you c…" at bounding box center [414, 512] width 828 height 653
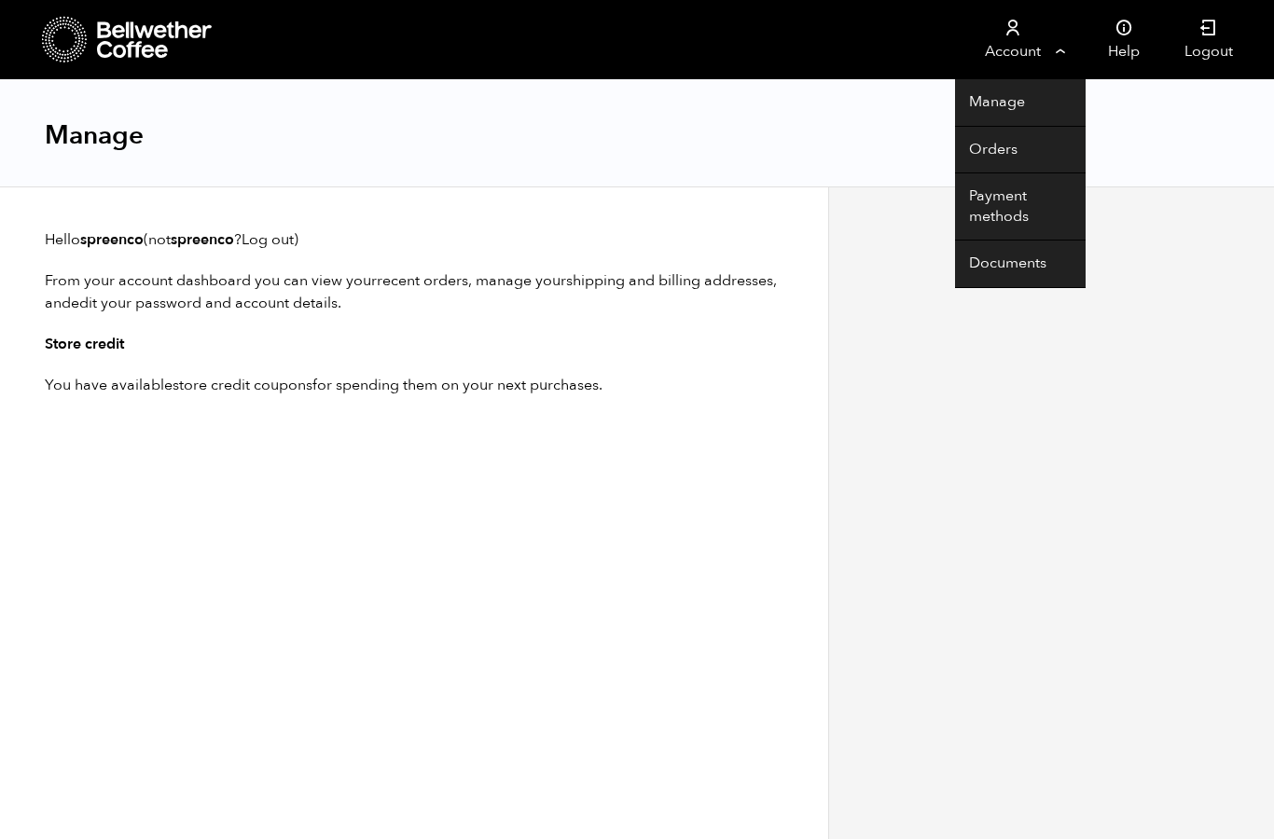
click at [1009, 48] on link "Account" at bounding box center [1012, 39] width 115 height 79
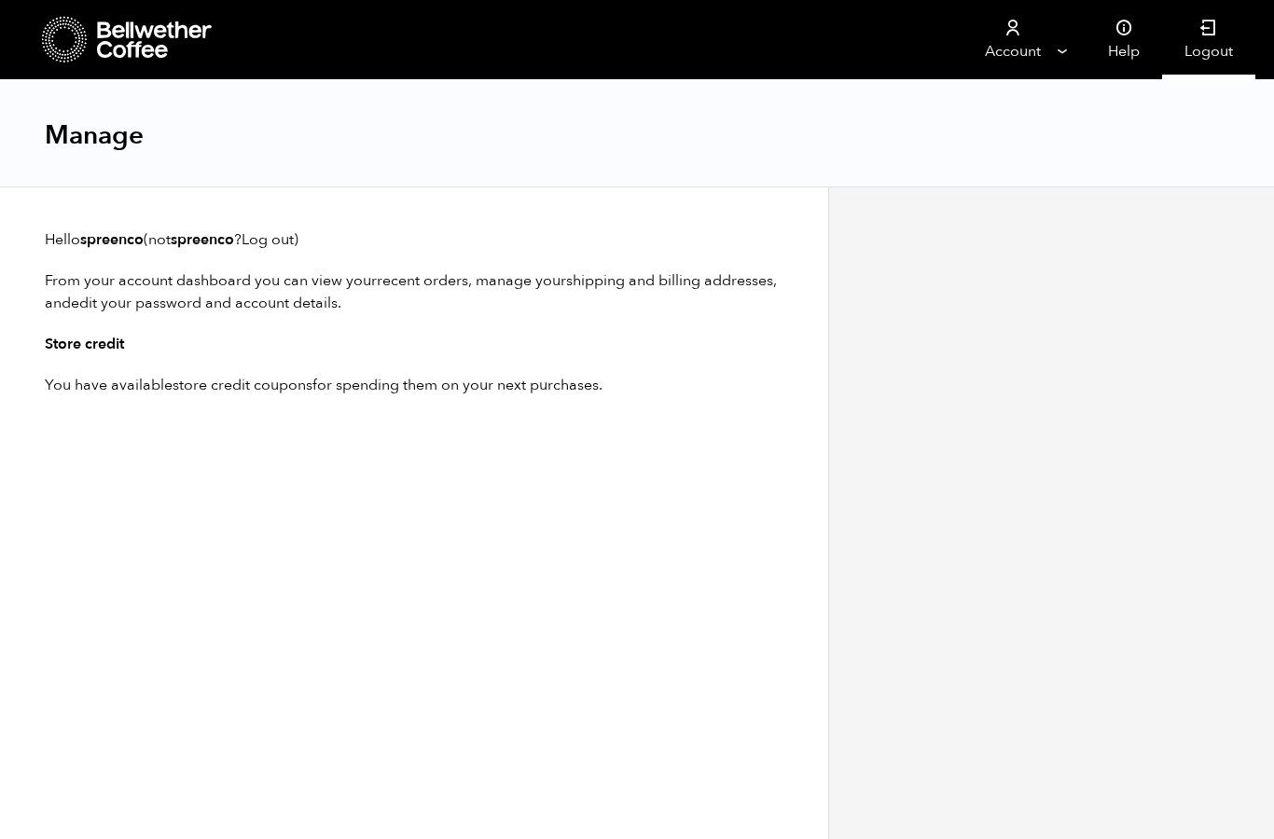
click at [1194, 48] on link "Logout" at bounding box center [1208, 39] width 93 height 79
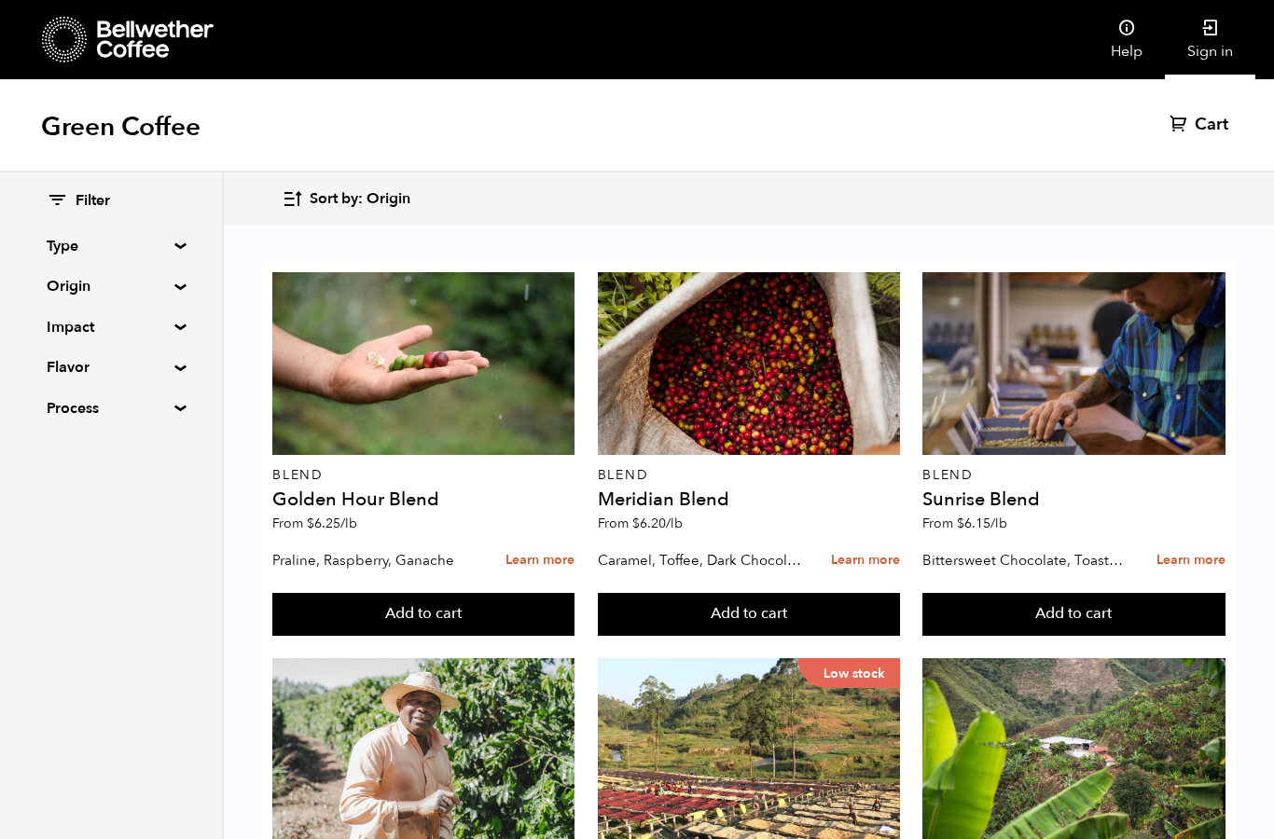
click at [1213, 43] on link "Sign in" at bounding box center [1210, 39] width 90 height 79
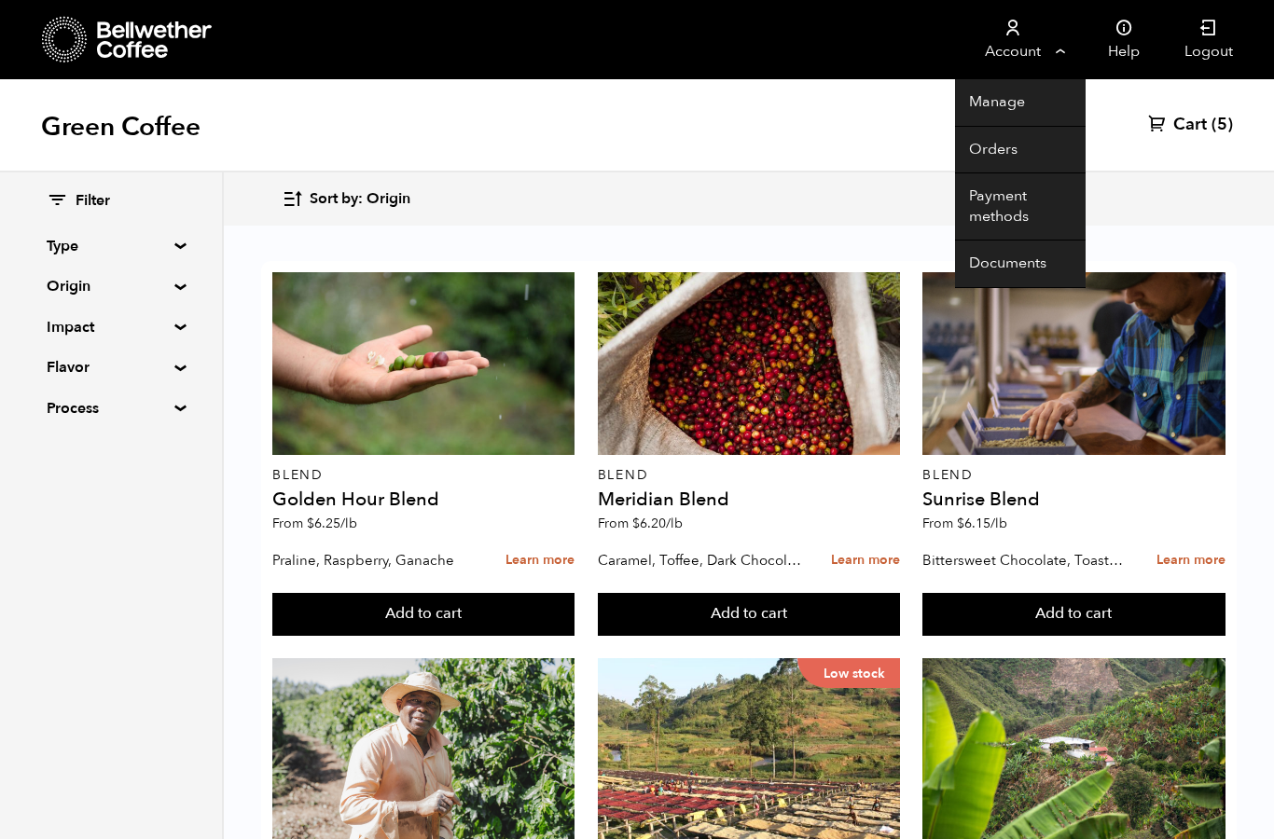
click at [1056, 55] on link "Account" at bounding box center [1012, 39] width 115 height 79
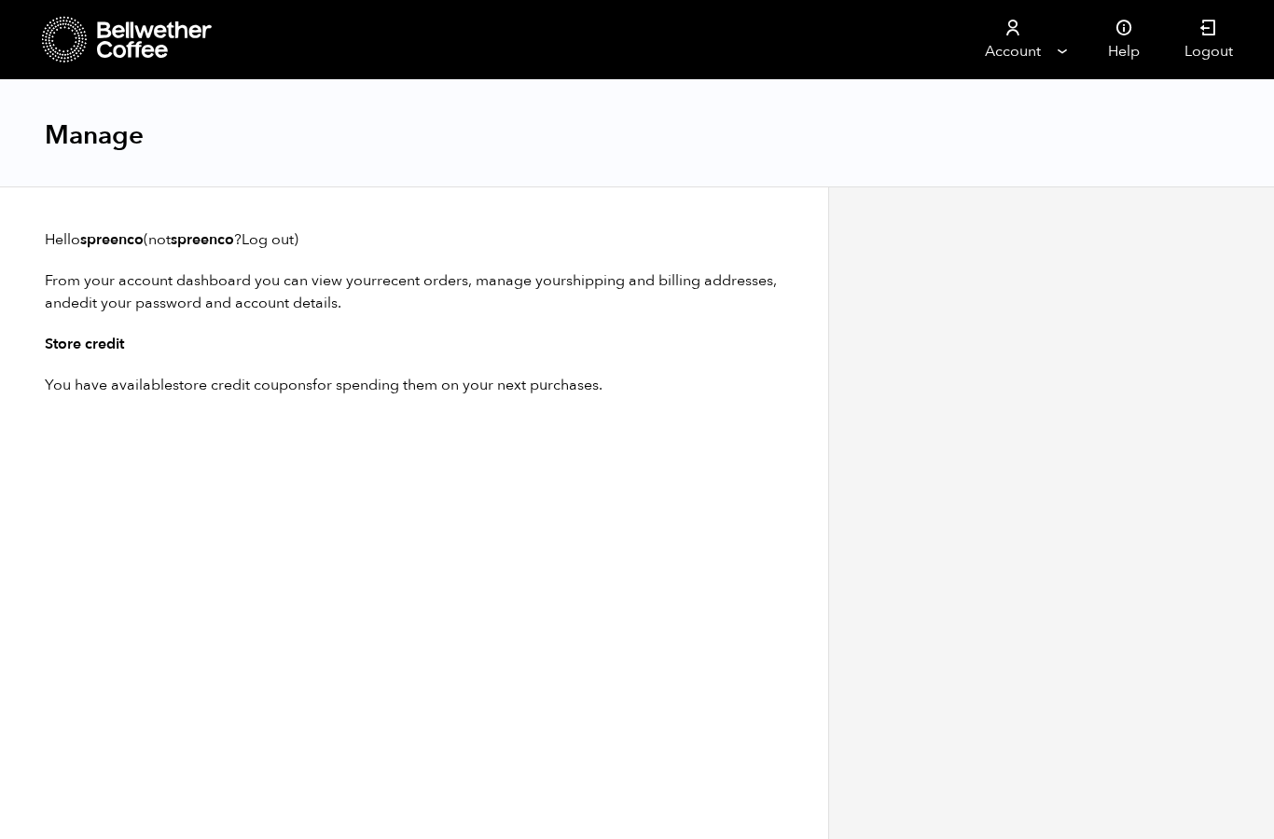
click at [83, 339] on h3 "Store credit" at bounding box center [414, 344] width 738 height 22
click at [86, 359] on div "Hello spreenco (not spreenco ? Log out ) From your account dashboard you can vi…" at bounding box center [414, 312] width 738 height 168
click at [90, 358] on div "Hello spreenco (not spreenco ? Log out ) From your account dashboard you can vi…" at bounding box center [414, 312] width 738 height 168
click at [78, 49] on icon at bounding box center [65, 40] width 46 height 48
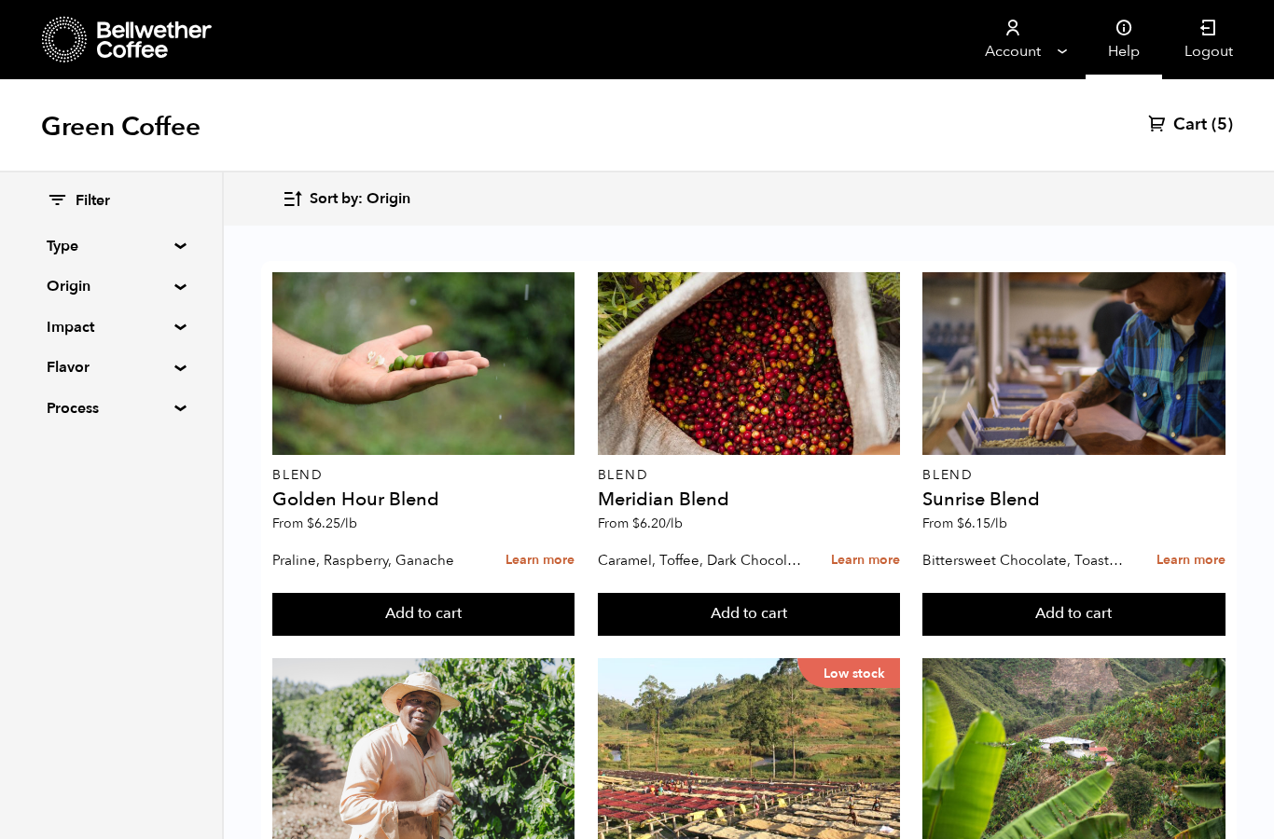
click at [1124, 34] on icon at bounding box center [1123, 28] width 19 height 19
click at [1202, 123] on span "Cart" at bounding box center [1190, 125] width 34 height 22
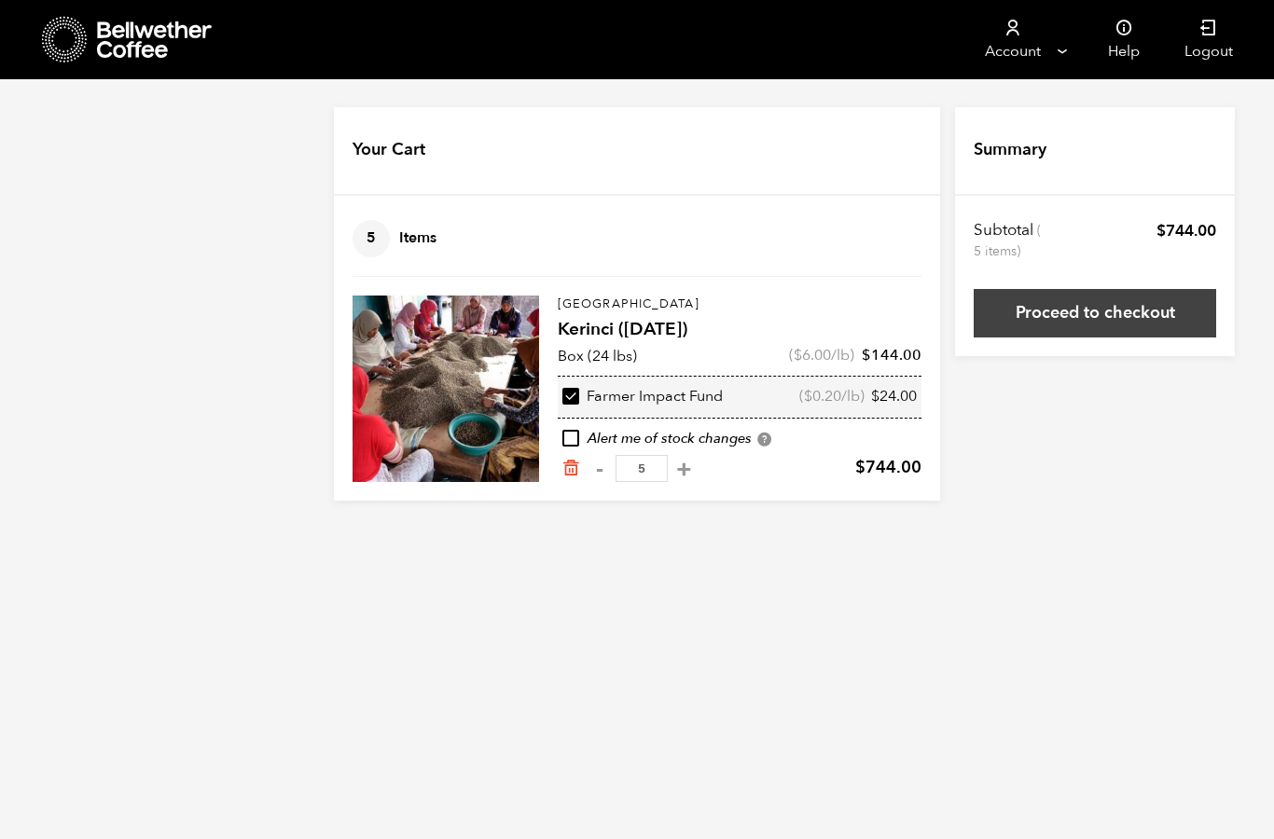
click at [1119, 308] on link "Proceed to checkout" at bounding box center [1094, 313] width 242 height 48
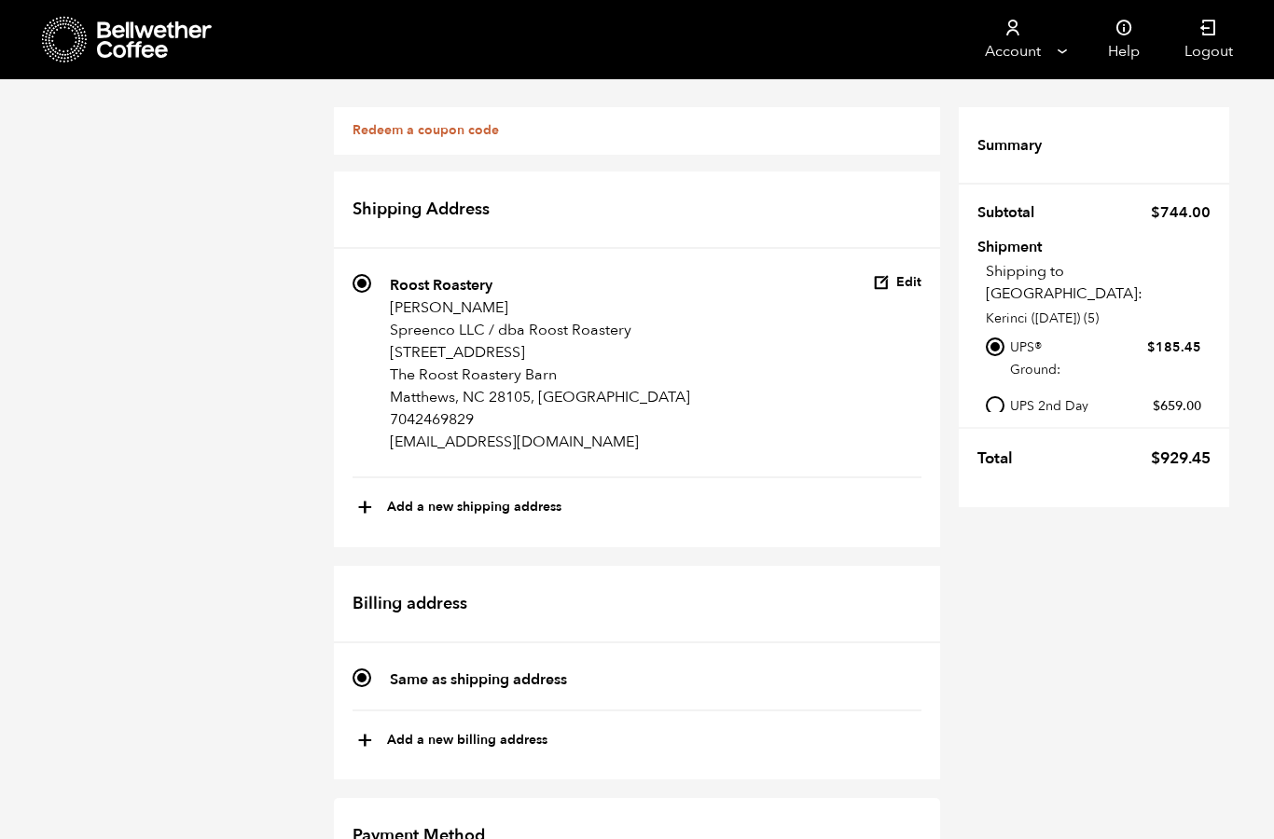
click at [576, 144] on div "Redeem a coupon code" at bounding box center [637, 131] width 606 height 48
click at [891, 149] on div "Redeem a coupon code" at bounding box center [637, 131] width 606 height 48
